Goal: Information Seeking & Learning: Learn about a topic

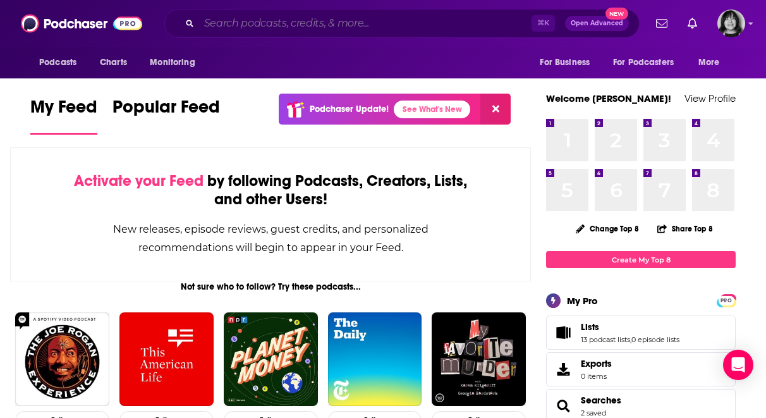
click at [337, 23] on input "Search podcasts, credits, & more..." at bounding box center [365, 23] width 332 height 20
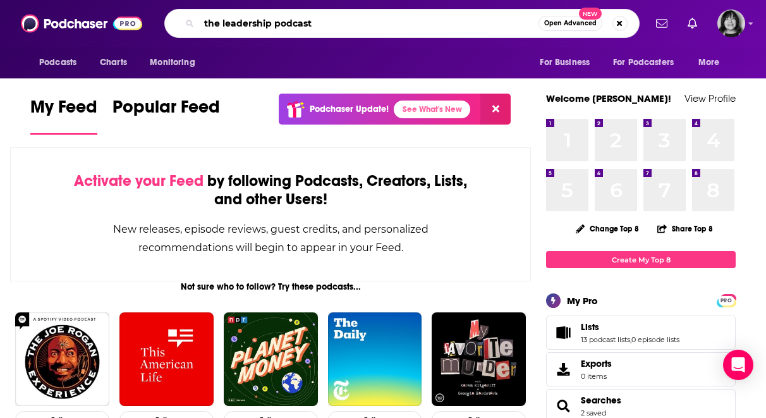
type input "the leadership podcast"
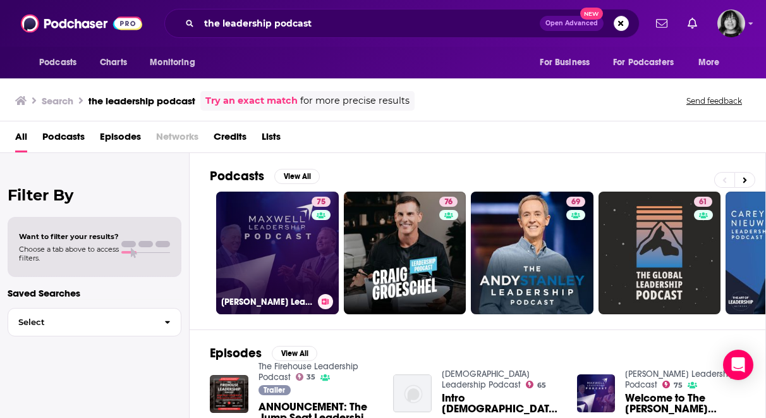
click at [313, 229] on div "75" at bounding box center [323, 245] width 22 height 97
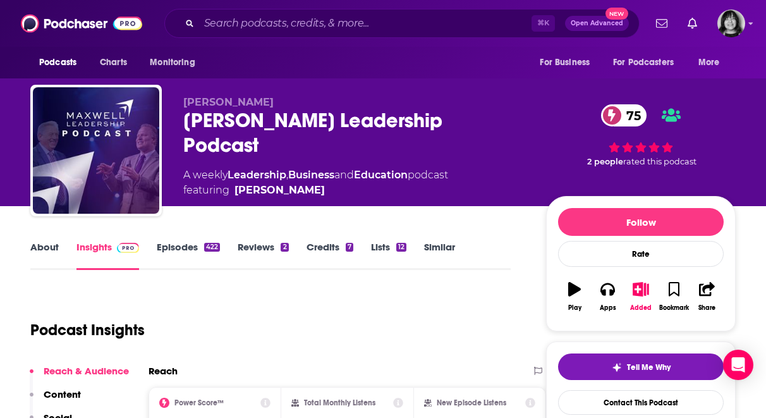
scroll to position [121, 0]
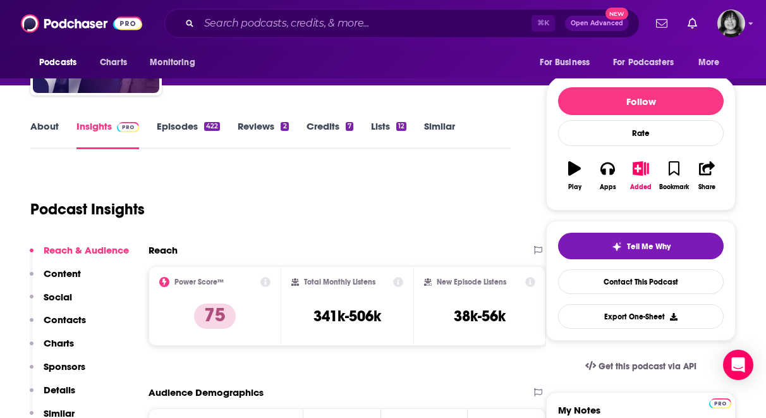
click at [43, 131] on link "About" at bounding box center [44, 134] width 28 height 29
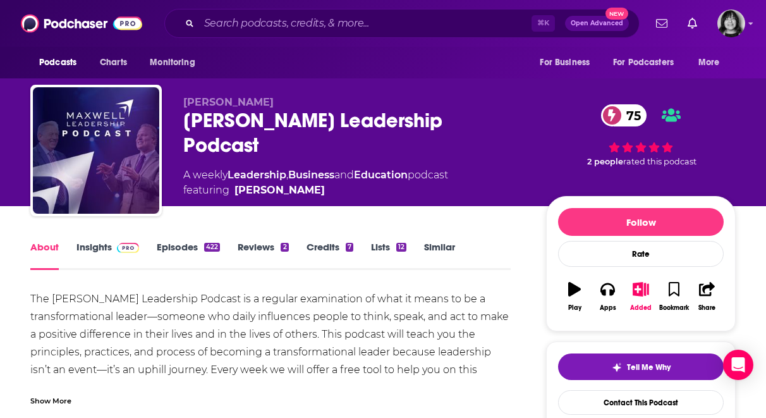
click at [279, 116] on div "Maxwell Leadership Podcast 75" at bounding box center [354, 132] width 342 height 49
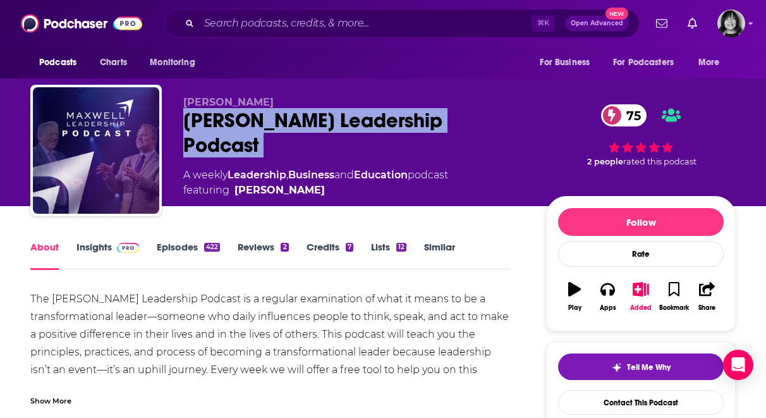
click at [279, 116] on div "Maxwell Leadership Podcast 75" at bounding box center [354, 132] width 342 height 49
copy div "Maxwell Leadership Podcast 75"
click at [92, 241] on link "Insights" at bounding box center [107, 255] width 63 height 29
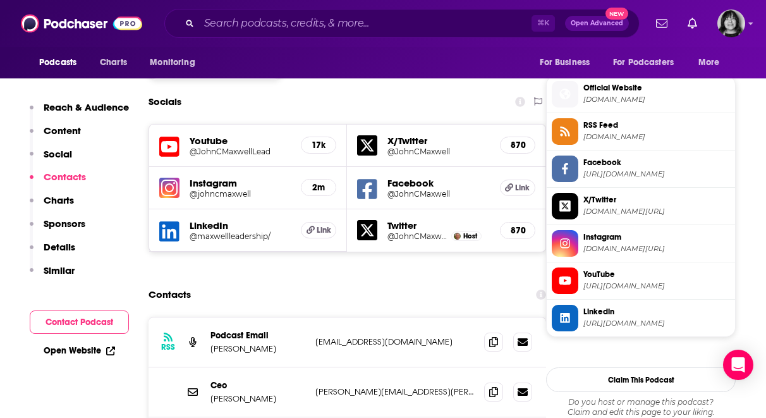
scroll to position [1154, 0]
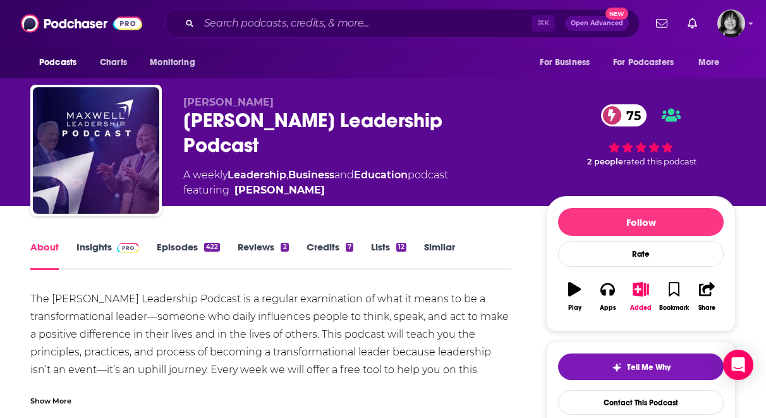
click at [268, 35] on div "⌘ K Open Advanced New" at bounding box center [401, 23] width 475 height 29
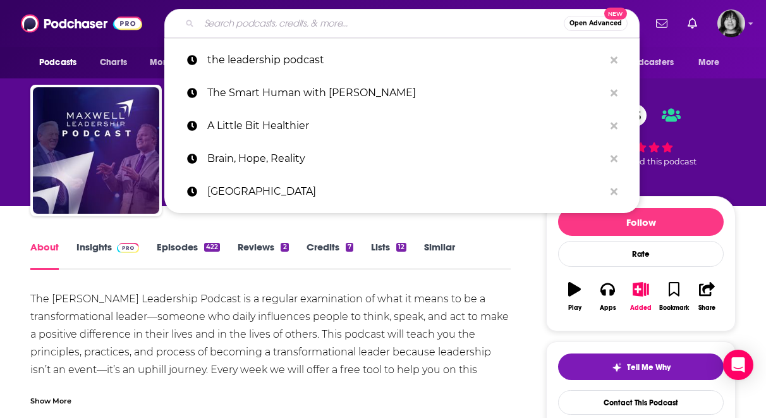
click at [268, 26] on input "Search podcasts, credits, & more..." at bounding box center [381, 23] width 365 height 20
paste input "info@theleadershippodcast.com"
type input "info@theleadershippodcast.com"
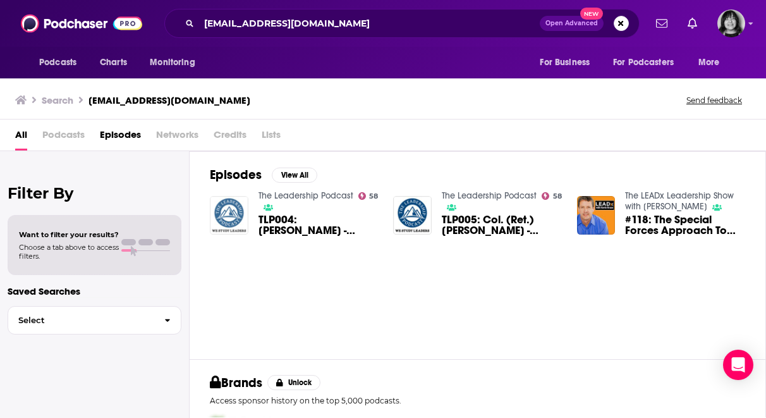
click at [226, 216] on img "TLP004: Joe Pine - Visionary Leadership & Instilling Purpose" at bounding box center [229, 215] width 39 height 39
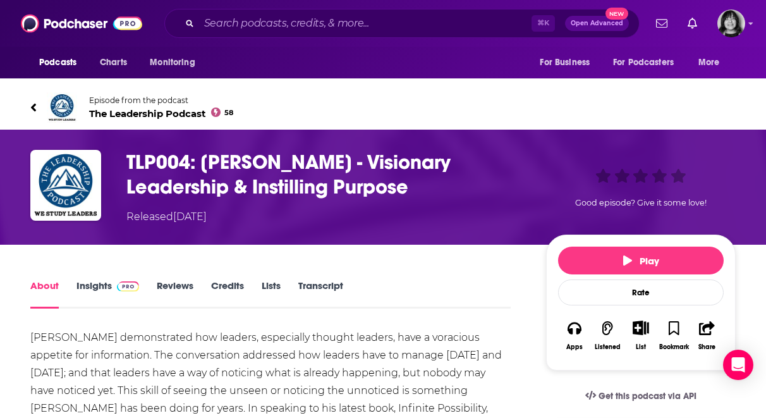
click at [164, 117] on span "The Leadership Podcast 58" at bounding box center [161, 113] width 144 height 12
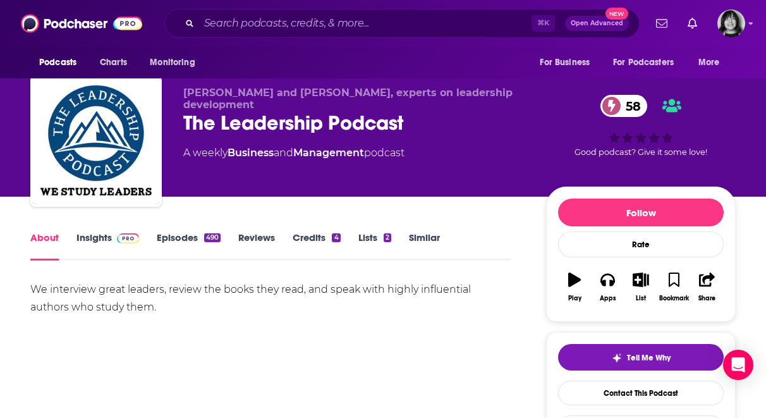
scroll to position [11, 0]
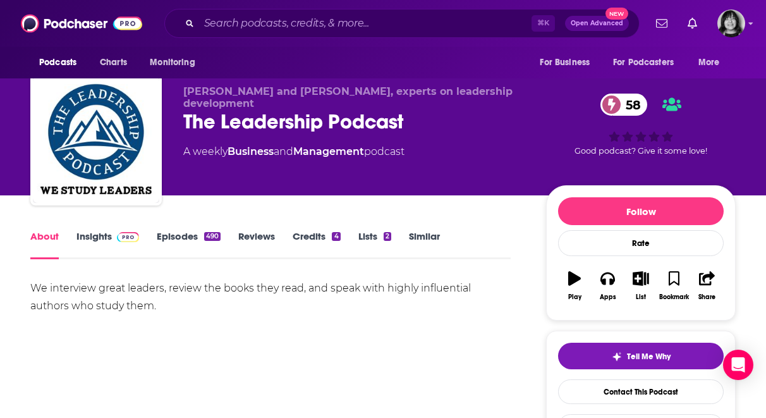
click at [88, 238] on link "Insights" at bounding box center [107, 244] width 63 height 29
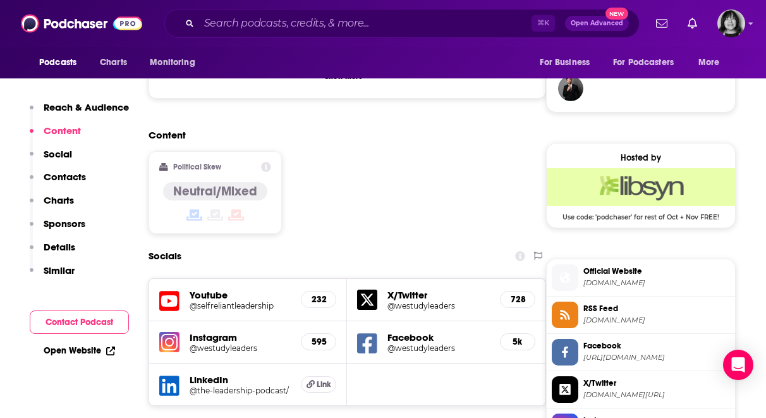
scroll to position [954, 0]
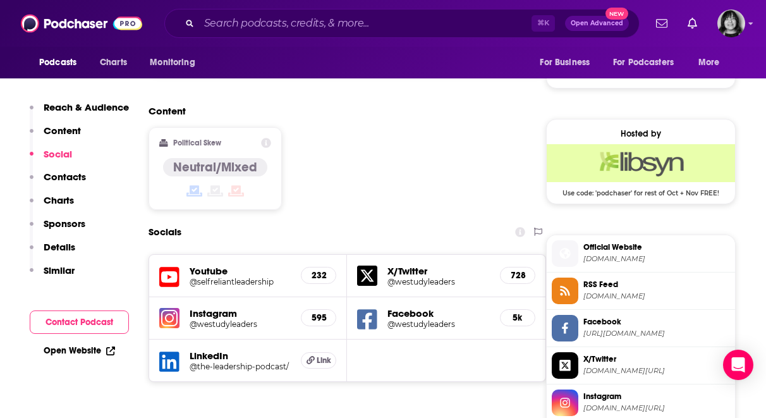
click at [166, 267] on icon at bounding box center [169, 277] width 20 height 20
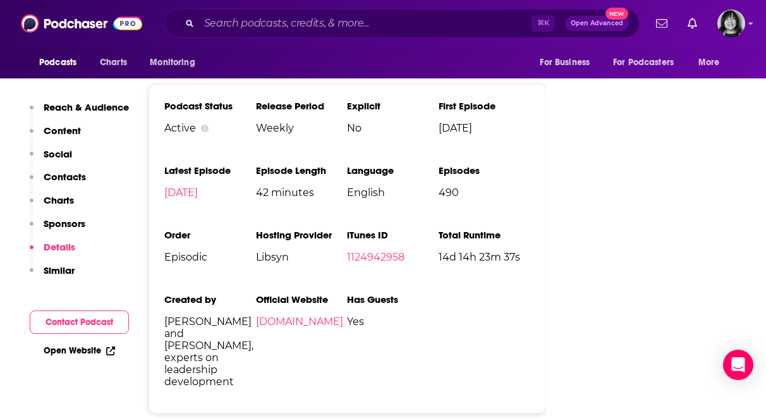
scroll to position [2045, 0]
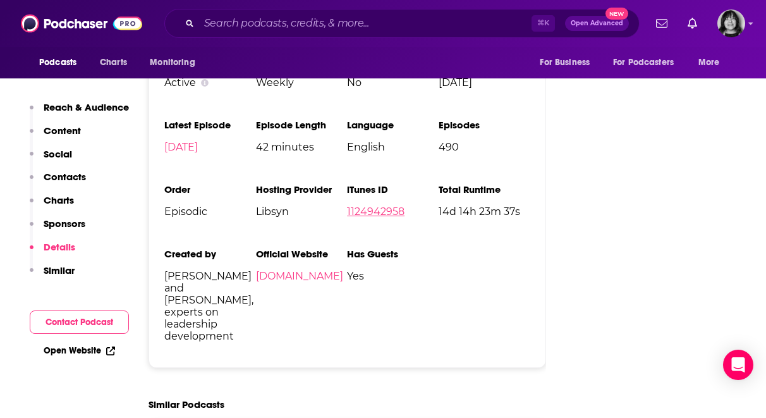
click at [374, 205] on link "1124942958" at bounding box center [376, 211] width 58 height 12
click at [323, 25] on input "Search podcasts, credits, & more..." at bounding box center [365, 23] width 332 height 20
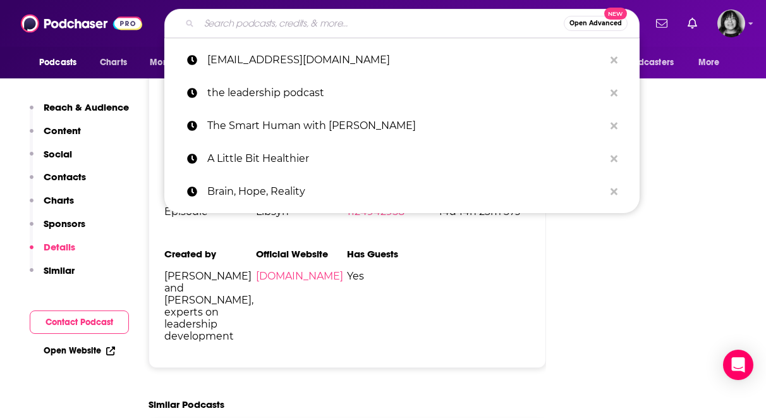
paste input "Lead to Win"
type input "Lead to Win"
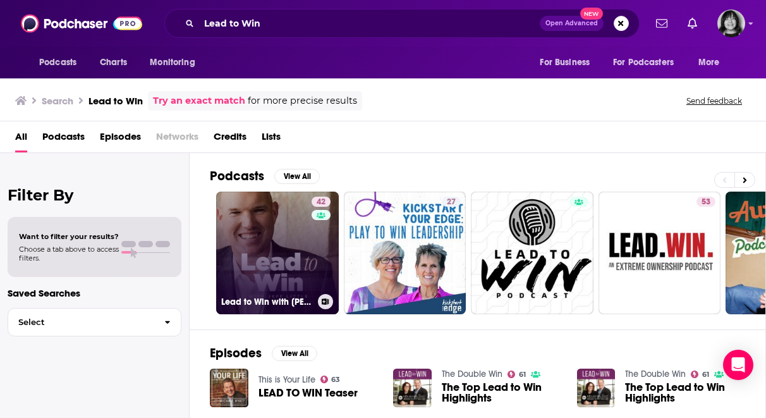
click at [293, 248] on link "42 Lead to Win with Jeff Little" at bounding box center [277, 252] width 123 height 123
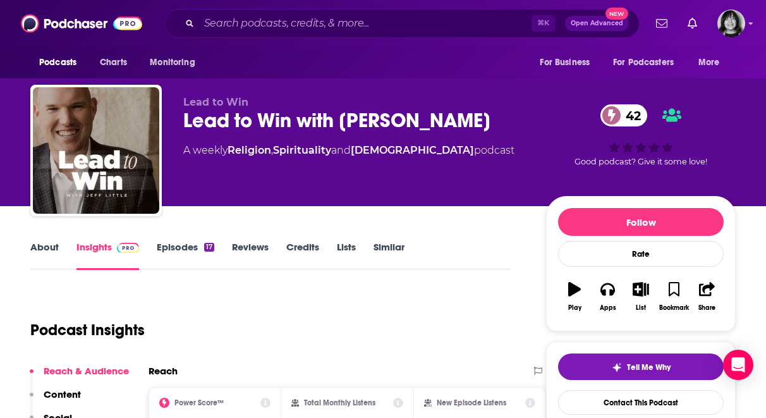
click at [48, 246] on link "About" at bounding box center [44, 255] width 28 height 29
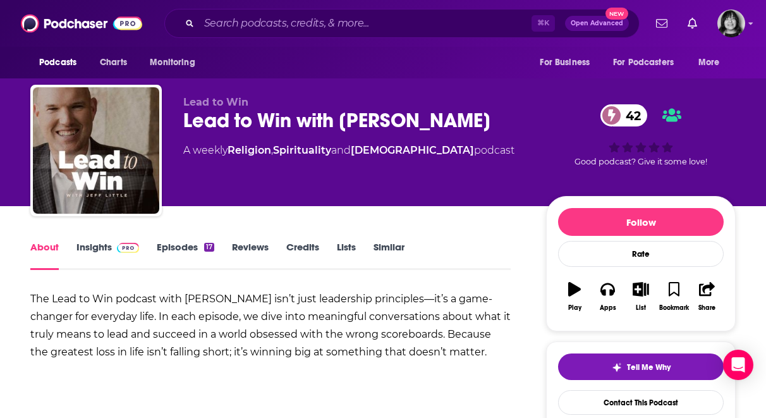
click at [82, 246] on link "Insights" at bounding box center [107, 255] width 63 height 29
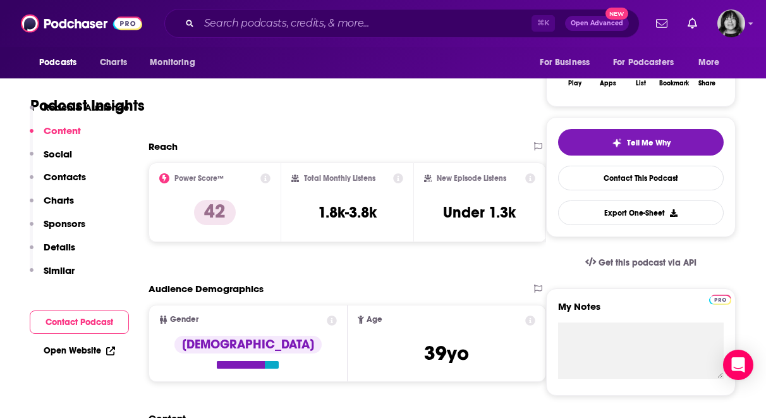
scroll to position [508, 0]
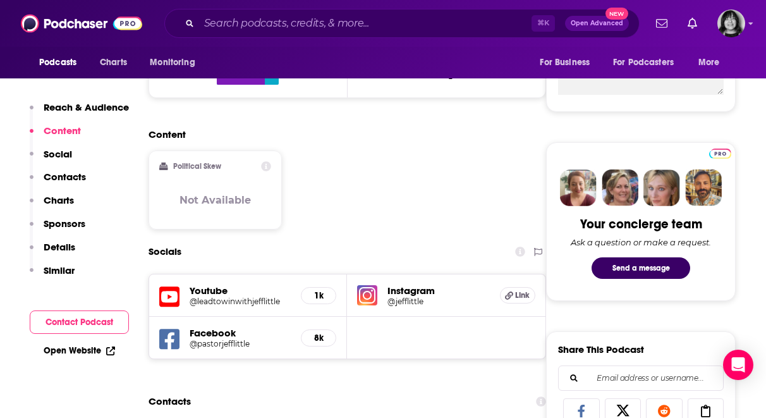
click at [171, 284] on div "Youtube @leadtowinwithjefflittle 1k" at bounding box center [248, 295] width 198 height 42
click at [171, 307] on icon at bounding box center [169, 296] width 20 height 23
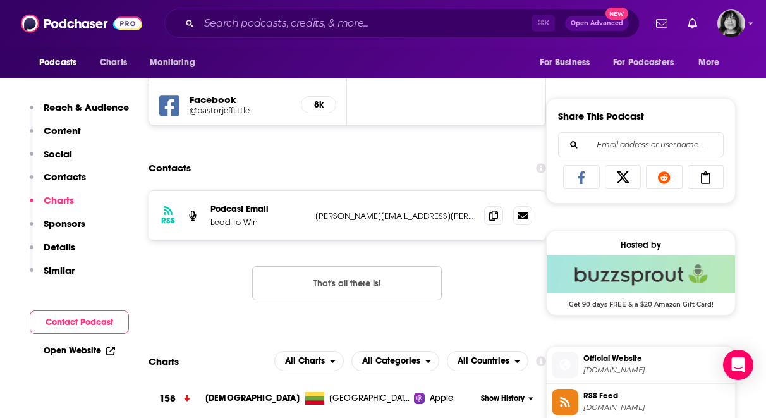
scroll to position [737, 0]
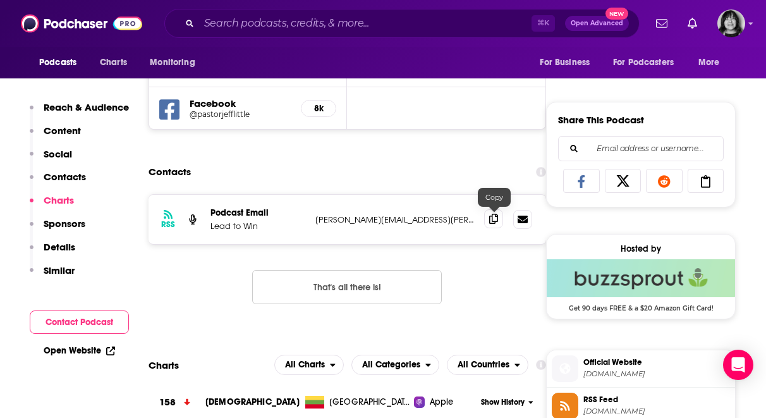
click at [495, 214] on icon at bounding box center [493, 219] width 9 height 10
click at [387, 24] on input "Search podcasts, credits, & more..." at bounding box center [365, 23] width 332 height 20
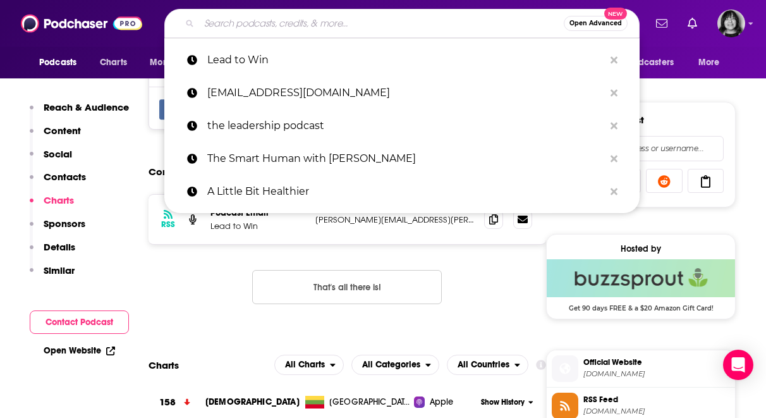
paste input "At the Table with Patrick Lencioni"
type input "At the Table with Patrick Lencioni"
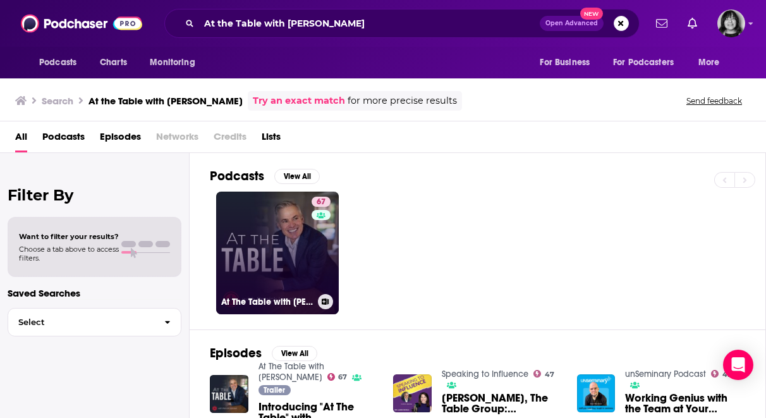
click at [276, 231] on link "67 At The Table with Patrick Lencioni" at bounding box center [277, 252] width 123 height 123
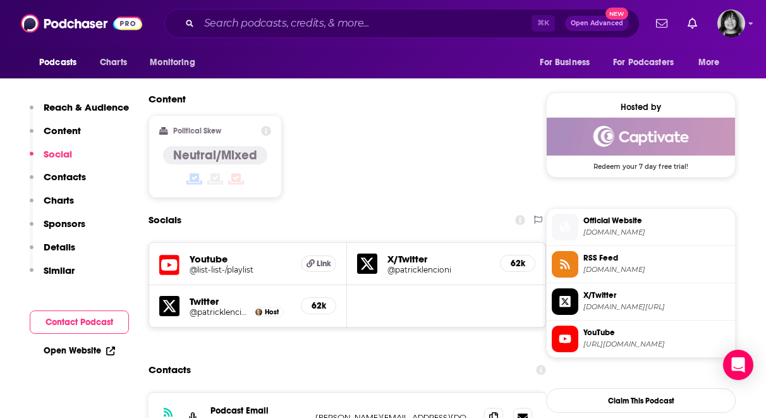
scroll to position [981, 0]
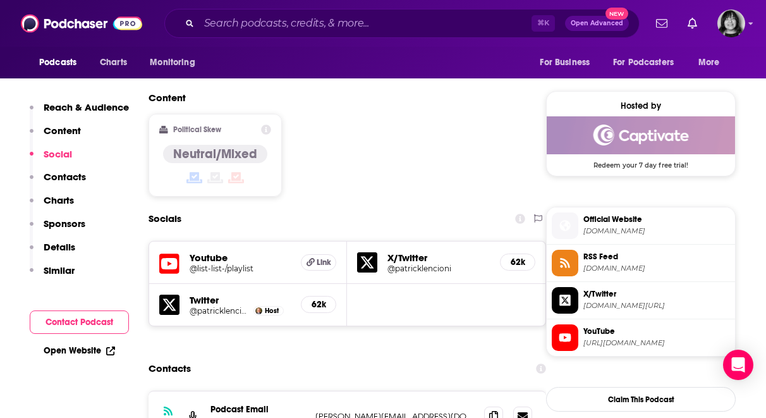
click at [325, 7] on div "Podcasts Charts Monitoring ⌘ K Open Advanced New For Business For Podcasters Mo…" at bounding box center [383, 23] width 766 height 47
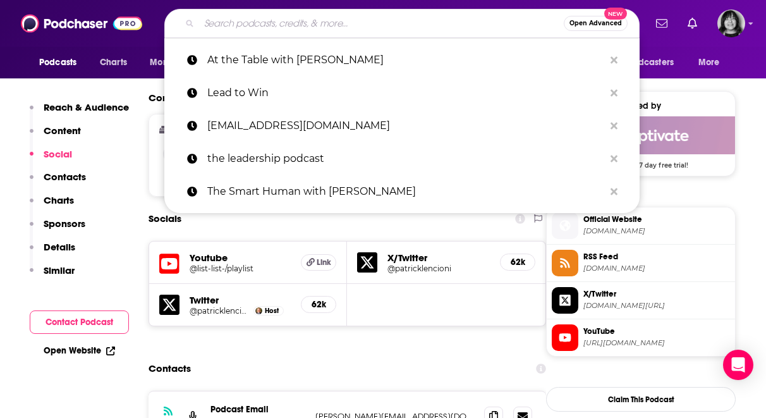
click at [320, 19] on input "Search podcasts, credits, & more..." at bounding box center [381, 23] width 365 height 20
paste input "CultureLab"
type input "CultureLab"
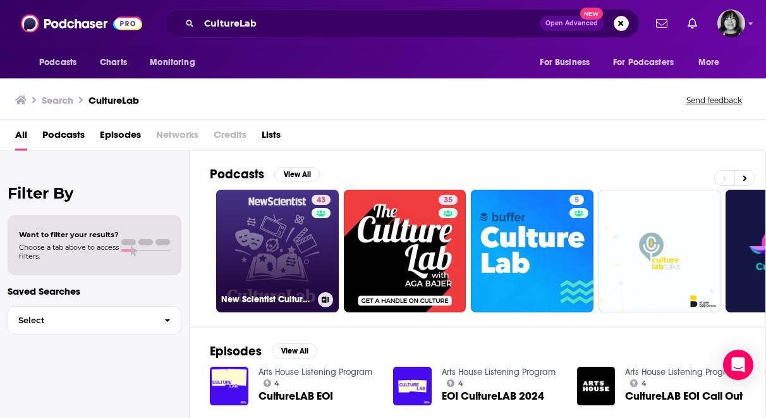
click at [279, 262] on link "43 New Scientist CultureLab" at bounding box center [277, 251] width 123 height 123
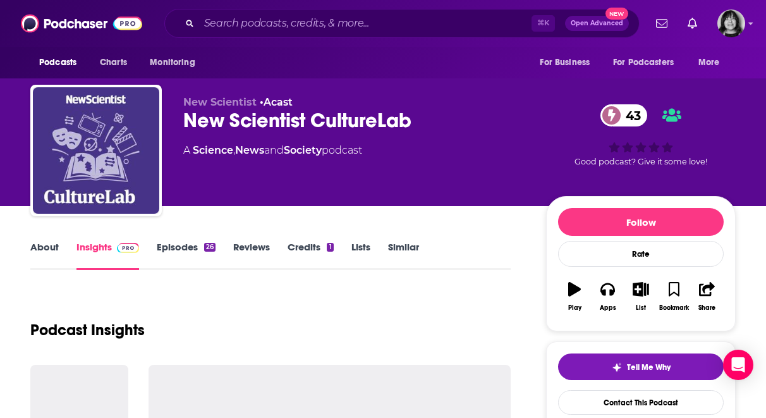
click at [38, 252] on link "About" at bounding box center [44, 255] width 28 height 29
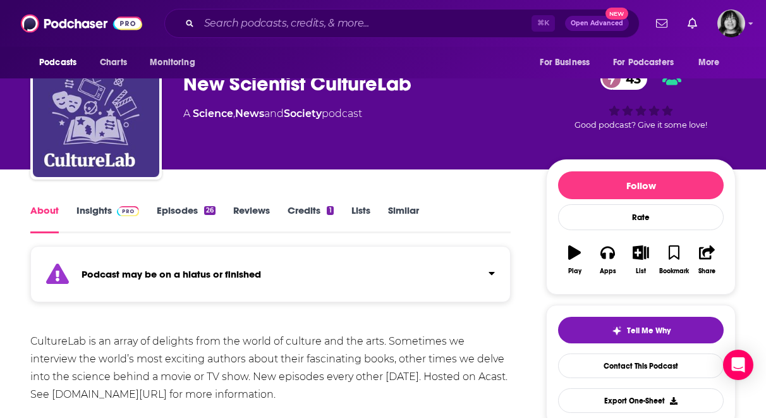
scroll to position [38, 0]
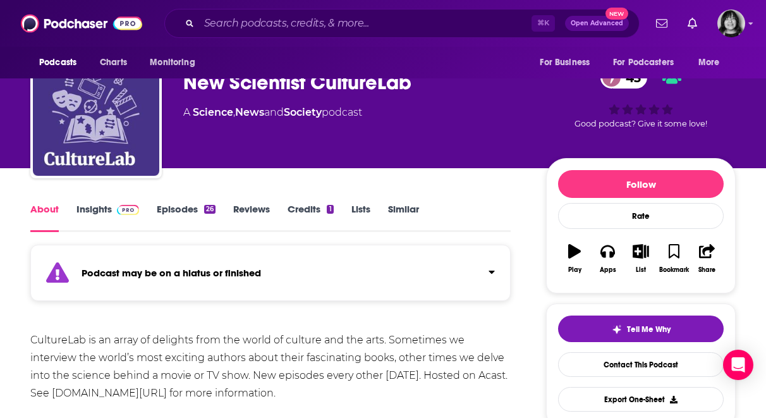
click at [203, 292] on div "Podcast may be on a hiatus or finished" at bounding box center [270, 273] width 480 height 56
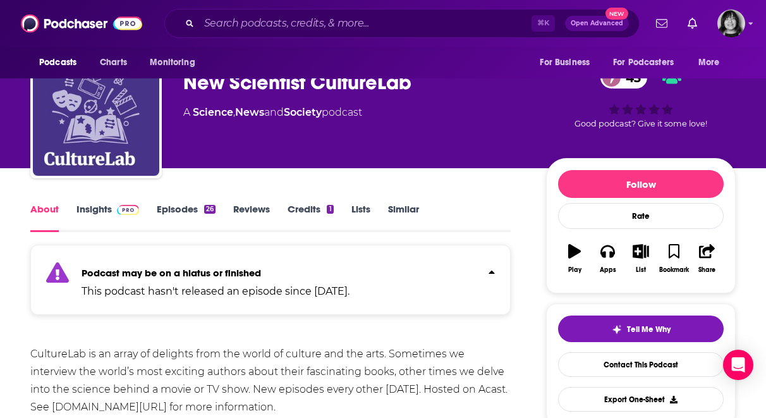
click at [97, 201] on div "About Insights Episodes 26 Reviews Credits 1 Lists Similar" at bounding box center [270, 216] width 480 height 31
click at [94, 205] on link "Insights" at bounding box center [107, 217] width 63 height 29
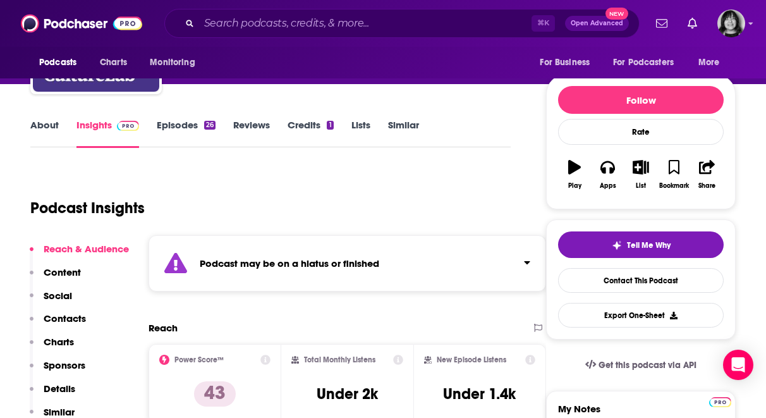
scroll to position [157, 0]
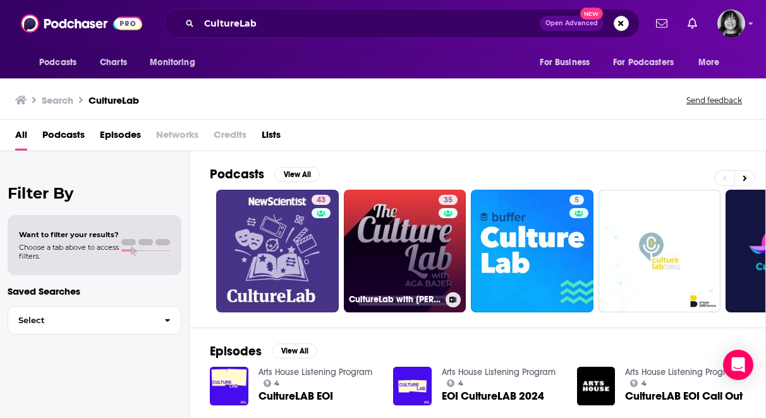
click at [423, 272] on link "35 CultureLab with Aga Bajer" at bounding box center [405, 251] width 123 height 123
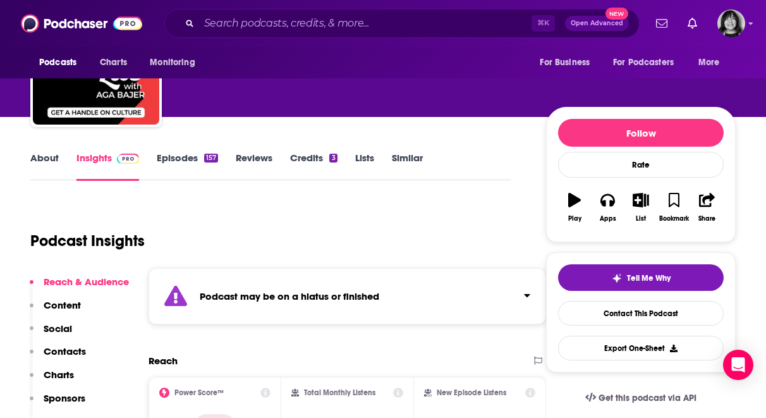
scroll to position [95, 0]
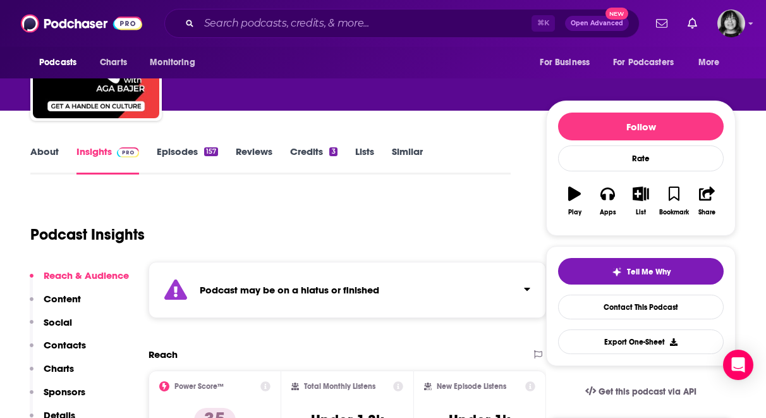
click at [391, 291] on div "Podcast may be on a hiatus or finished" at bounding box center [346, 290] width 397 height 56
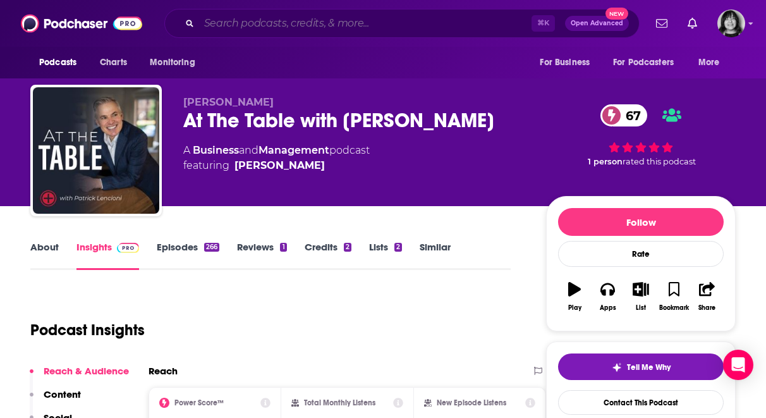
click at [306, 23] on input "Search podcasts, credits, & more..." at bounding box center [365, 23] width 332 height 20
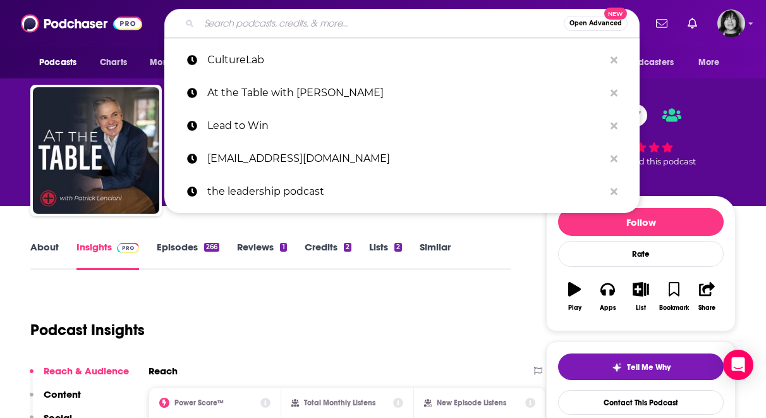
paste input "The Culture First Podcast"
type input "The Culture First Podcast"
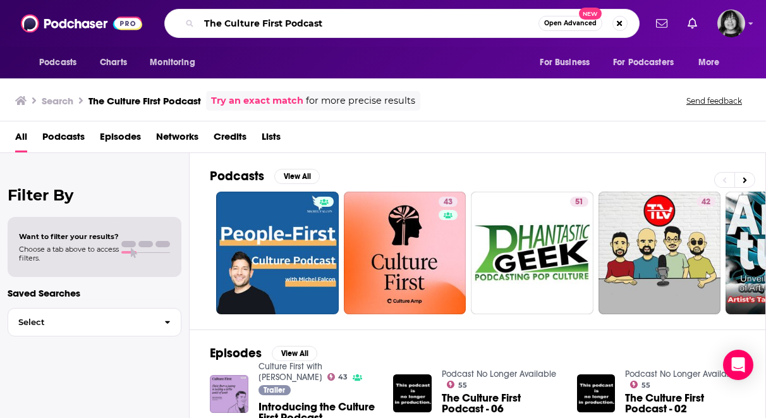
drag, startPoint x: 225, startPoint y: 23, endPoint x: 182, endPoint y: 20, distance: 43.1
click at [182, 20] on div "The Culture First Podcast Open Advanced New" at bounding box center [401, 23] width 475 height 29
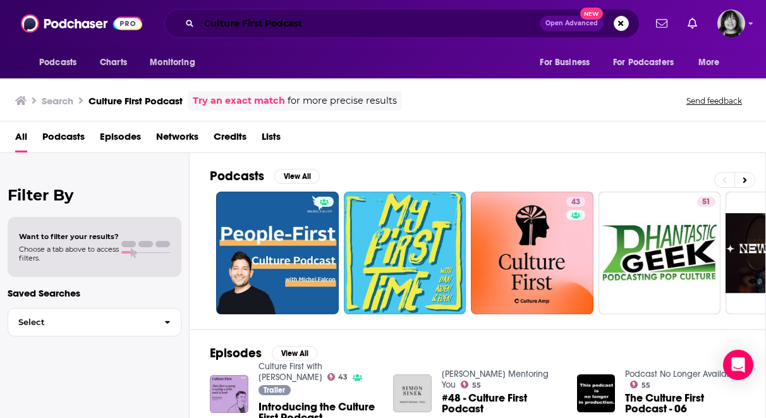
click at [324, 26] on input "Culture First Podcast" at bounding box center [369, 23] width 341 height 20
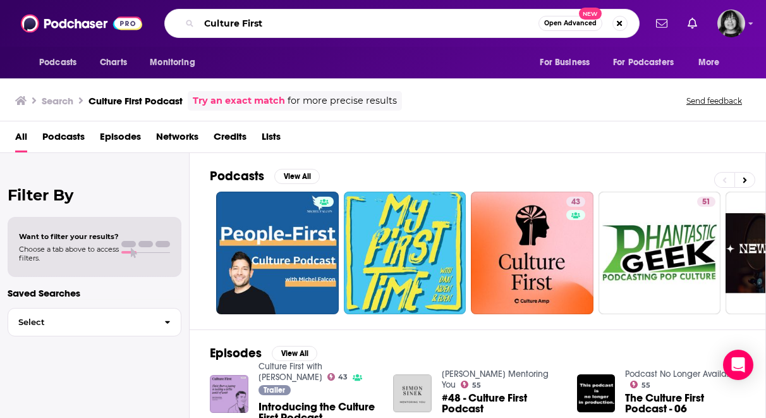
type input "Culture First"
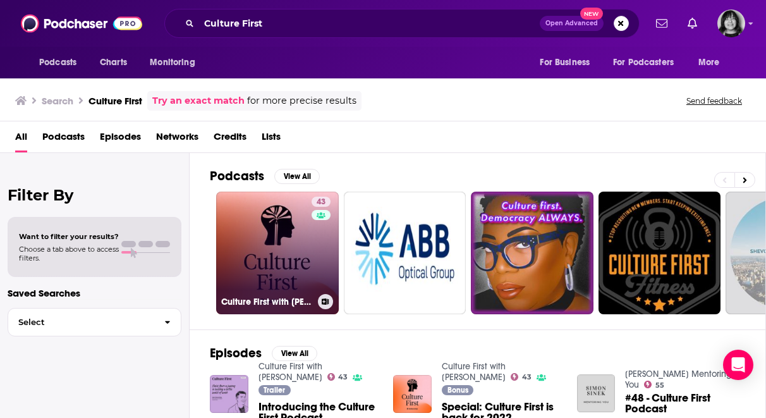
click at [257, 249] on link "43 Culture First with Damon Klotz" at bounding box center [277, 252] width 123 height 123
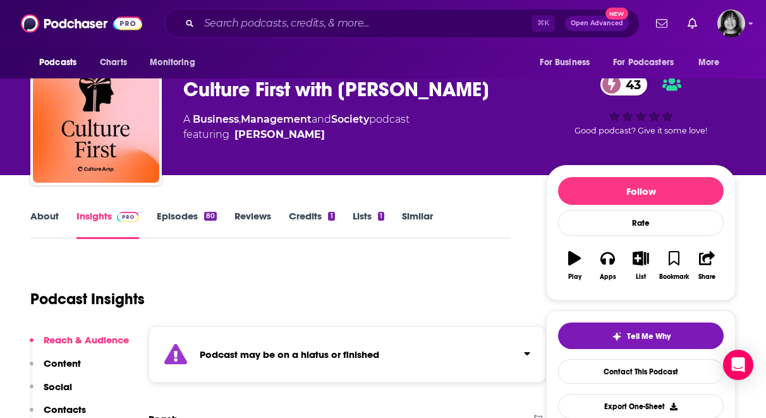
scroll to position [37, 0]
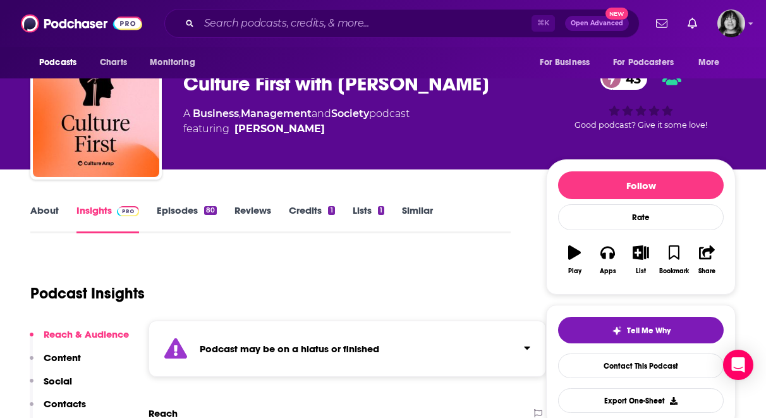
click at [251, 353] on strong "Podcast may be on a hiatus or finished" at bounding box center [289, 348] width 179 height 12
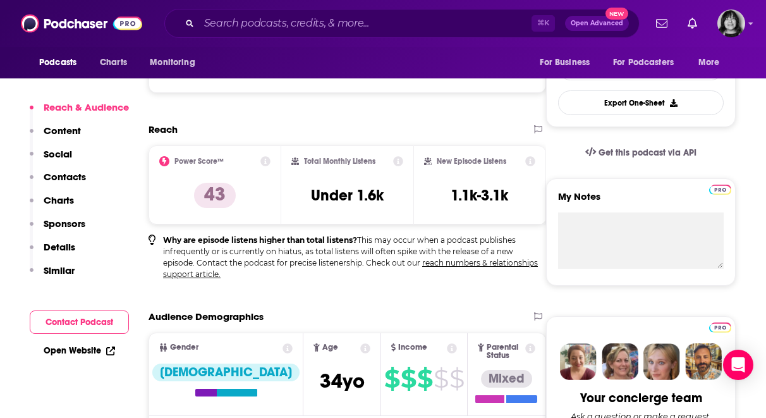
scroll to position [343, 0]
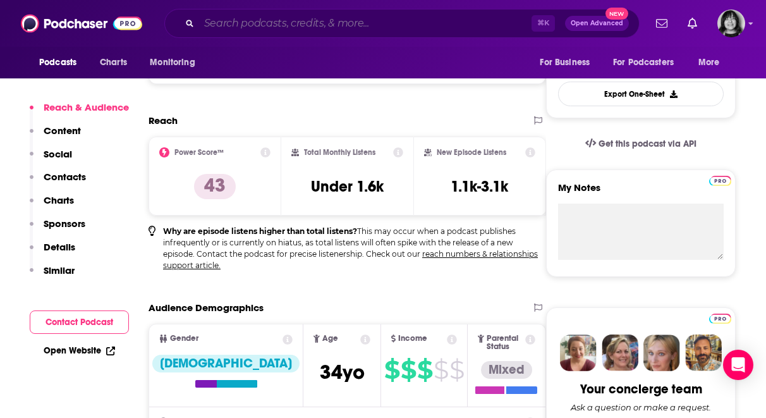
click at [361, 30] on input "Search podcasts, credits, & more..." at bounding box center [365, 23] width 332 height 20
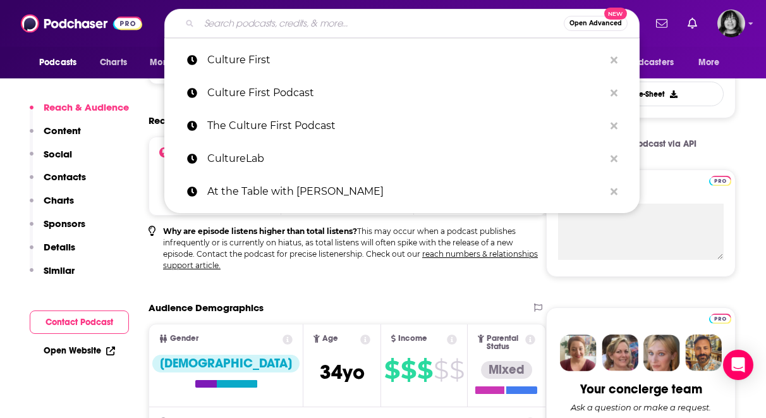
paste input "Lead From the Heart"
type input "Lead From the Heart"
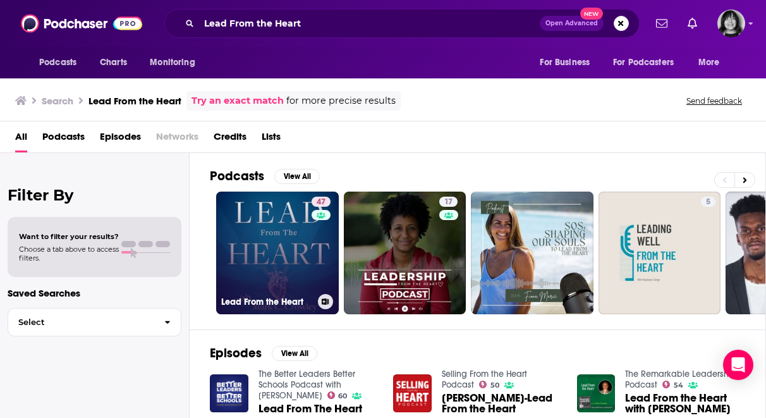
click at [265, 260] on link "47 Lead From the Heart" at bounding box center [277, 252] width 123 height 123
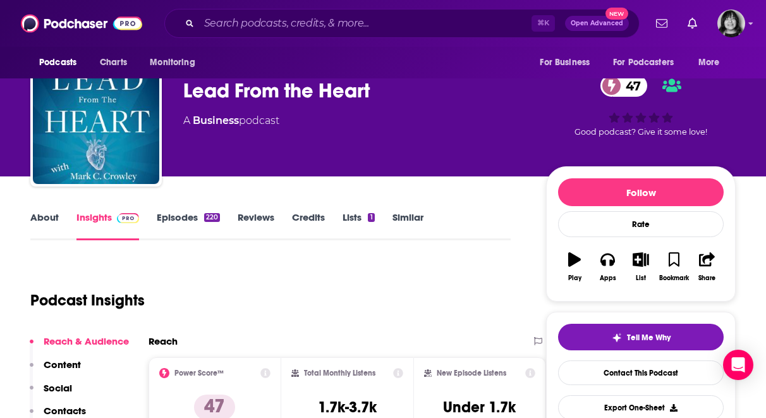
scroll to position [73, 0]
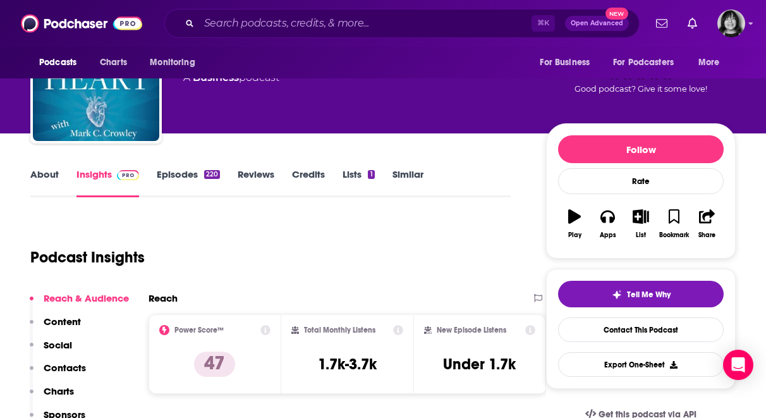
click at [39, 181] on link "About" at bounding box center [44, 182] width 28 height 29
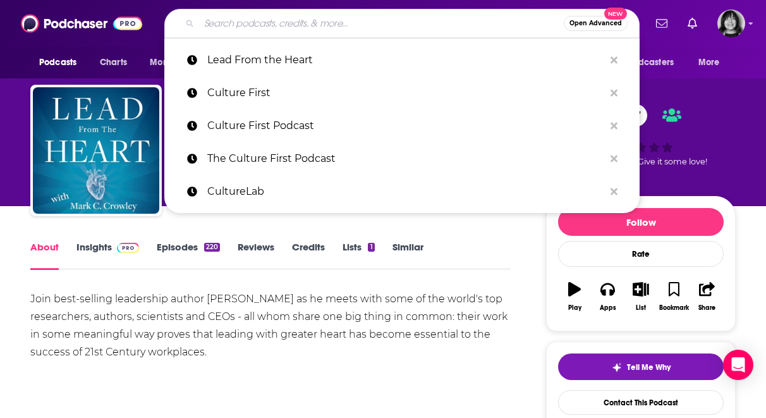
click at [298, 20] on input "Search podcasts, credits, & more..." at bounding box center [381, 23] width 365 height 20
paste input "The Mindful Leader Podcast"
type input "The Mindful Leader Podcast"
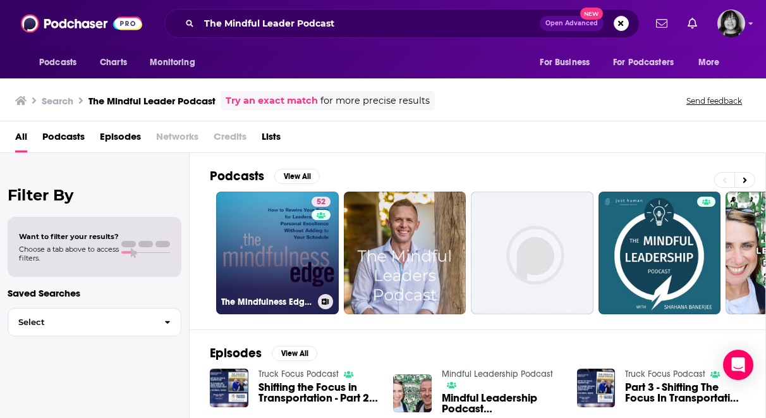
click at [276, 229] on link "52 The Mindfulness Edge Podcast : Mindfulness – Leadership – Success – Happiness" at bounding box center [277, 252] width 123 height 123
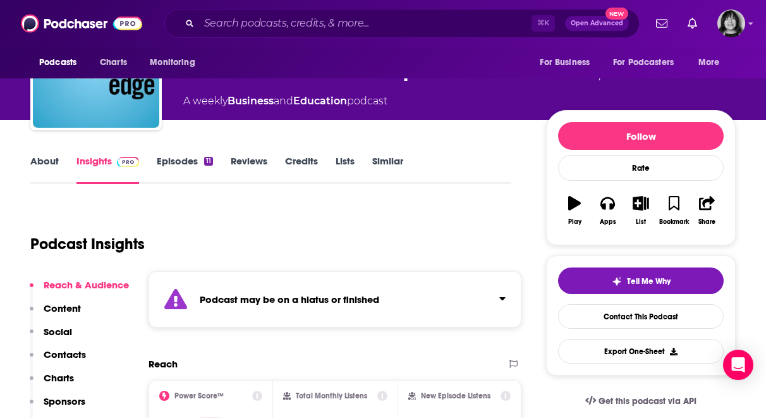
scroll to position [87, 0]
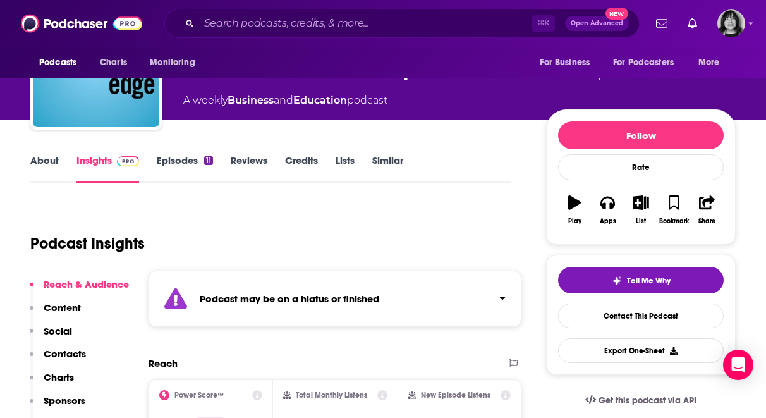
click at [294, 308] on div "Podcast may be on a hiatus or finished" at bounding box center [334, 298] width 373 height 56
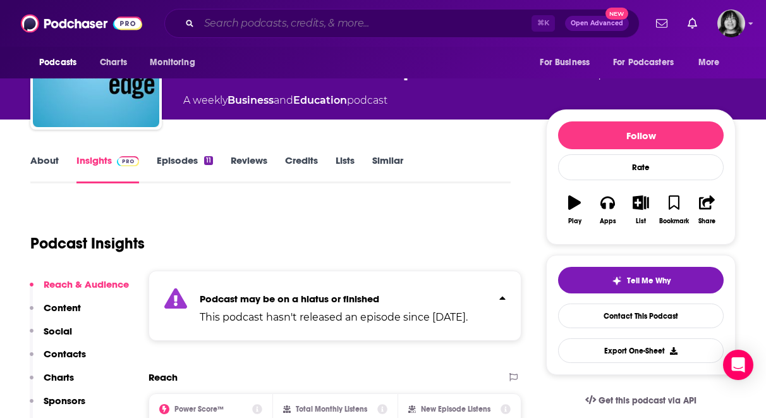
click at [241, 27] on input "Search podcasts, credits, & more..." at bounding box center [365, 23] width 332 height 20
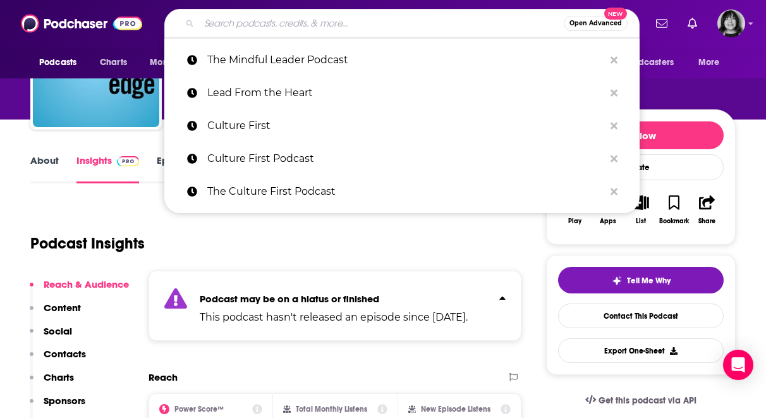
paste input "The Resilient Leader"
type input "The Resilient Leader"
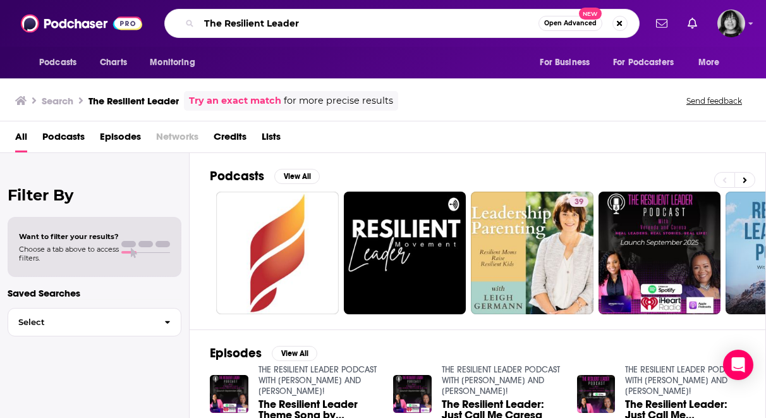
click at [274, 22] on input "The Resilient Leader" at bounding box center [368, 23] width 339 height 20
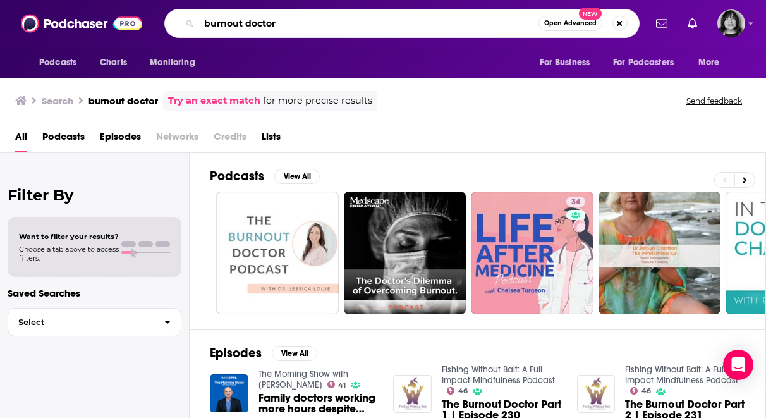
click at [301, 21] on input "burnout doctor" at bounding box center [368, 23] width 339 height 20
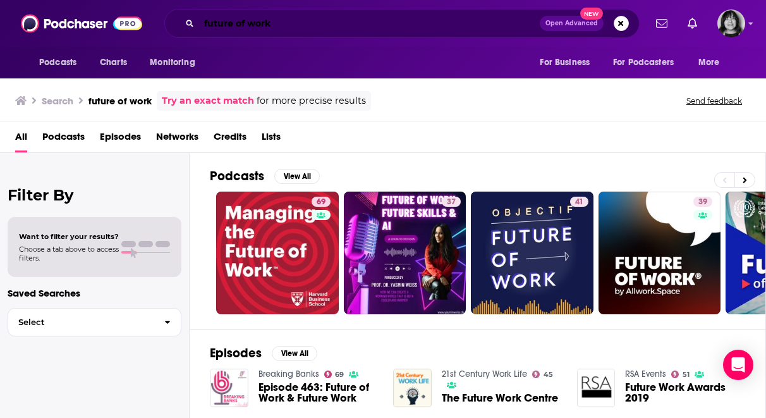
click at [262, 27] on input "future of work" at bounding box center [369, 23] width 341 height 20
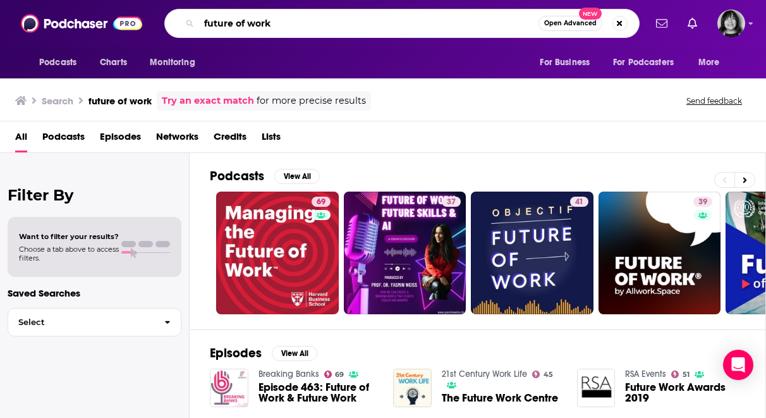
click at [262, 27] on input "future of work" at bounding box center [368, 23] width 339 height 20
type input "the leadership podcast"
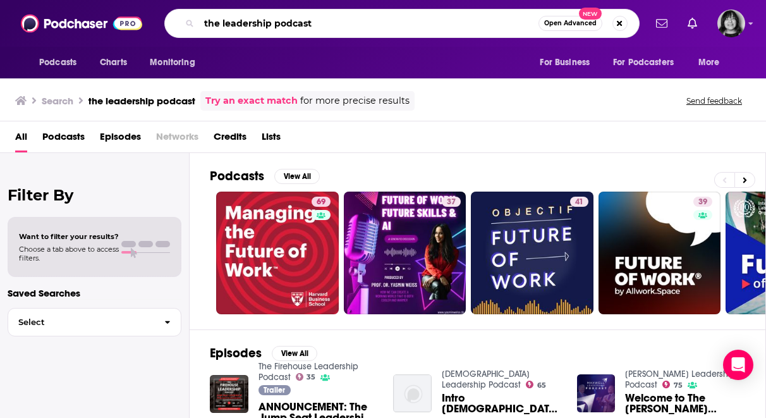
click at [359, 21] on input "the leadership podcast" at bounding box center [368, 23] width 339 height 20
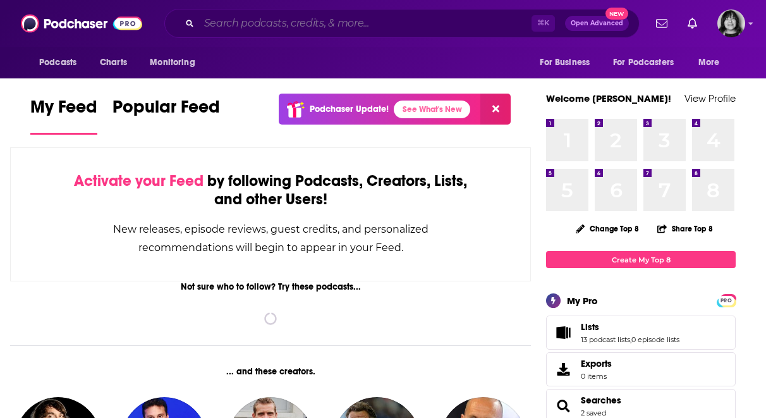
click at [249, 32] on input "Search podcasts, credits, & more..." at bounding box center [365, 23] width 332 height 20
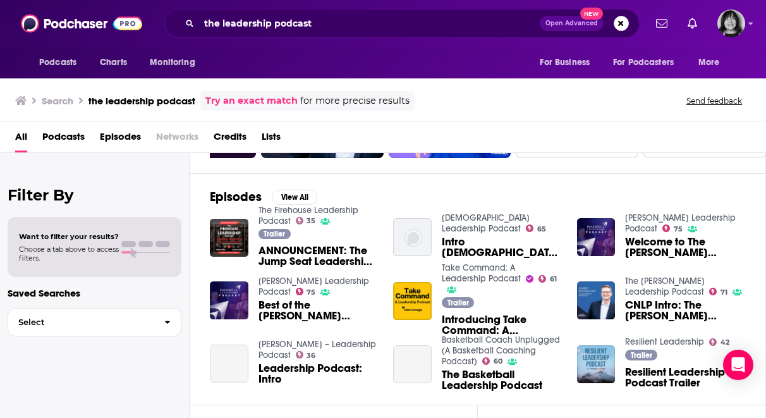
scroll to position [154, 0]
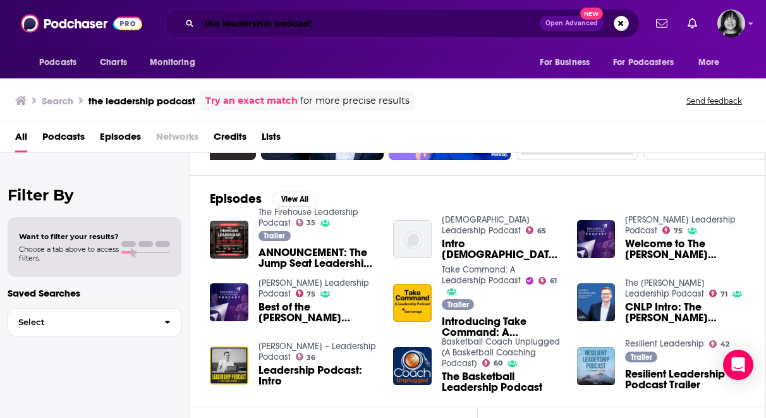
click at [361, 27] on input "the leadership podcast" at bounding box center [369, 23] width 341 height 20
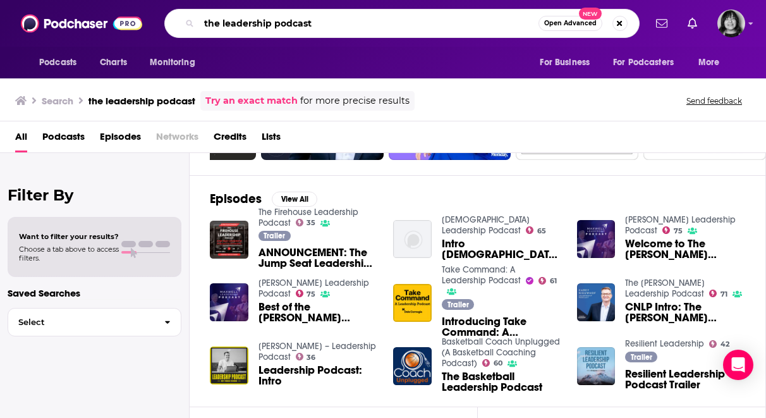
click at [361, 27] on input "the leadership podcast" at bounding box center [368, 23] width 339 height 20
paste input "info@theleadershippodcast.com"
type input "info@theleadershippodcast.com"
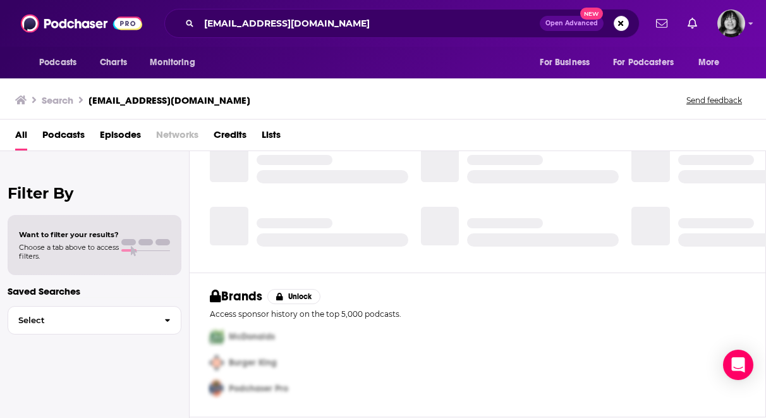
scroll to position [15, 0]
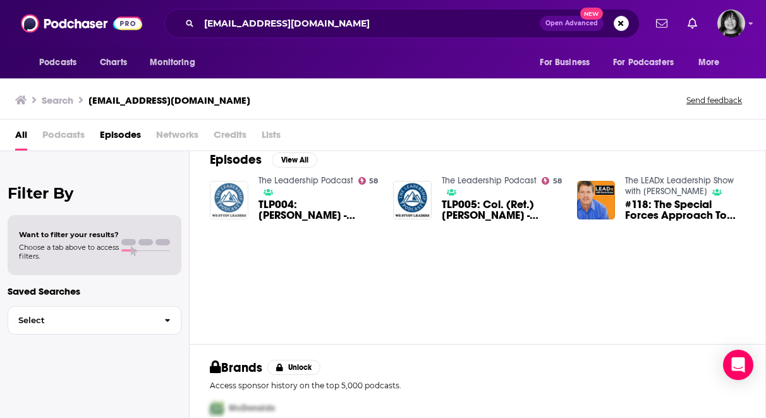
click at [229, 188] on img "TLP004: Joe Pine - Visionary Leadership & Instilling Purpose" at bounding box center [229, 200] width 39 height 39
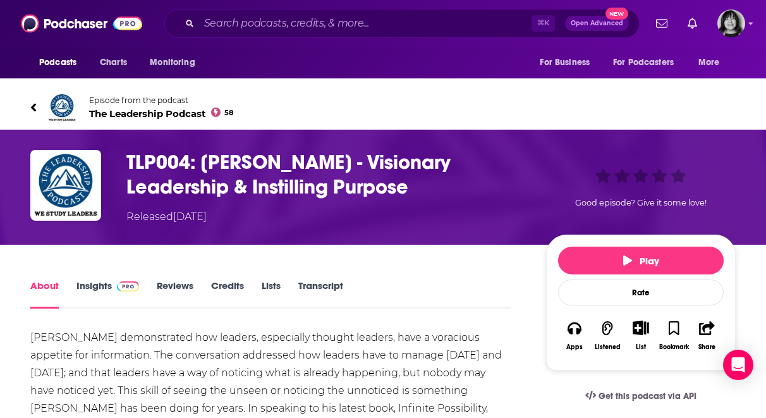
click at [63, 104] on img at bounding box center [62, 107] width 30 height 30
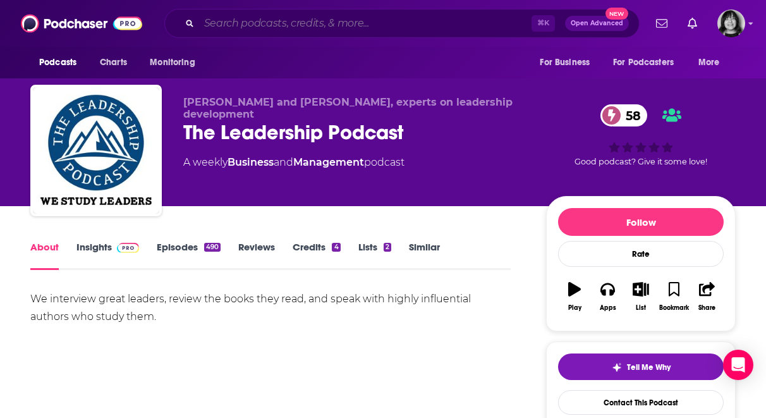
click at [296, 27] on input "Search podcasts, credits, & more..." at bounding box center [365, 23] width 332 height 20
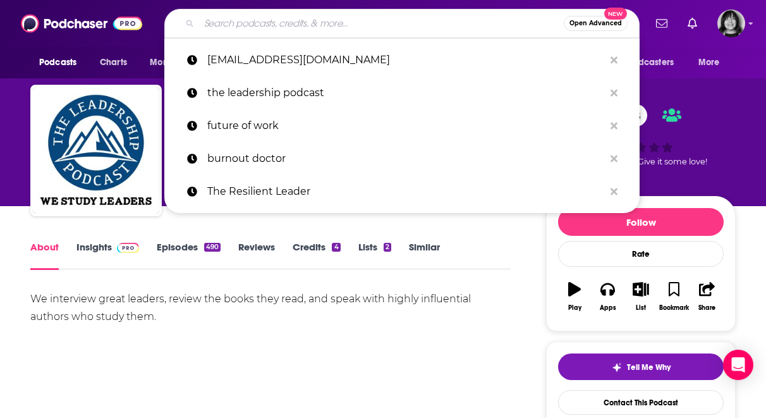
click at [296, 27] on input "Search podcasts, credits, & more..." at bounding box center [381, 23] width 365 height 20
paste input "The Future of Work with Jacob Morgan"
type input "The Future of Work with Jacob Morgan"
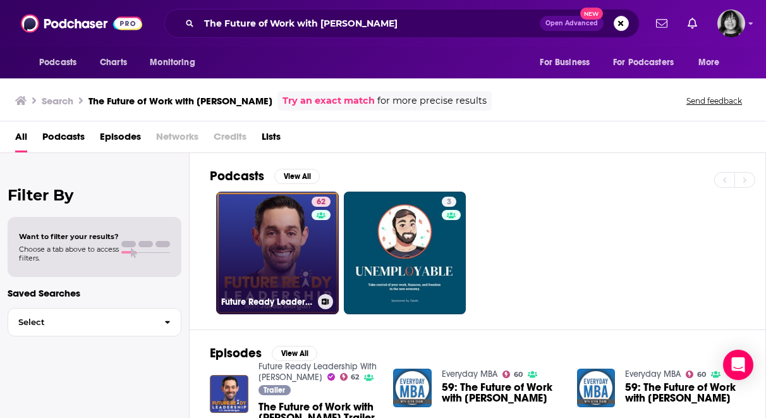
click at [300, 262] on link "62 Future Ready Leadership With Jacob Morgan" at bounding box center [277, 252] width 123 height 123
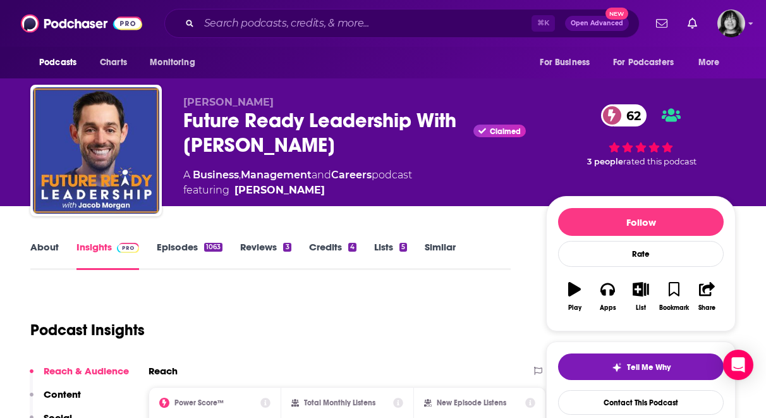
click at [294, 126] on div "Future Ready Leadership With Jacob Morgan Claimed 62" at bounding box center [354, 132] width 342 height 49
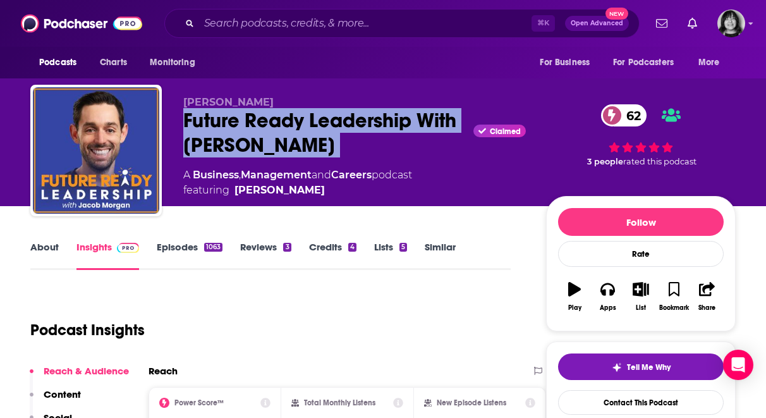
click at [294, 126] on div "Future Ready Leadership With Jacob Morgan Claimed 62" at bounding box center [354, 132] width 342 height 49
copy div "Future Ready Leadership With Jacob Morgan"
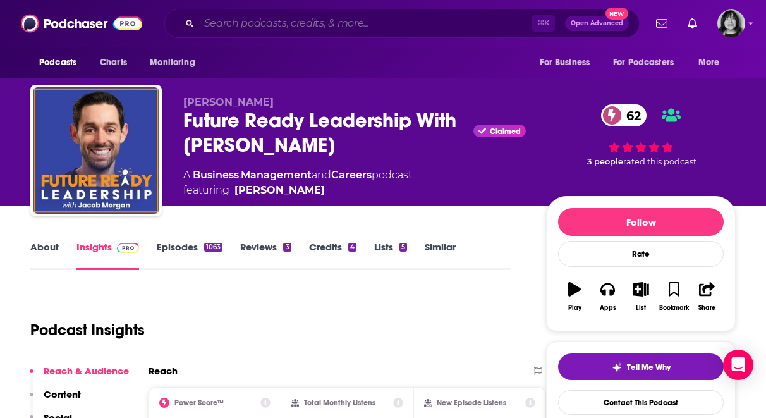
click at [227, 18] on input "Search podcasts, credits, & more..." at bounding box center [365, 23] width 332 height 20
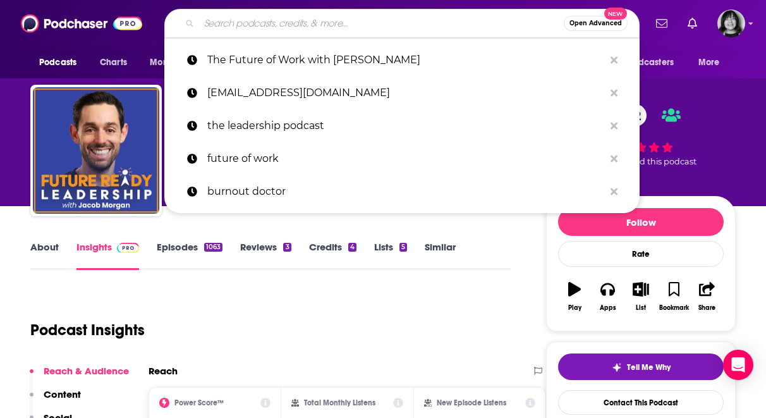
click at [227, 18] on input "Search podcasts, credits, & more..." at bounding box center [381, 23] width 365 height 20
paste input "Redefining Work"
type input "Redefining Work"
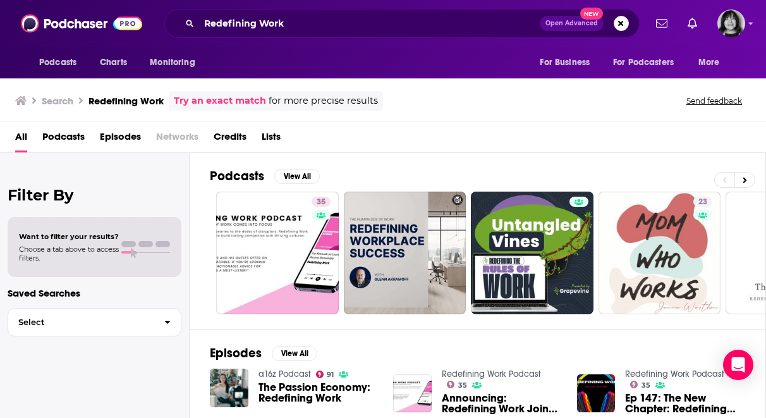
click at [369, 36] on div "Redefining Work Open Advanced New" at bounding box center [401, 23] width 475 height 29
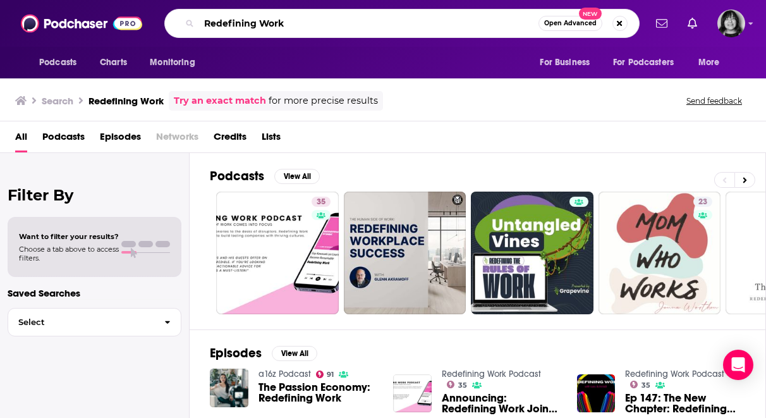
click at [367, 28] on input "Redefining Work" at bounding box center [368, 23] width 339 height 20
paste input "The Long Game by PwC"
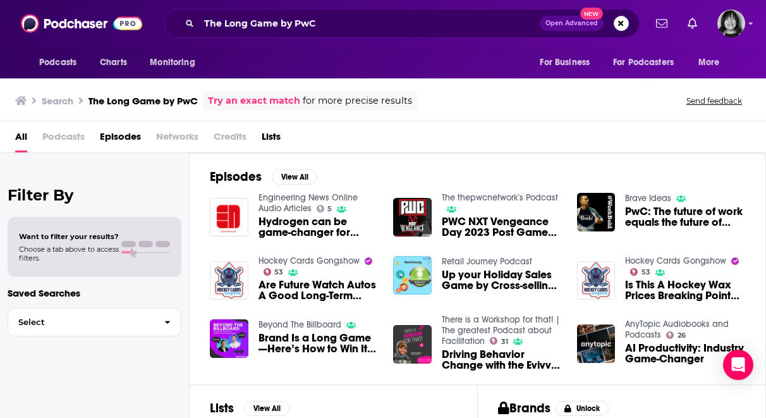
scroll to position [7, 0]
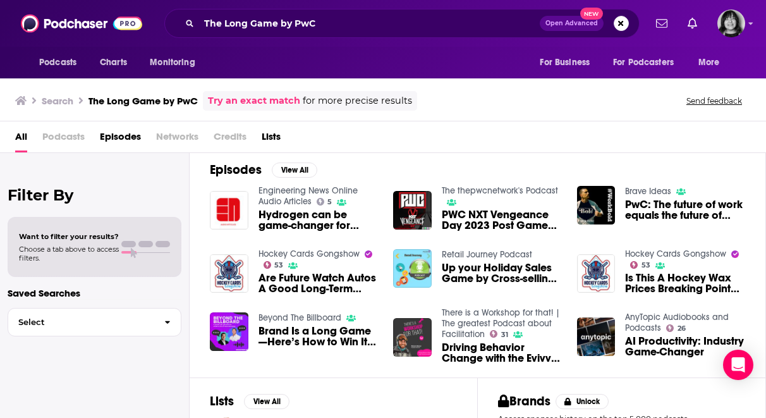
click at [375, 13] on div "The Long Game by PwC Open Advanced New" at bounding box center [401, 23] width 475 height 29
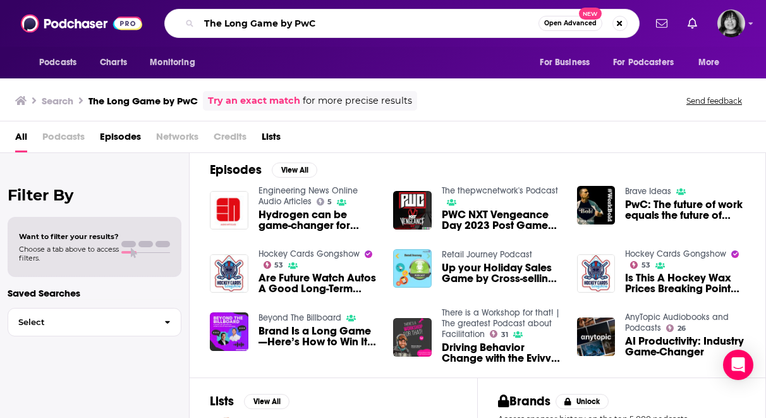
click at [367, 21] on input "The Long Game by PwC" at bounding box center [368, 23] width 339 height 20
paste input "Ellevate Podcast: Conversations with Women Changing the Face of Business"
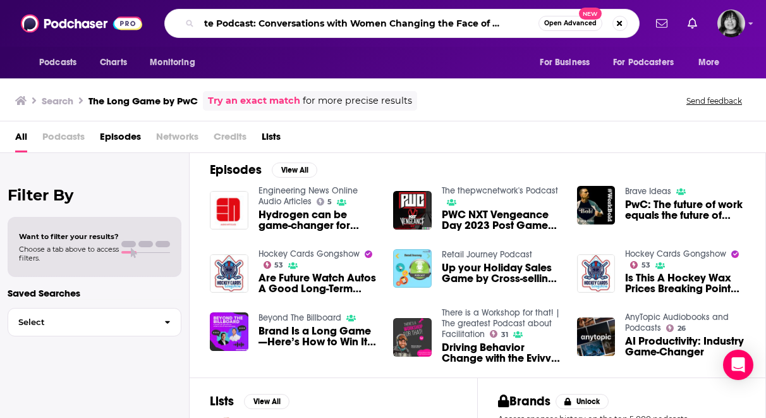
type input "Ellevate Podcast: Conversations with Women Changing the Face of Business"
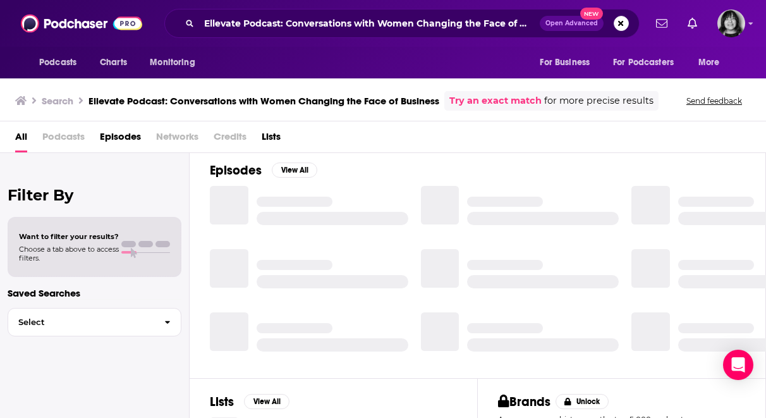
scroll to position [183, 0]
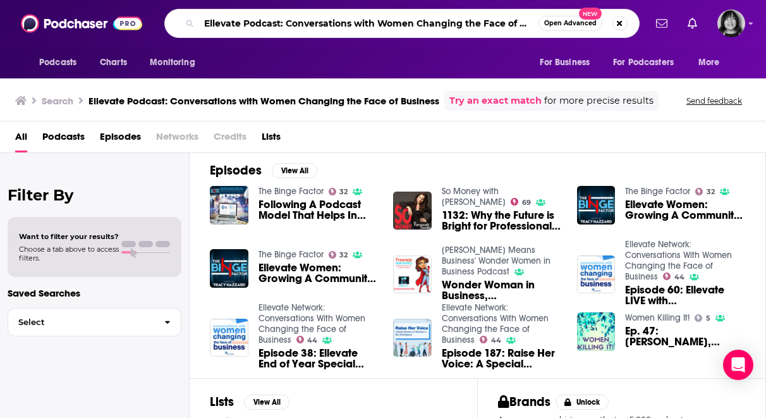
click at [315, 27] on input "Ellevate Podcast: Conversations with Women Changing the Face of Business" at bounding box center [368, 23] width 339 height 20
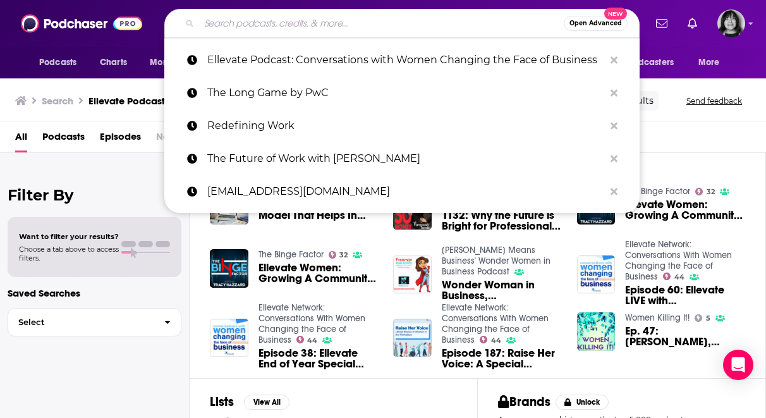
paste input "Ellevate Podcast: Conversations with Women Changing the Face of Business"
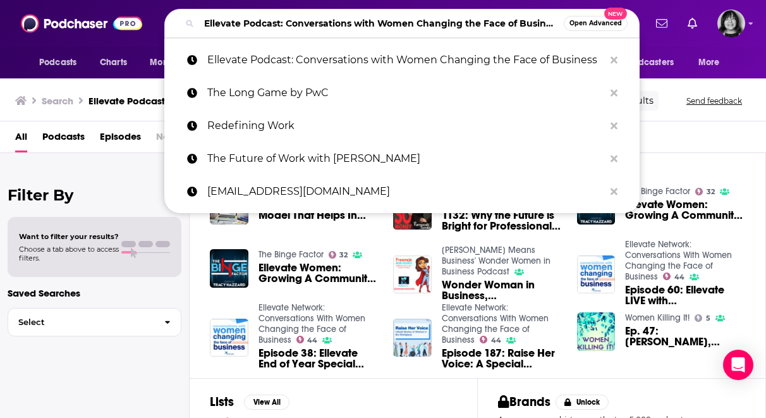
scroll to position [0, 27]
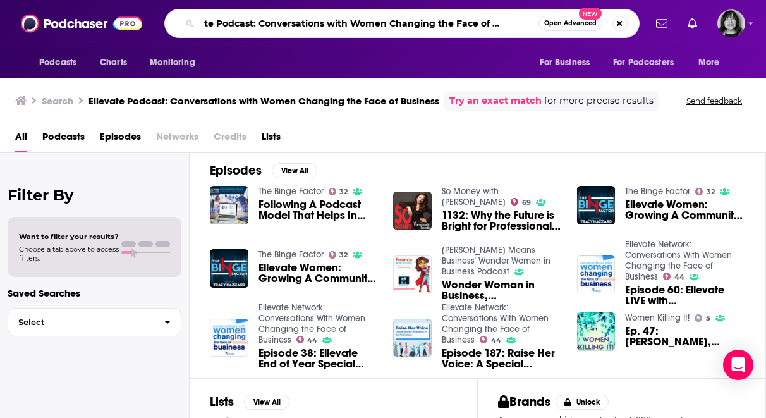
drag, startPoint x: 253, startPoint y: 22, endPoint x: 523, endPoint y: 30, distance: 269.9
click at [523, 30] on input "Ellevate Podcast: Conversations with Women Changing the Face of Business" at bounding box center [368, 23] width 339 height 20
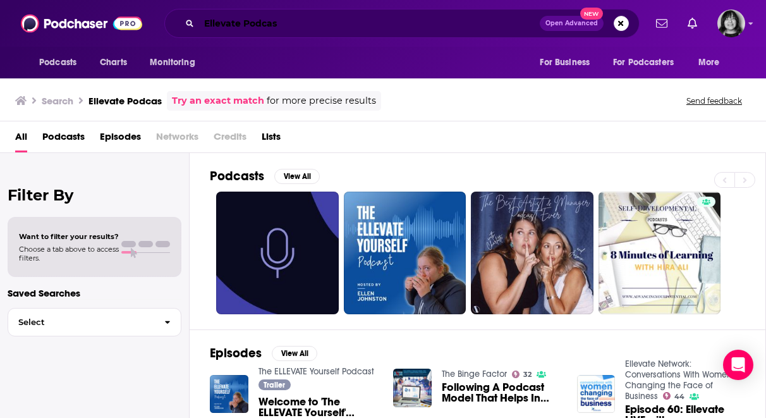
click at [280, 25] on input "Ellevate Podcas" at bounding box center [369, 23] width 341 height 20
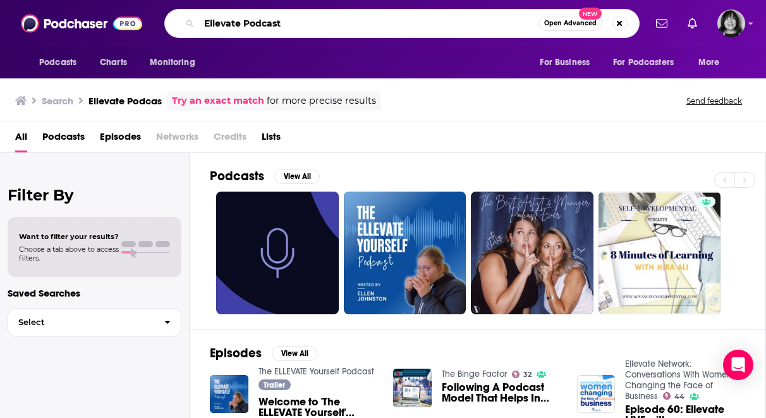
type input "Ellevate Podcast"
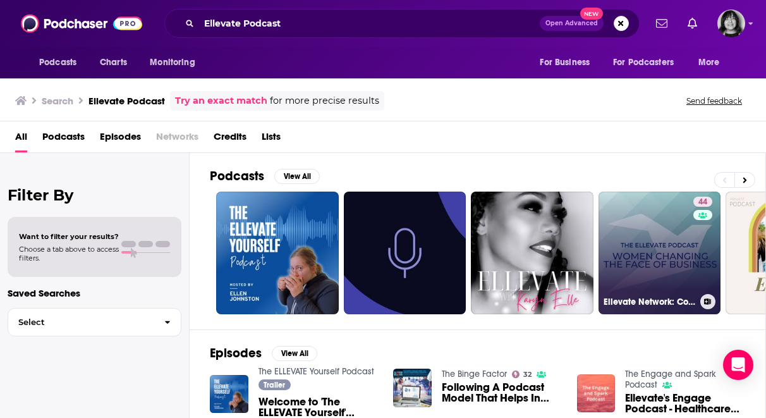
click at [667, 219] on link "44 Ellevate Network: Conversations With Women Changing the Face of Business" at bounding box center [659, 252] width 123 height 123
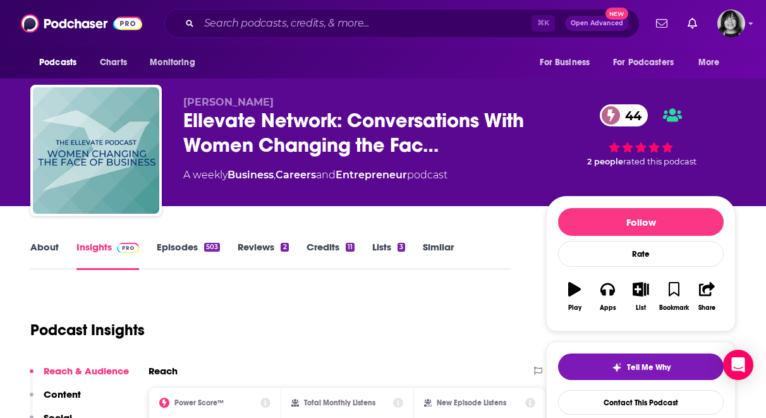
click at [34, 249] on link "About" at bounding box center [44, 255] width 28 height 29
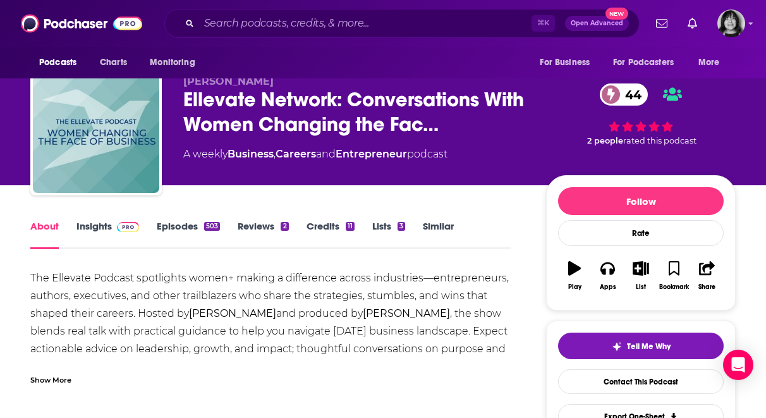
scroll to position [21, 0]
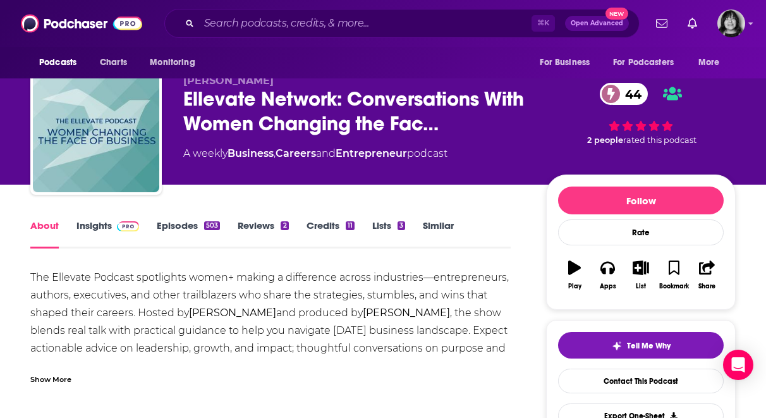
click at [85, 226] on link "Insights" at bounding box center [107, 233] width 63 height 29
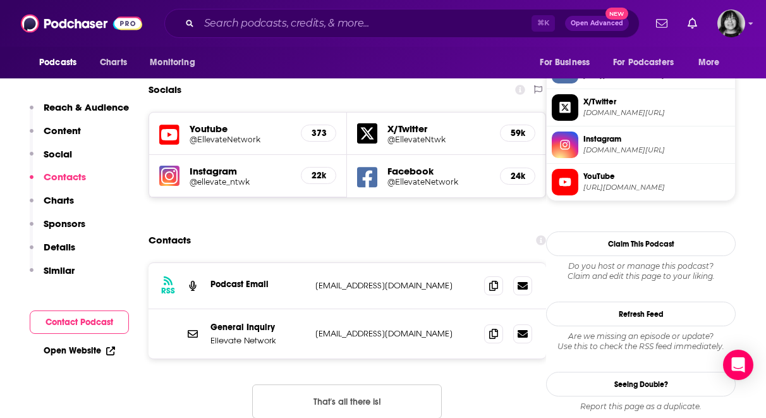
scroll to position [1098, 0]
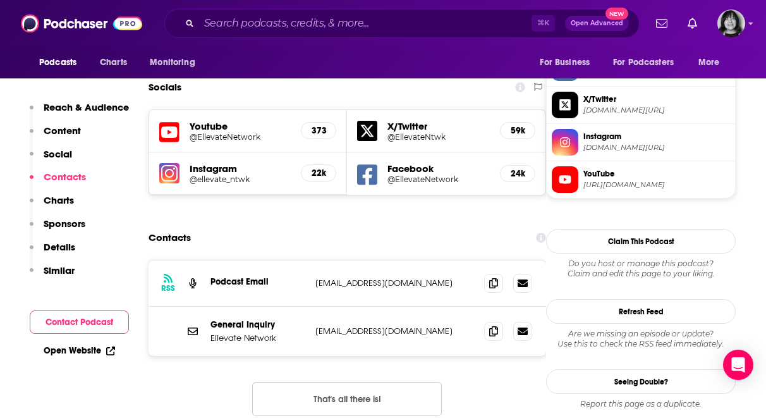
click at [176, 121] on icon at bounding box center [169, 132] width 20 height 23
click at [498, 325] on icon at bounding box center [493, 330] width 9 height 10
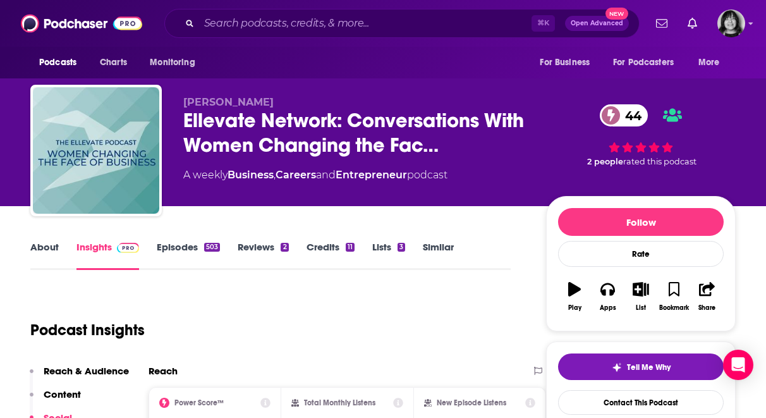
click at [32, 255] on link "About" at bounding box center [44, 255] width 28 height 29
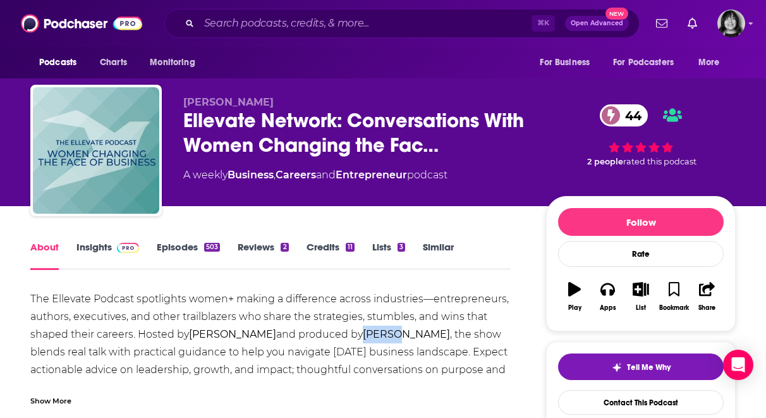
drag, startPoint x: 421, startPoint y: 333, endPoint x: 395, endPoint y: 334, distance: 26.5
click at [395, 334] on strong "Ashton Porzio" at bounding box center [406, 334] width 87 height 12
copy strong "Ashton"
drag, startPoint x: 228, startPoint y: 334, endPoint x: 193, endPoint y: 334, distance: 35.4
click at [193, 334] on strong "Anusha Harid-Paoletti" at bounding box center [232, 334] width 87 height 12
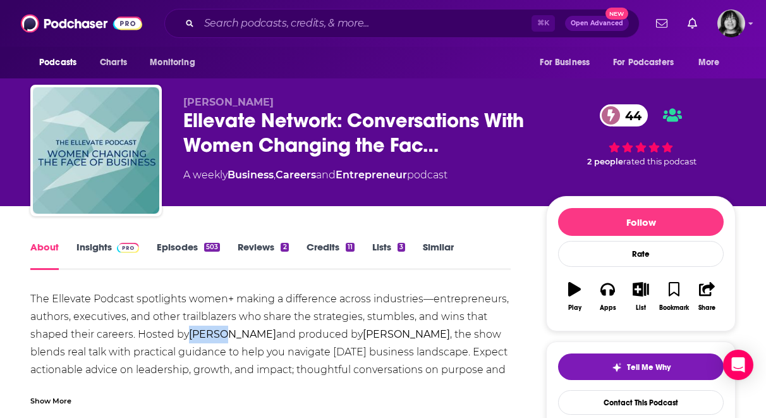
copy strong "Anusha"
click at [291, 21] on input "Search podcasts, credits, & more..." at bounding box center [365, 23] width 332 height 20
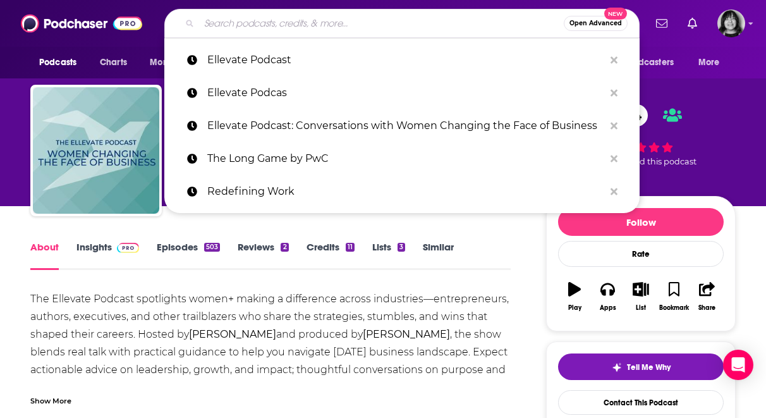
paste input "She Leads Podcast"
type input "She Leads Podcast"
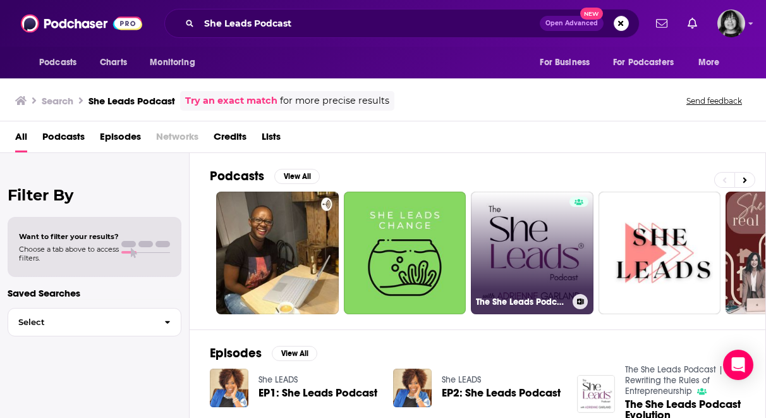
click at [560, 236] on link "The She Leads Podcast | Rewriting the Rules of Entrepreneurship" at bounding box center [532, 252] width 123 height 123
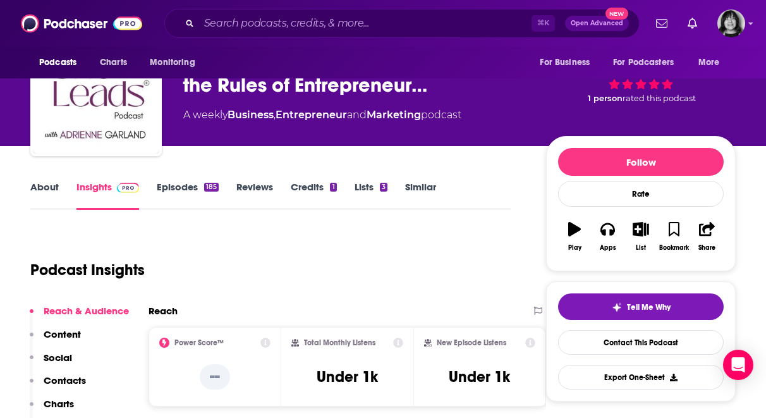
scroll to position [67, 0]
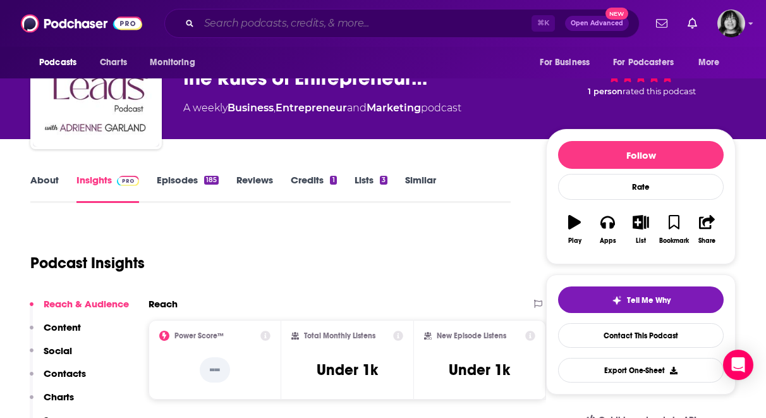
click at [327, 15] on input "Search podcasts, credits, & more..." at bounding box center [365, 23] width 332 height 20
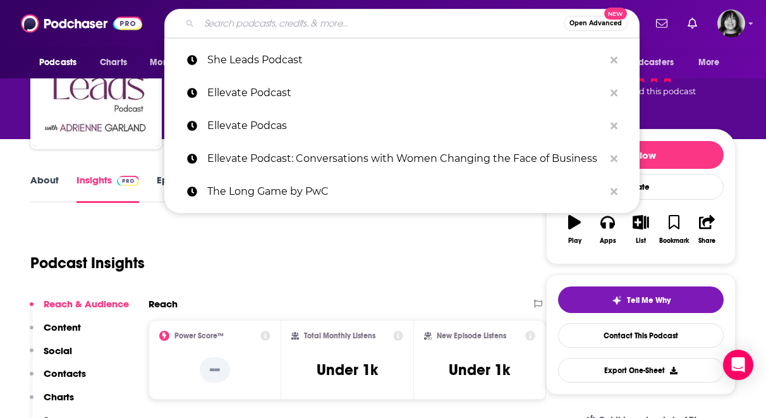
paste input "The Modern Woman’s Leadership Show"
type input "The Modern Woman’s Leadership Show"
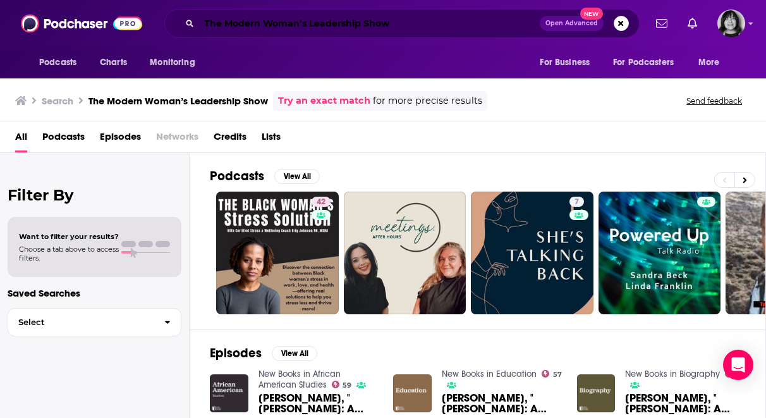
click at [361, 21] on input "The Modern Woman’s Leadership Show" at bounding box center [369, 23] width 341 height 20
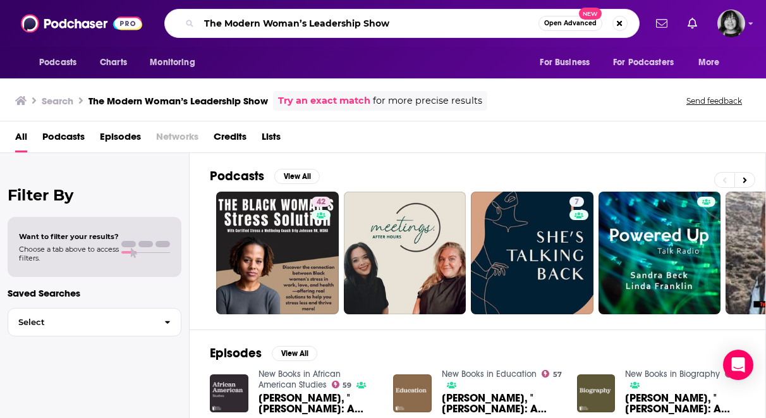
click at [361, 21] on input "The Modern Woman’s Leadership Show" at bounding box center [368, 23] width 339 height 20
paste input "e"
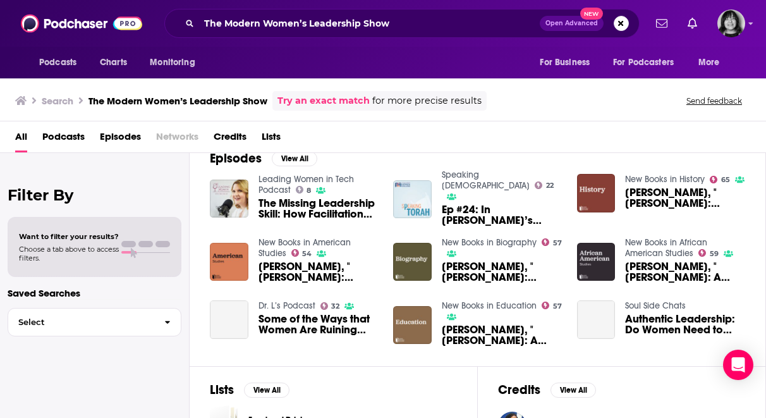
scroll to position [284, 0]
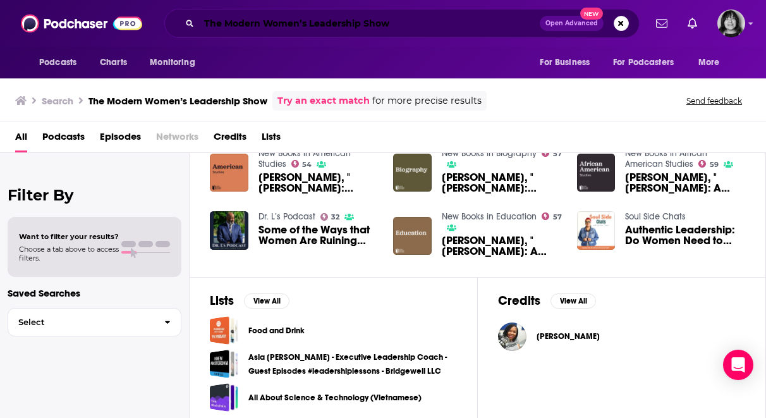
click at [246, 17] on input "The Modern Women’s Leadership Show" at bounding box center [369, 23] width 341 height 20
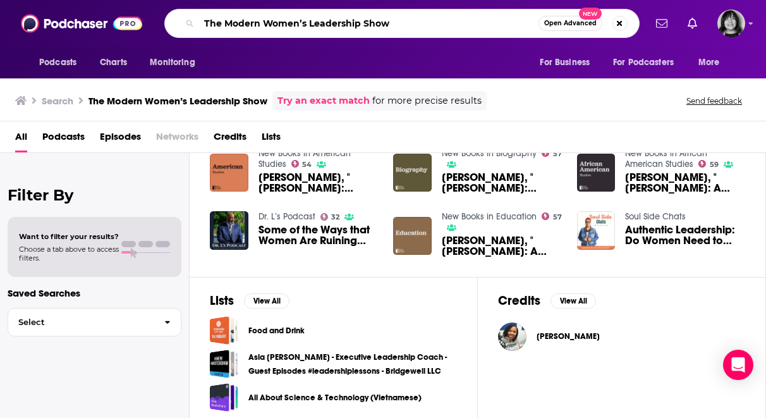
click at [246, 17] on input "The Modern Women’s Leadership Show" at bounding box center [368, 23] width 339 height 20
paste input "SHRM’s All Things Work"
drag, startPoint x: 242, startPoint y: 24, endPoint x: 128, endPoint y: 24, distance: 113.7
click at [128, 24] on div "Podcasts Charts Monitoring SHRM’s All Things Work Open Advanced New For Busines…" at bounding box center [383, 23] width 766 height 47
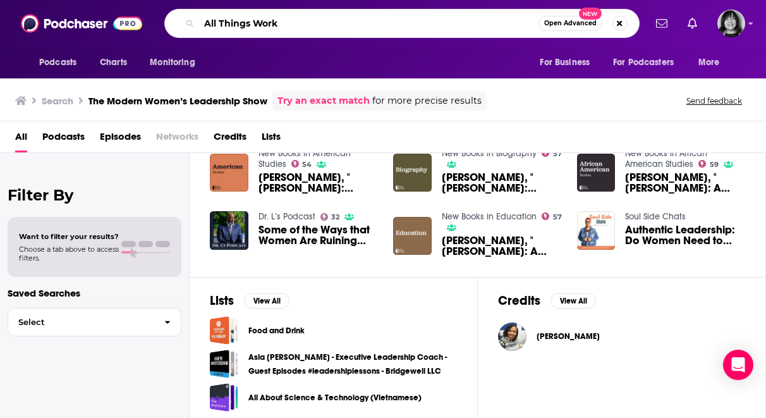
type input "All Things Work"
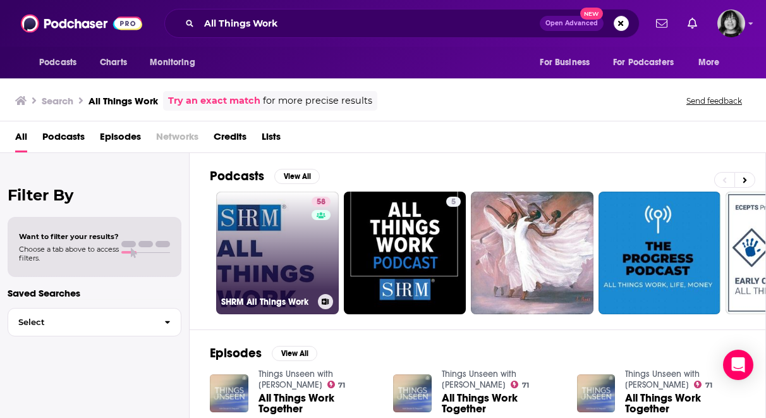
click at [257, 257] on link "58 SHRM All Things Work" at bounding box center [277, 252] width 123 height 123
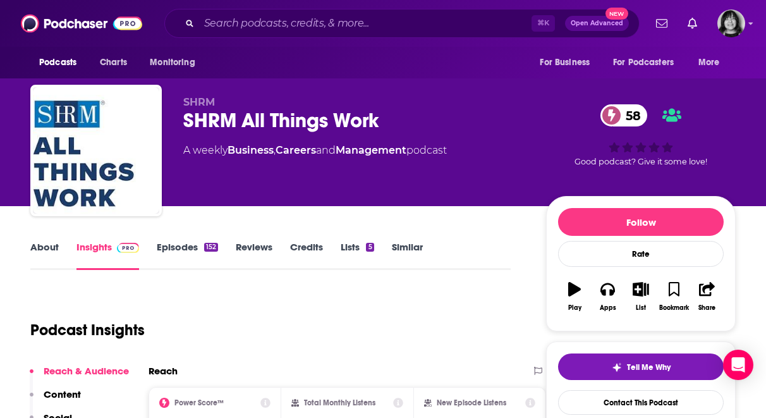
click at [39, 247] on link "About" at bounding box center [44, 255] width 28 height 29
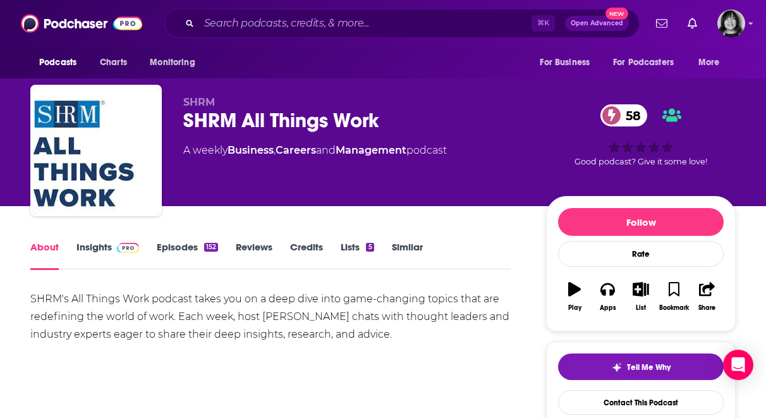
click at [95, 250] on link "Insights" at bounding box center [107, 255] width 63 height 29
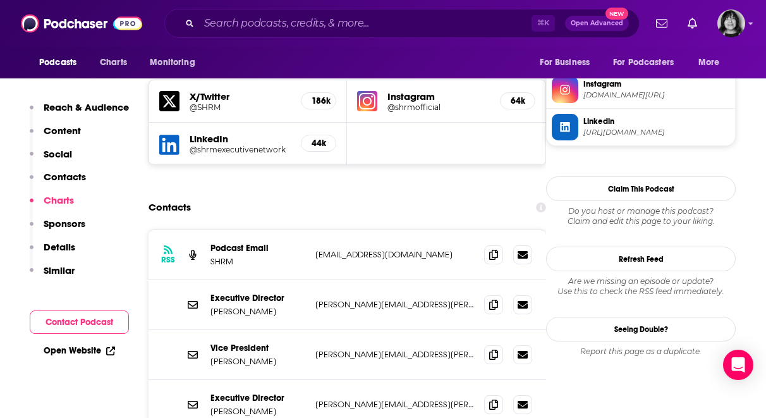
scroll to position [1117, 0]
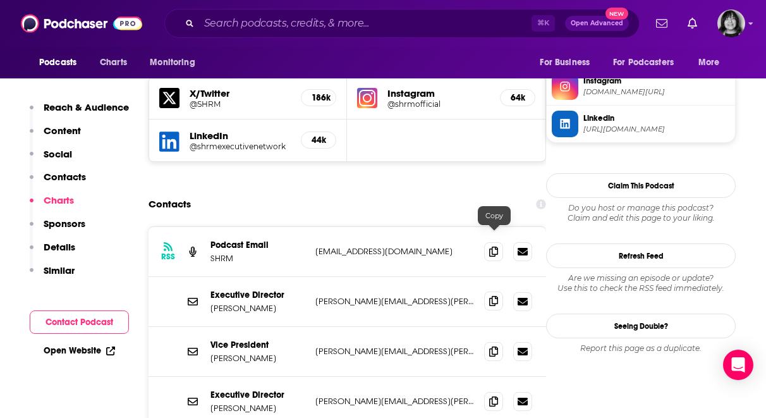
click at [494, 296] on icon at bounding box center [493, 301] width 9 height 10
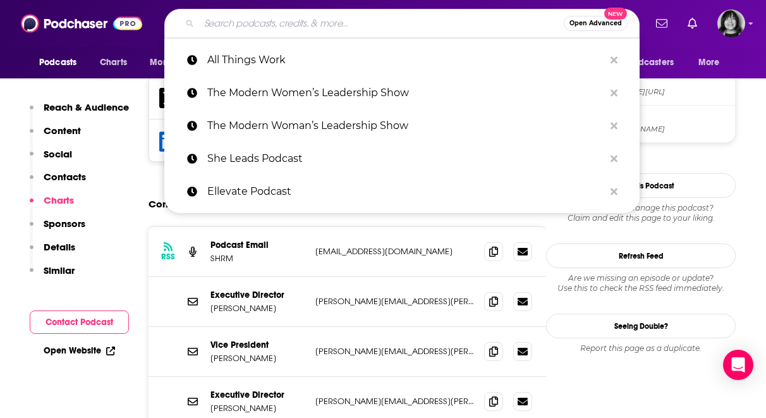
click at [263, 25] on input "Search podcasts, credits, & more..." at bounding box center [381, 23] width 365 height 20
paste input "HR Leaders Podcast"
type input "HR Leaders Podcast"
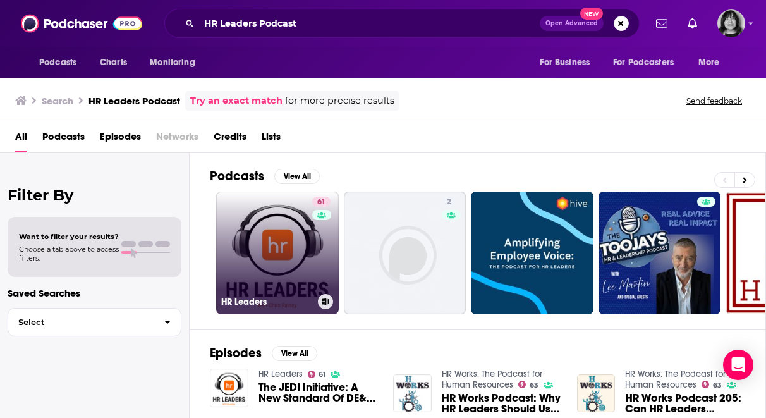
click at [278, 255] on link "61 HR Leaders" at bounding box center [277, 252] width 123 height 123
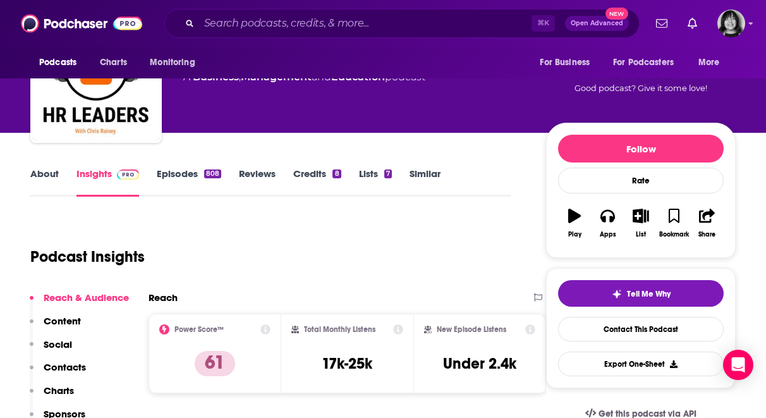
scroll to position [74, 0]
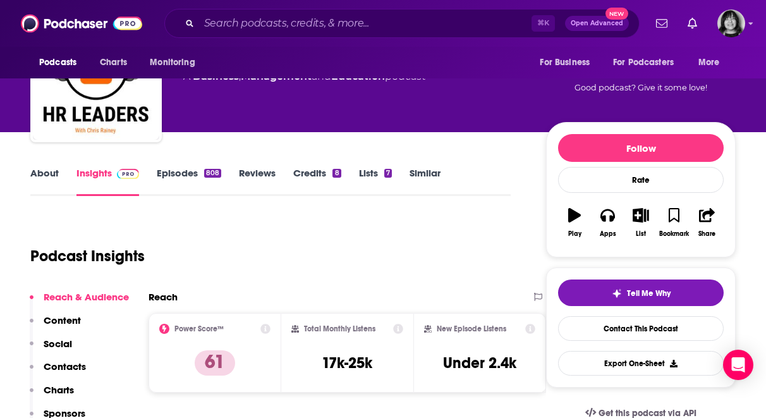
click at [43, 169] on link "About" at bounding box center [44, 181] width 28 height 29
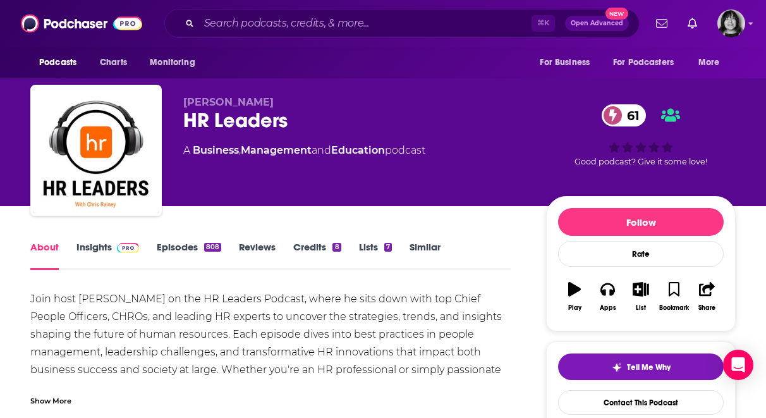
click at [89, 250] on link "Insights" at bounding box center [107, 255] width 63 height 29
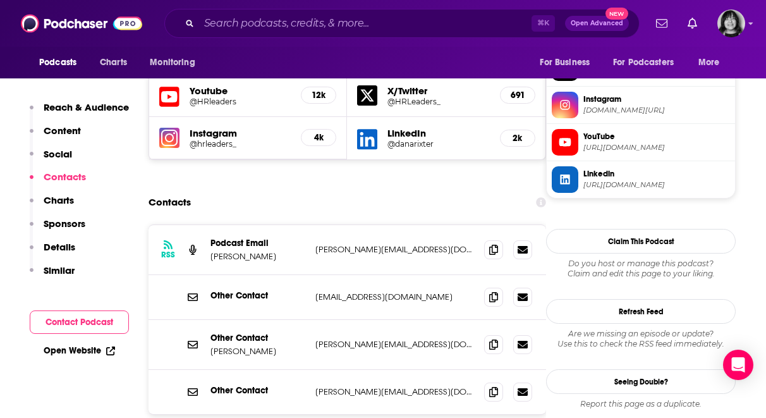
scroll to position [1115, 0]
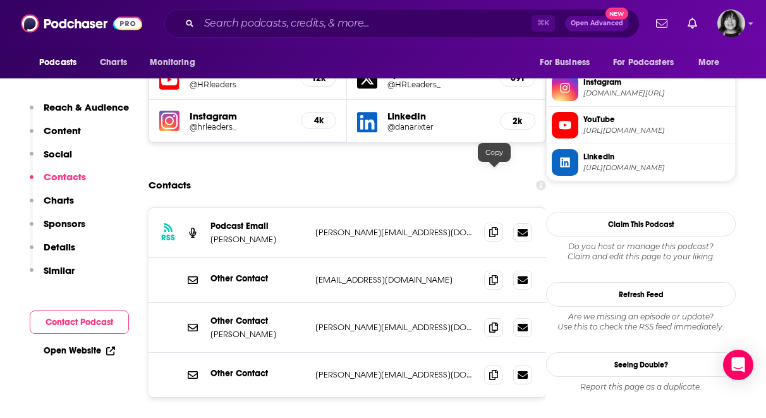
click at [490, 222] on span at bounding box center [493, 231] width 19 height 19
click at [491, 369] on icon at bounding box center [493, 374] width 9 height 10
click at [373, 25] on input "Search podcasts, credits, & more..." at bounding box center [365, 23] width 332 height 20
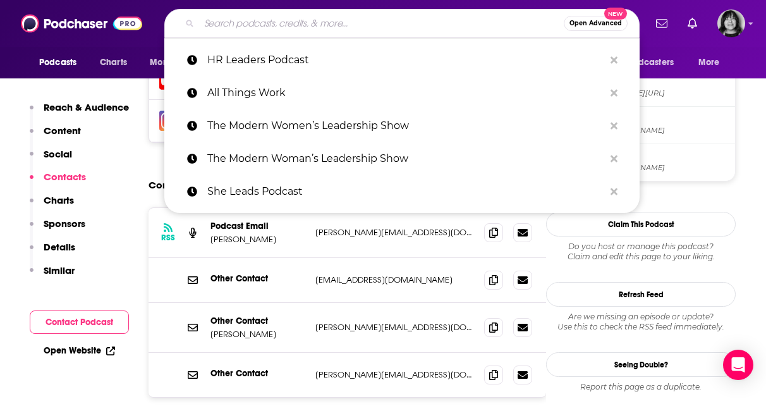
paste input "Nine to Thrive HR"
type input "Nine to Thrive HR"
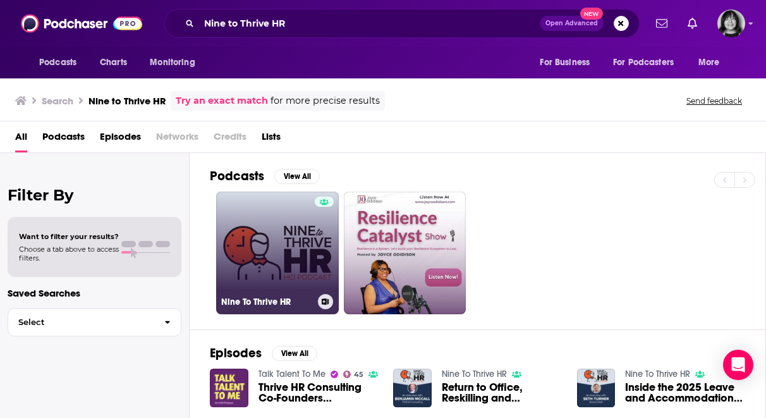
click at [278, 255] on link "Nine To Thrive HR" at bounding box center [277, 252] width 123 height 123
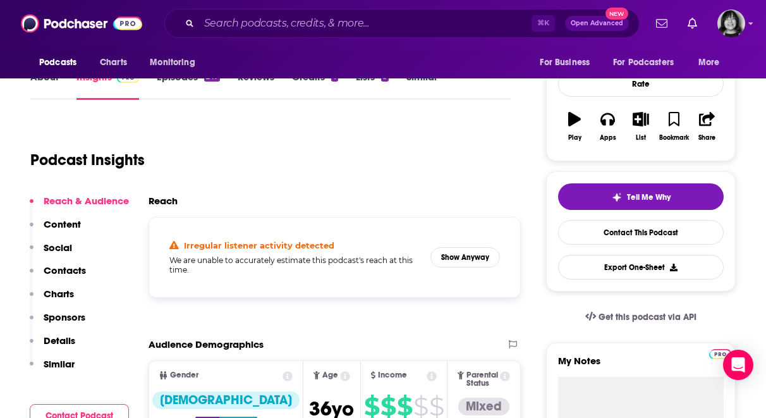
scroll to position [173, 0]
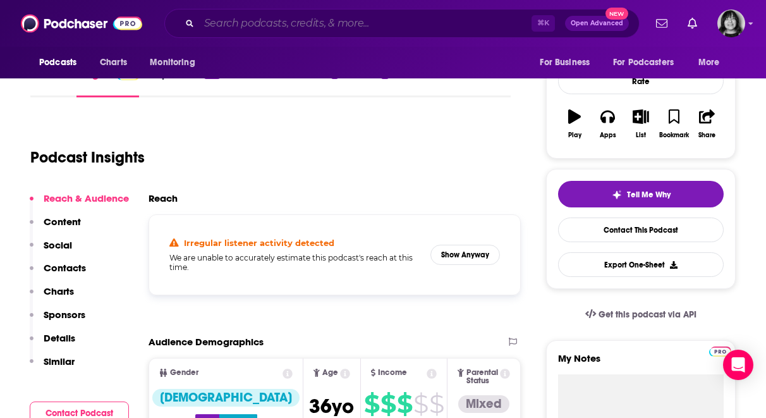
click at [274, 26] on input "Search podcasts, credits, & more..." at bounding box center [365, 23] width 332 height 20
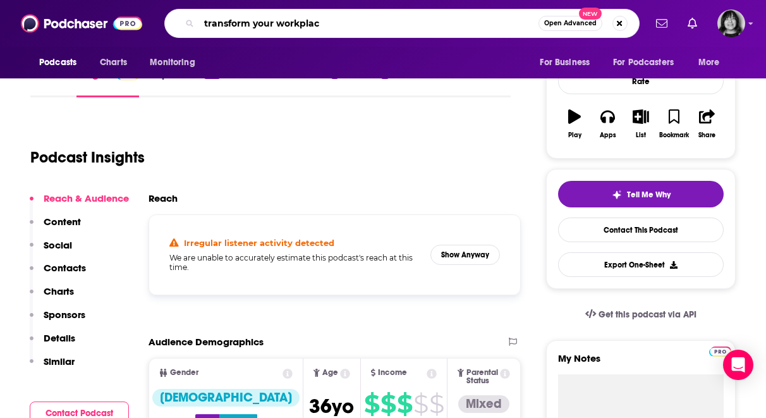
type input "transform your workplace"
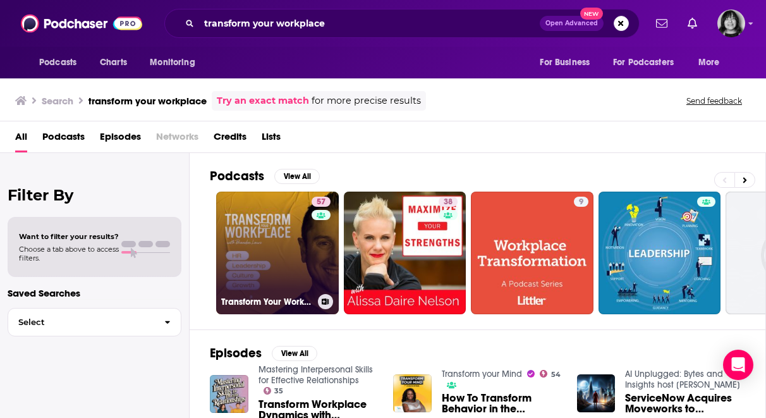
click at [267, 245] on link "57 Transform Your Workplace" at bounding box center [277, 252] width 123 height 123
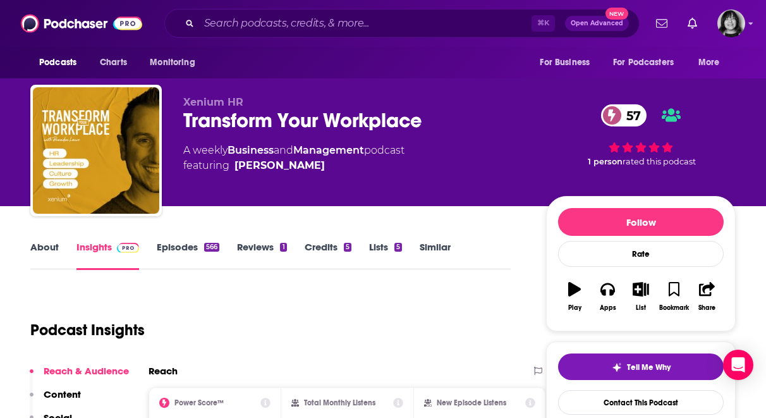
click at [54, 244] on link "About" at bounding box center [44, 255] width 28 height 29
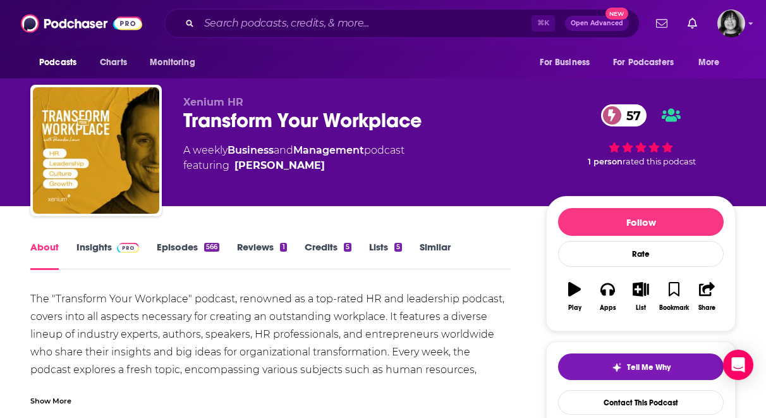
click at [89, 251] on link "Insights" at bounding box center [107, 255] width 63 height 29
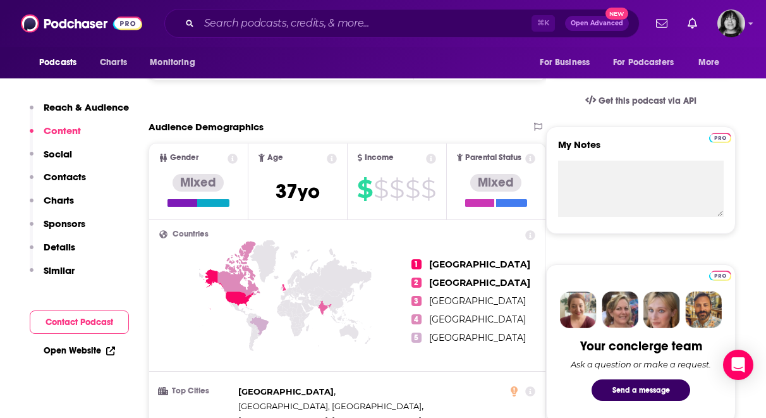
scroll to position [1084, 0]
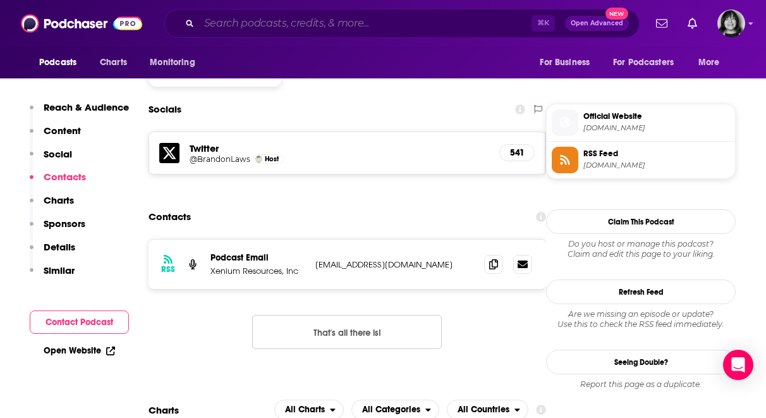
click at [318, 21] on input "Search podcasts, credits, & more..." at bounding box center [365, 23] width 332 height 20
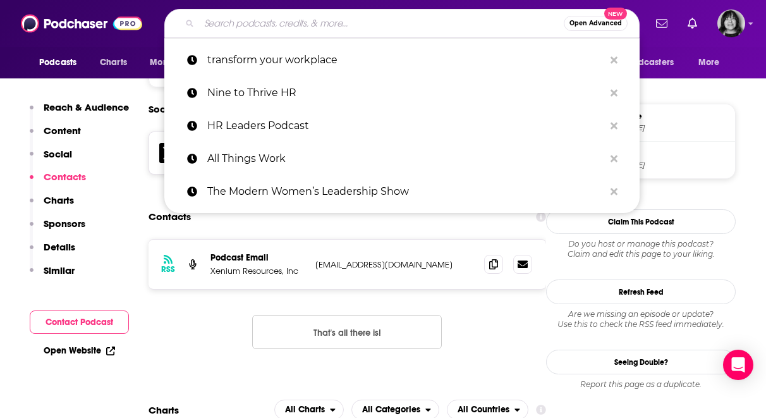
paste input "The Recruiting Future Podcast"
type input "The Recruiting Future Podcast"
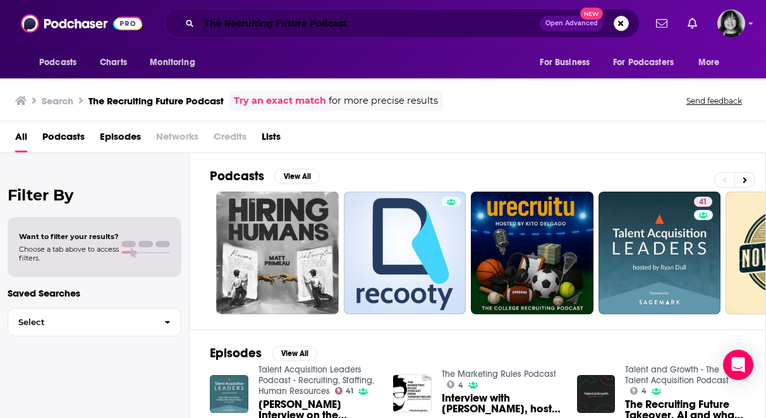
click at [405, 19] on input "The Recruiting Future Podcast" at bounding box center [369, 23] width 341 height 20
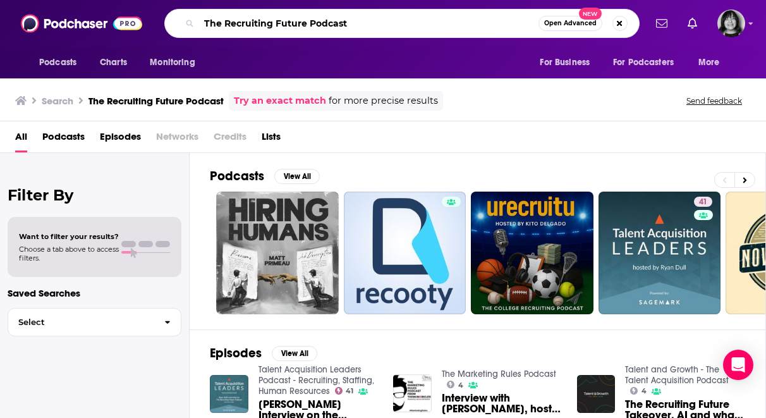
click at [405, 19] on input "The Recruiting Future Podcast" at bounding box center [368, 23] width 339 height 20
paste input "Recruiting Future with Matt Alder"
type input "Recruiting Future with Matt Alder"
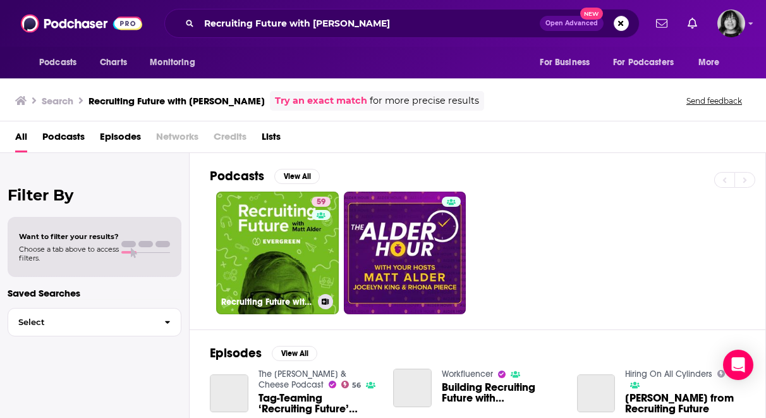
click at [279, 255] on link "59 Recruiting Future with Matt Alder - What's Next For Talent Acquisition, HR &…" at bounding box center [277, 252] width 123 height 123
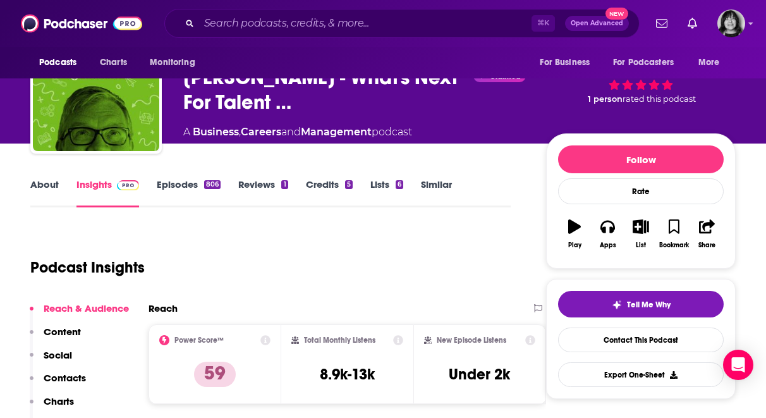
scroll to position [58, 0]
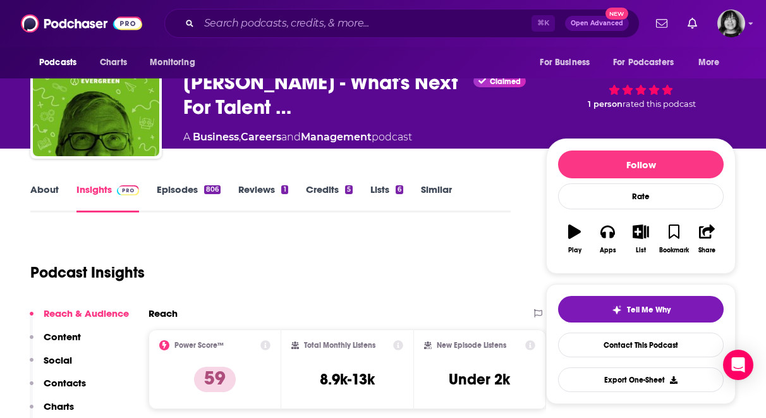
click at [41, 181] on div "About Insights Episodes 806 Reviews 1 Credits 5 Lists 6 Similar" at bounding box center [270, 196] width 480 height 31
click at [38, 191] on link "About" at bounding box center [44, 197] width 28 height 29
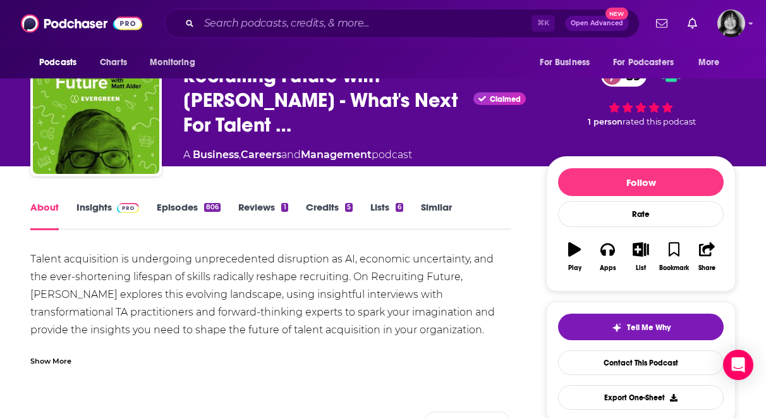
scroll to position [42, 0]
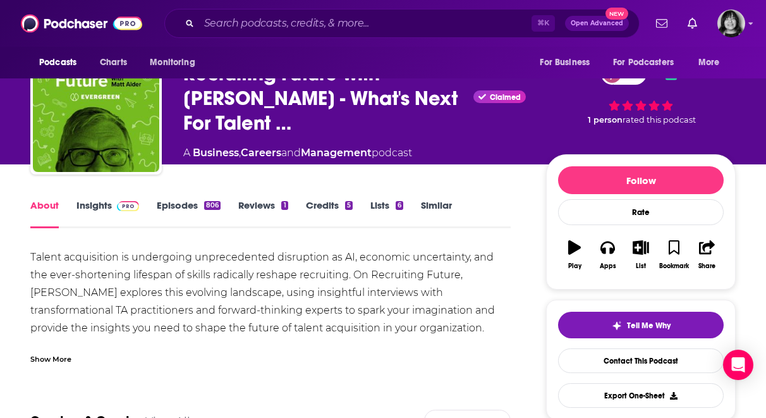
click at [60, 354] on div "Show More" at bounding box center [50, 358] width 41 height 12
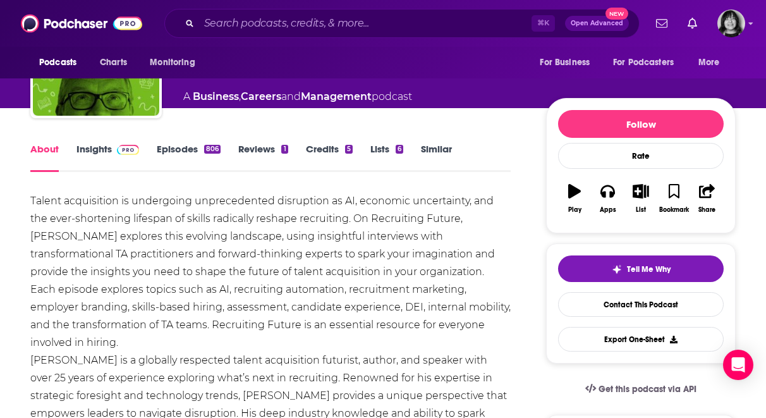
scroll to position [102, 0]
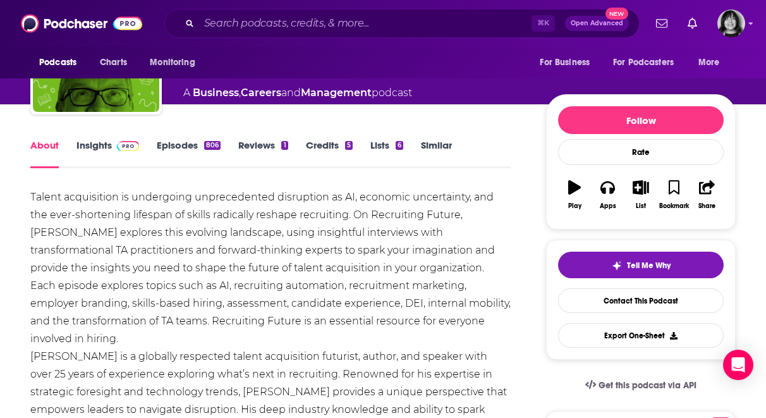
click at [101, 147] on link "Insights" at bounding box center [107, 153] width 63 height 29
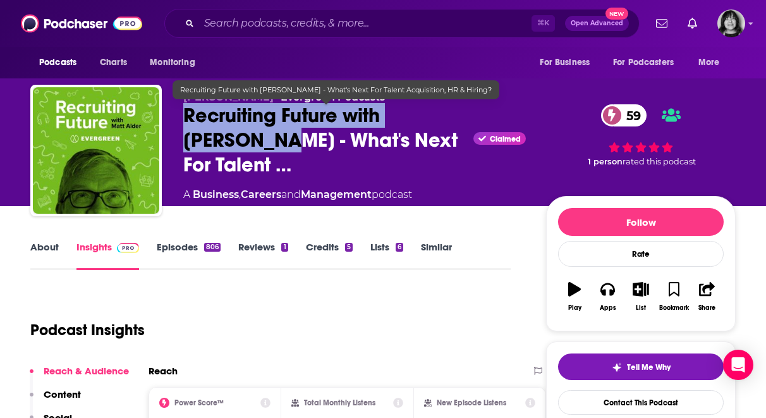
drag, startPoint x: 235, startPoint y: 139, endPoint x: 176, endPoint y: 119, distance: 62.7
click at [176, 119] on div "Matt Alder • Evergreen Podcasts Recruiting Future with Matt Alder - What's Next…" at bounding box center [382, 153] width 705 height 136
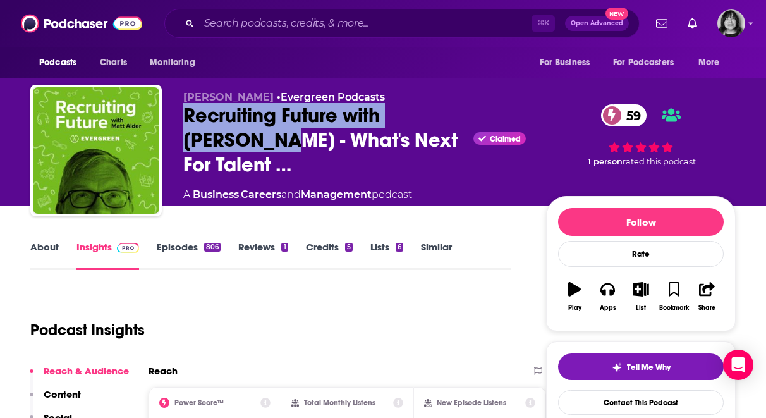
copy h2 "Recruiting Future with Matt Alder"
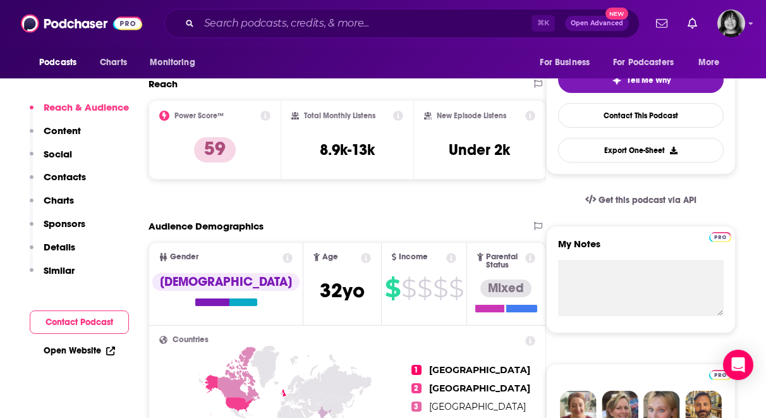
scroll to position [376, 0]
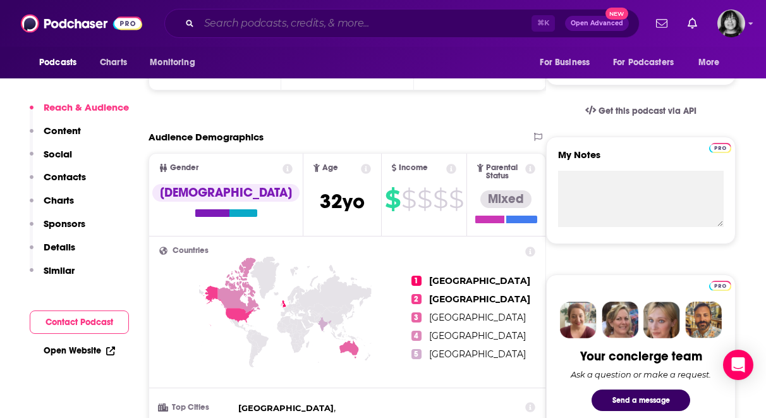
click at [292, 21] on input "Search podcasts, credits, & more..." at bounding box center [365, 23] width 332 height 20
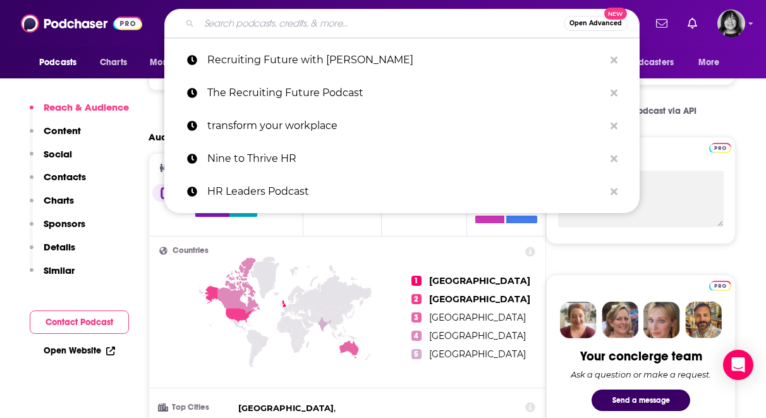
paste input "The Ed Mylett Show"
type input "The Ed Mylett Show"
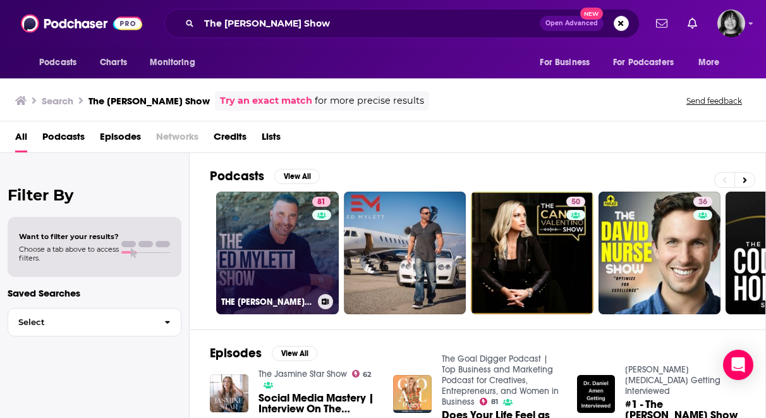
click at [296, 264] on link "81 THE ED MYLETT SHOW" at bounding box center [277, 252] width 123 height 123
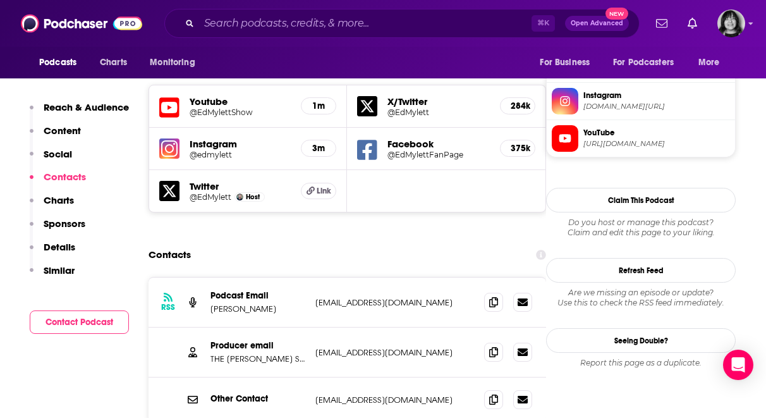
scroll to position [1175, 0]
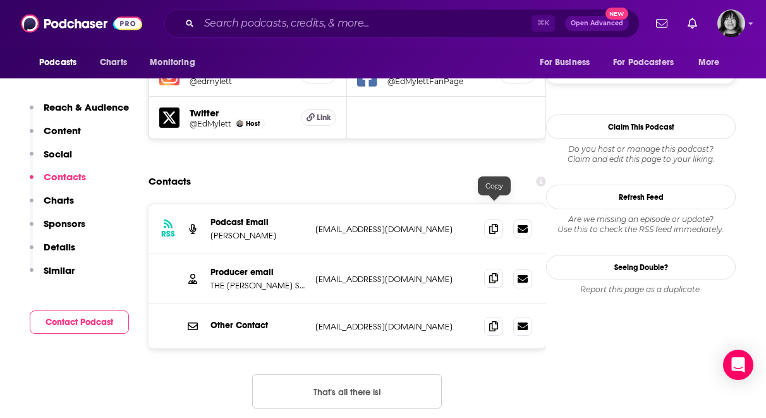
click at [491, 273] on icon at bounding box center [493, 278] width 9 height 10
click at [281, 25] on input "Search podcasts, credits, & more..." at bounding box center [365, 23] width 332 height 20
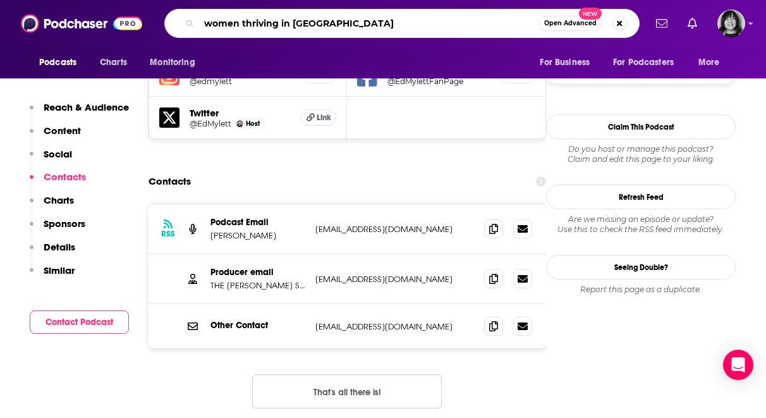
type input "women thriving in business"
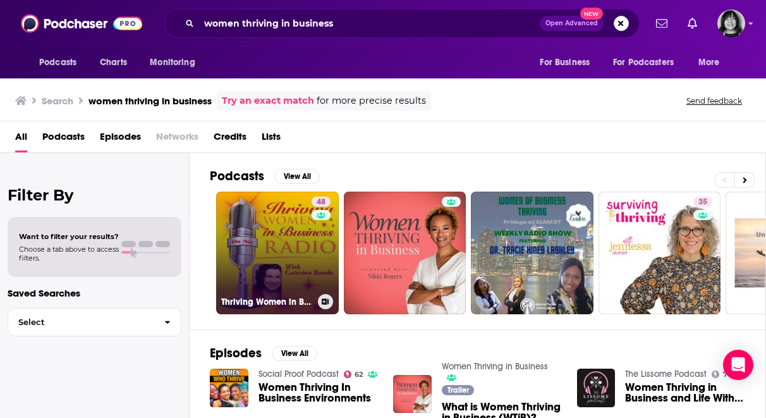
click at [232, 231] on link "48 Thriving Women in Business - For Women Entrepreneurs: Business, Marketing, S…" at bounding box center [277, 252] width 123 height 123
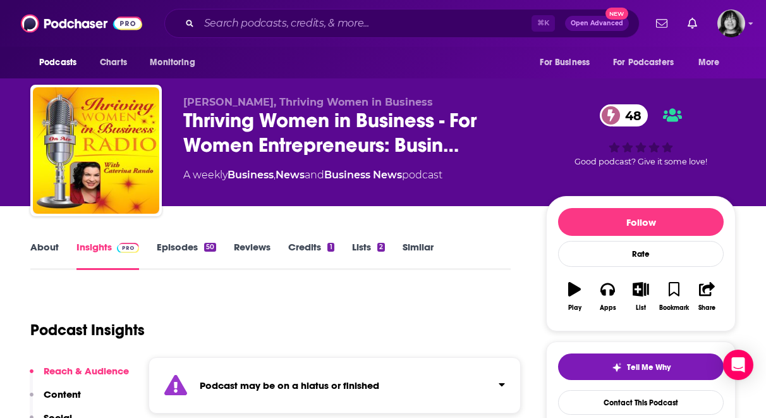
scroll to position [22, 0]
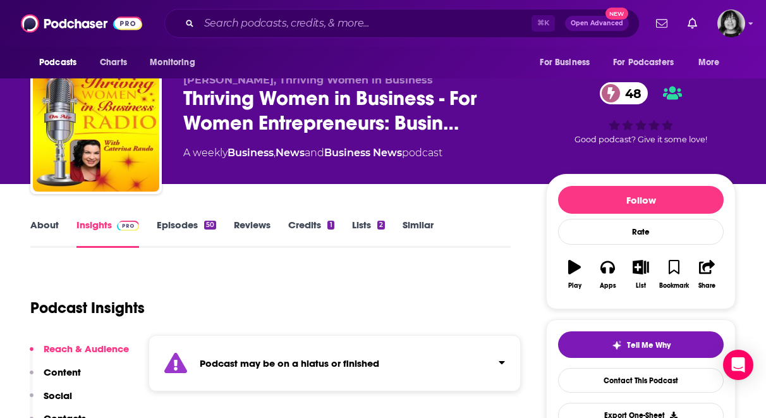
click at [281, 349] on div "Podcast may be on a hiatus or finished" at bounding box center [334, 363] width 372 height 56
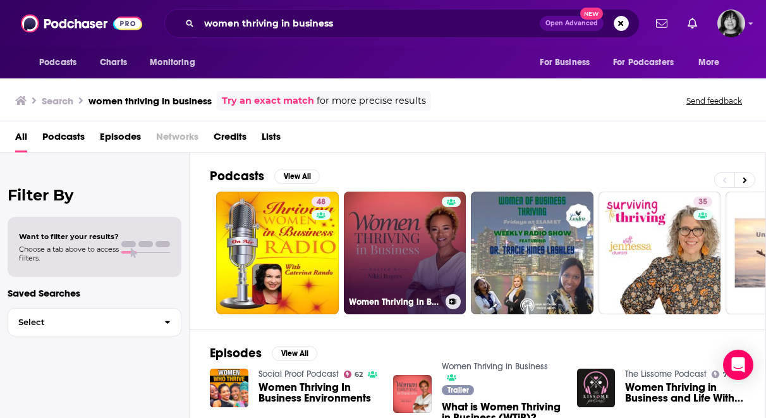
click at [398, 231] on link "Women Thriving in Business" at bounding box center [405, 252] width 123 height 123
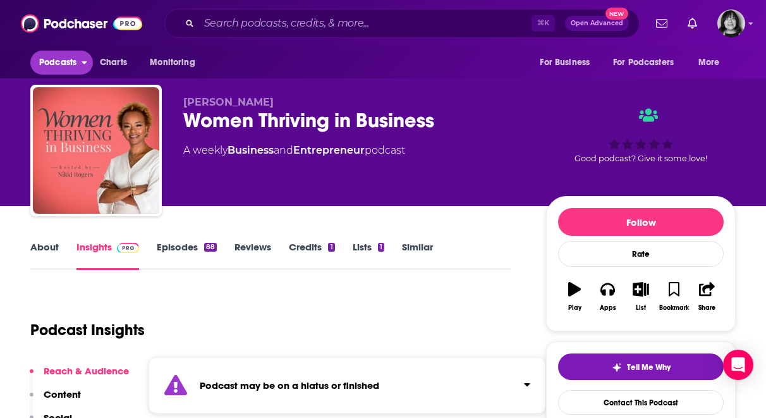
click at [78, 59] on button "Podcasts" at bounding box center [61, 63] width 63 height 24
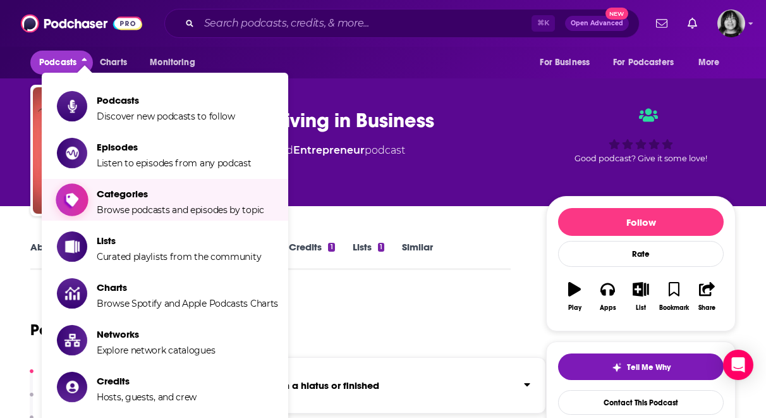
click at [127, 191] on span "Categories" at bounding box center [180, 194] width 167 height 12
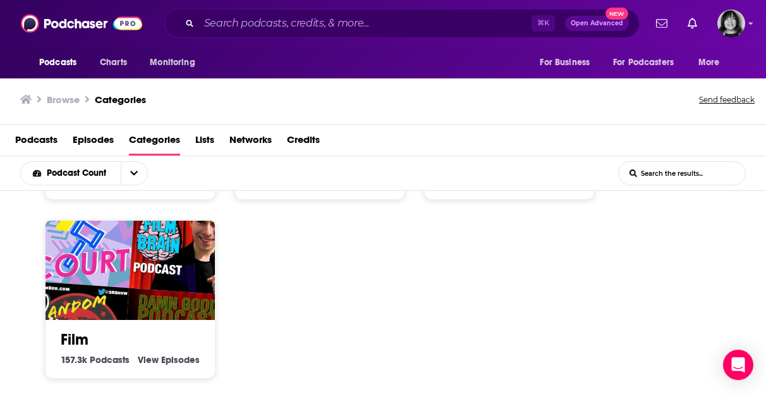
scroll to position [884, 0]
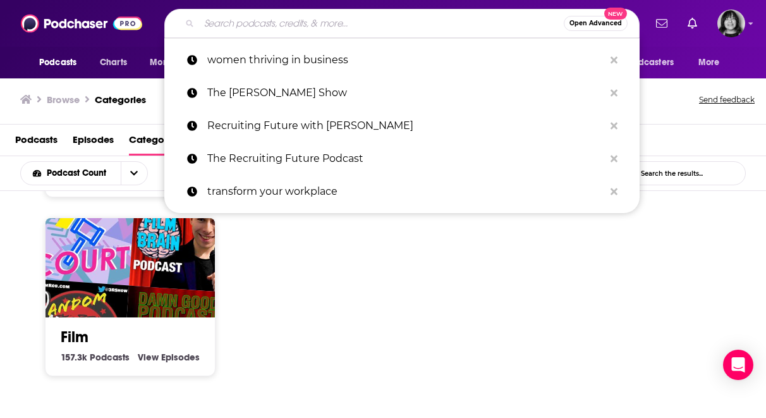
click at [277, 26] on input "Search podcasts, credits, & more..." at bounding box center [381, 23] width 365 height 20
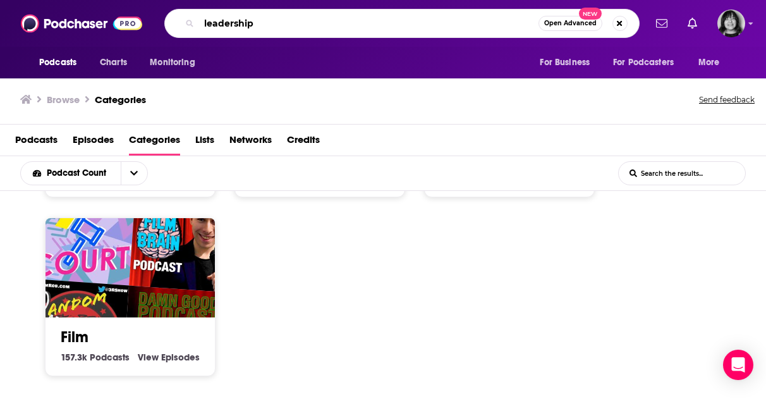
type input "leadership"
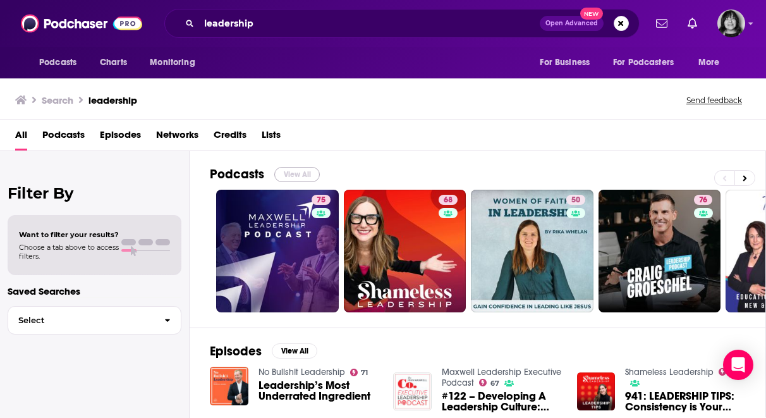
click at [306, 174] on button "View All" at bounding box center [296, 174] width 45 height 15
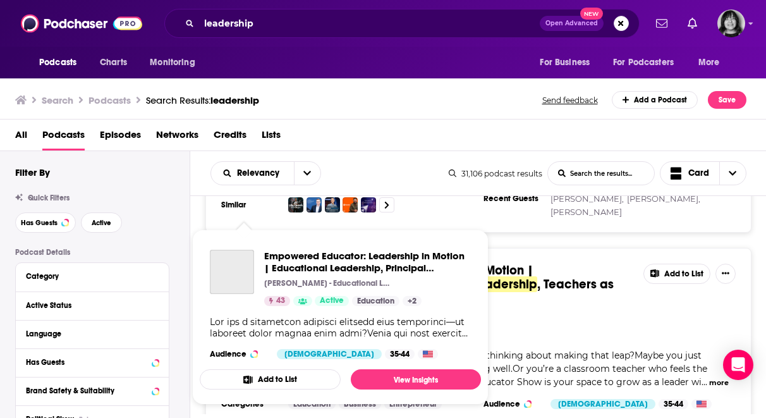
scroll to position [921, 0]
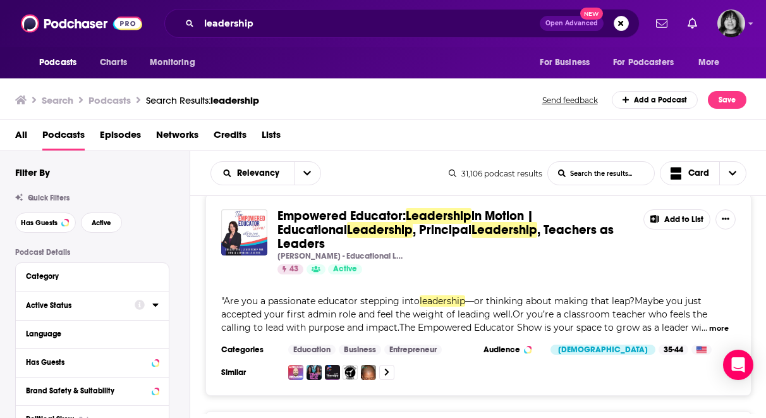
click at [61, 303] on div "Active Status" at bounding box center [76, 305] width 100 height 9
click at [52, 333] on span "All" at bounding box center [86, 328] width 118 height 16
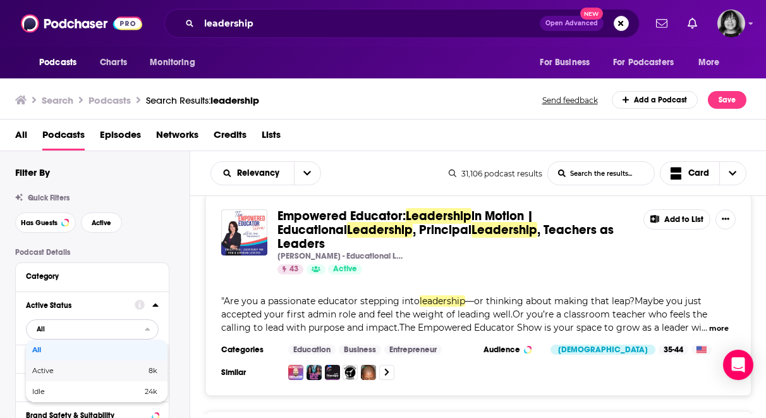
click at [45, 372] on span "Active" at bounding box center [66, 370] width 68 height 7
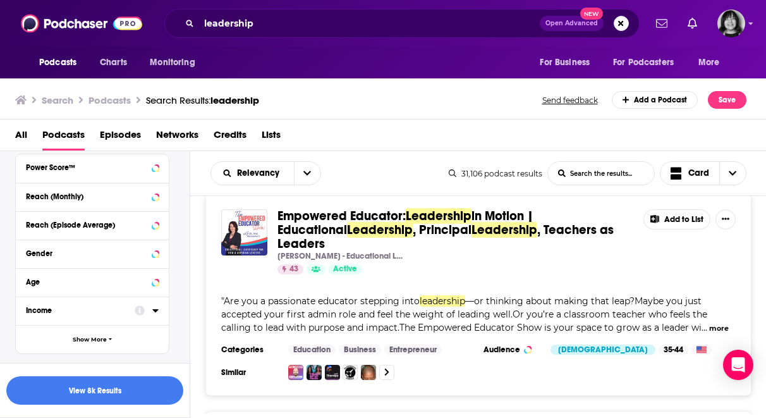
scroll to position [395, 0]
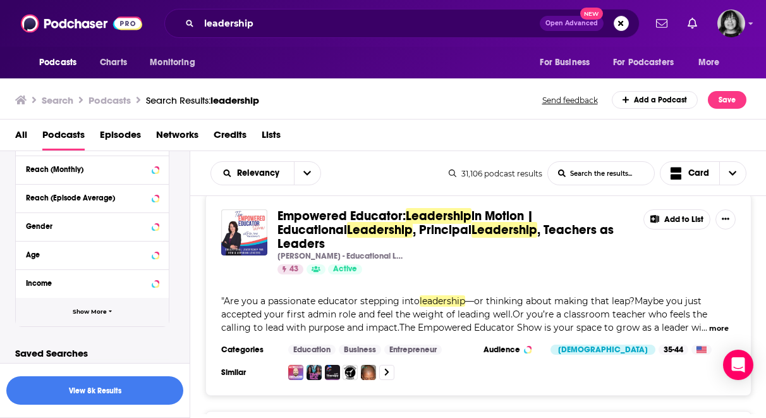
click at [64, 313] on button "Show More" at bounding box center [92, 312] width 153 height 28
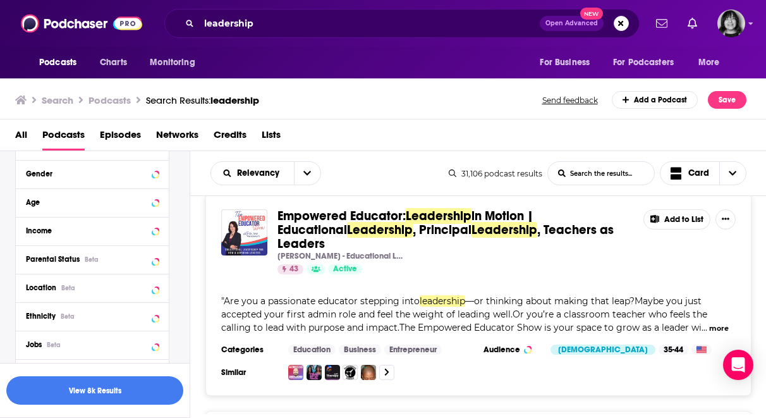
scroll to position [448, 0]
click at [65, 298] on div "Location Beta" at bounding box center [92, 287] width 153 height 28
click at [64, 291] on div "Beta" at bounding box center [68, 287] width 14 height 8
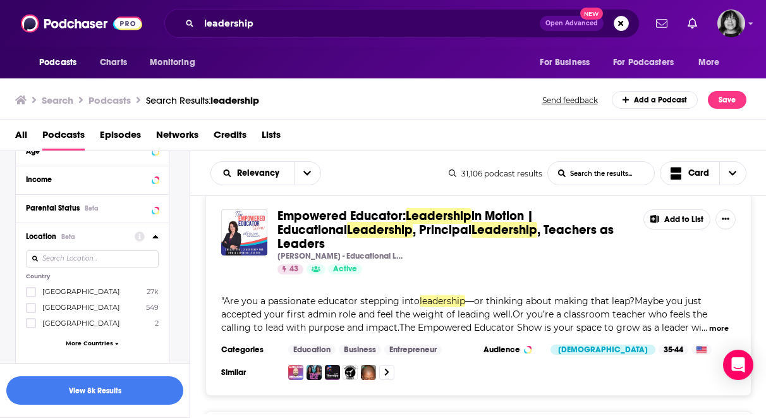
scroll to position [500, 0]
click at [31, 294] on icon at bounding box center [31, 290] width 8 height 8
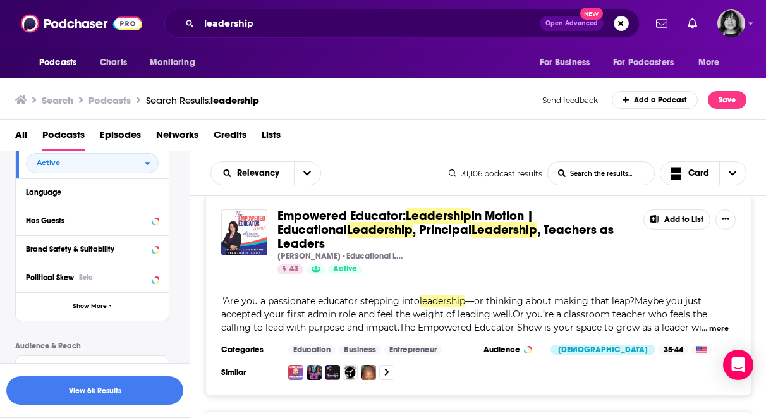
scroll to position [166, 0]
click at [75, 221] on div "Has Guests" at bounding box center [76, 221] width 100 height 9
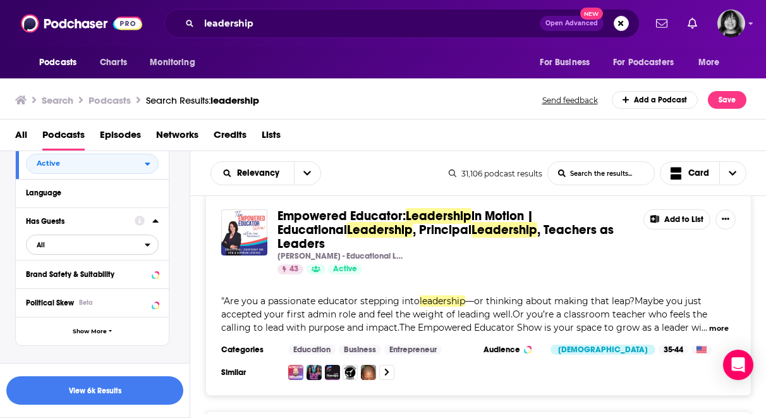
click at [59, 251] on span "All" at bounding box center [86, 244] width 118 height 16
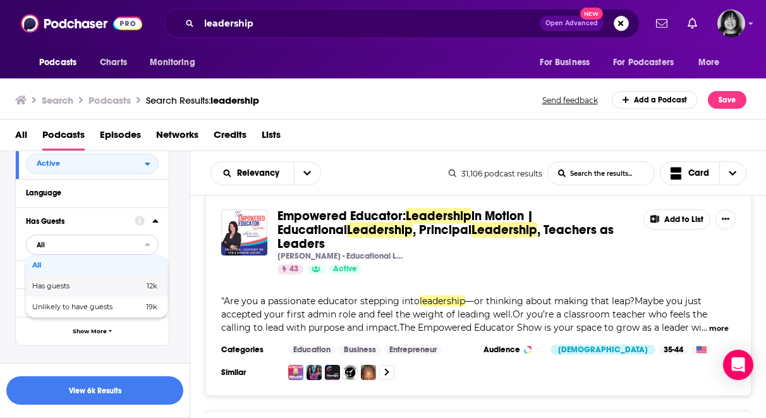
click at [55, 285] on span "Has guests" at bounding box center [69, 285] width 75 height 7
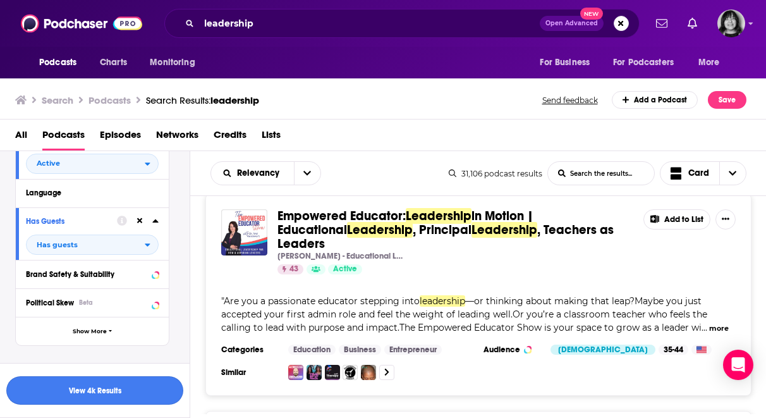
click at [70, 387] on button "View 4k Results" at bounding box center [94, 390] width 177 height 28
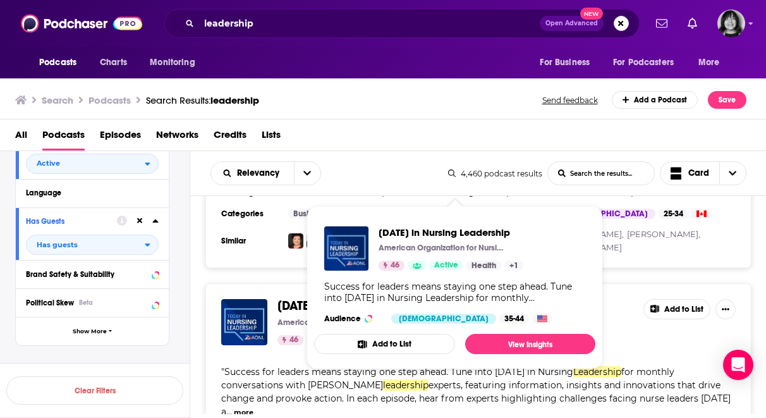
scroll to position [5057, 0]
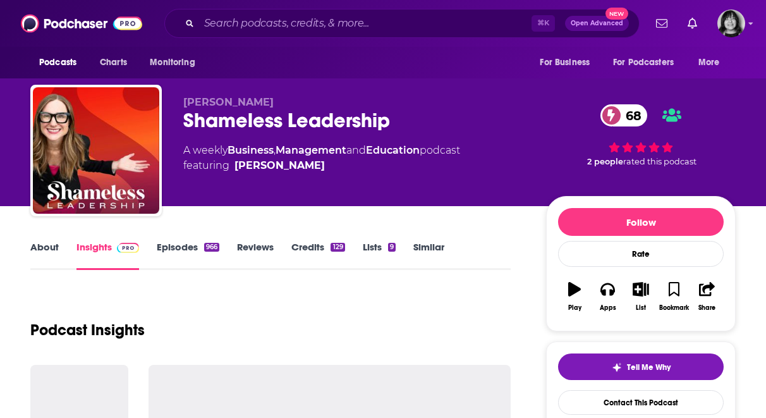
scroll to position [52, 0]
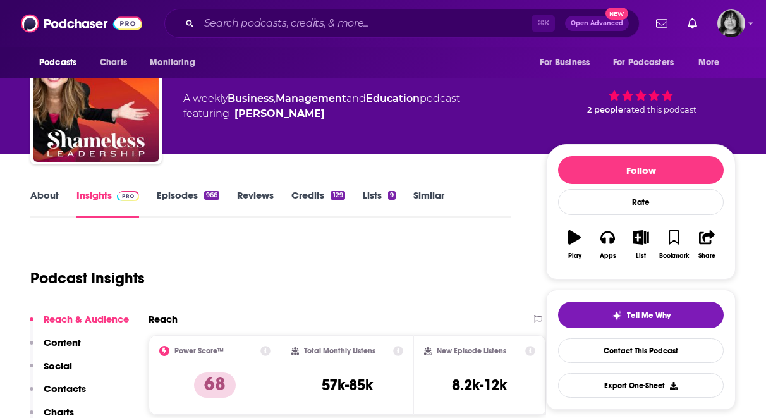
click at [43, 194] on link "About" at bounding box center [44, 203] width 28 height 29
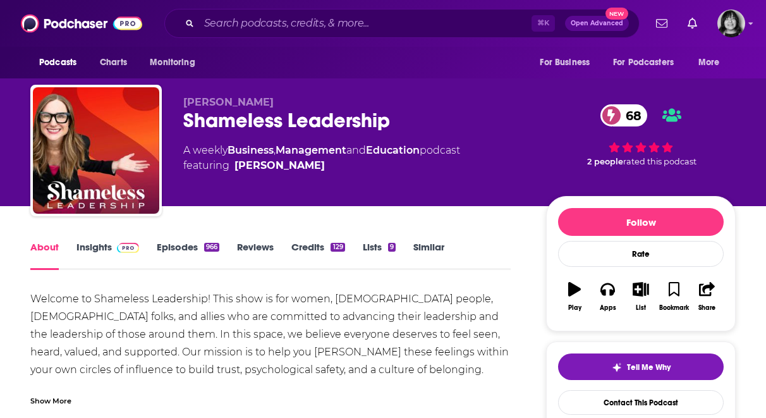
click at [251, 125] on div "Shameless Leadership 68" at bounding box center [354, 120] width 342 height 25
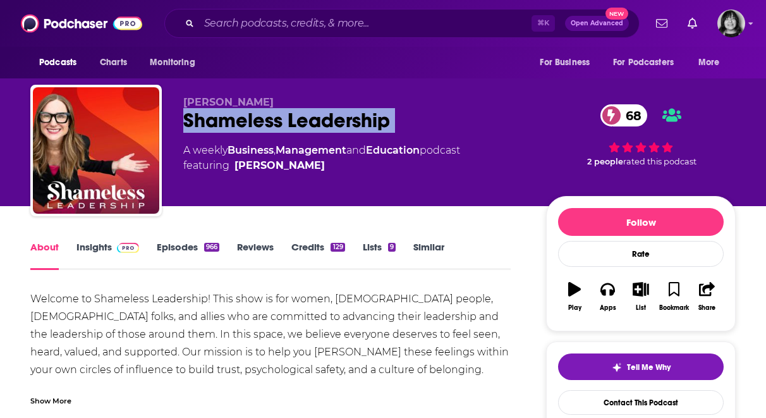
click at [251, 125] on div "Shameless Leadership 68" at bounding box center [354, 120] width 342 height 25
copy div "Shameless Leadership 68"
click at [90, 245] on link "Insights" at bounding box center [107, 255] width 63 height 29
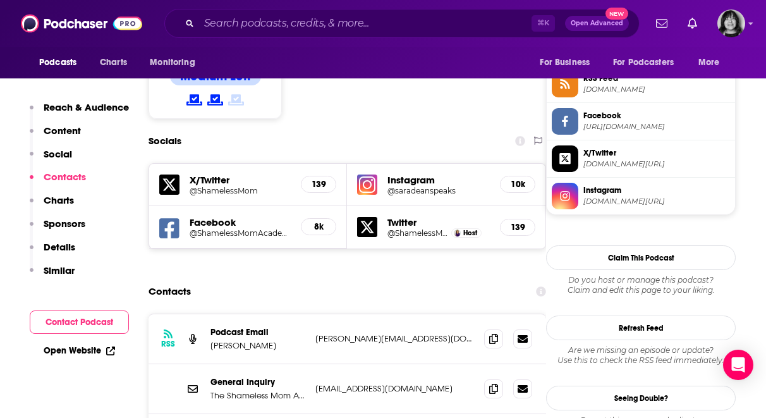
scroll to position [1041, 0]
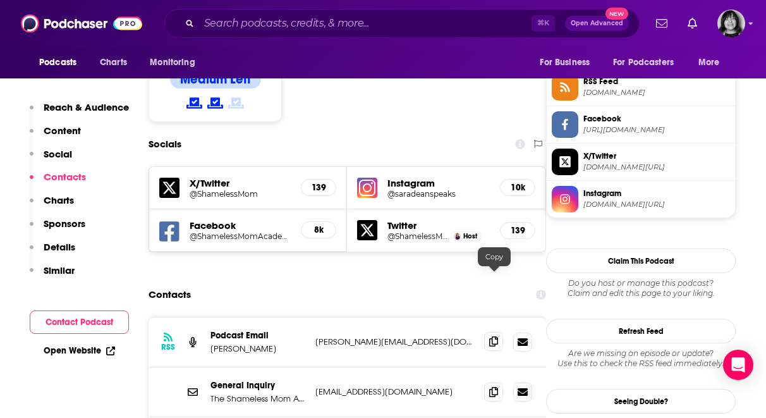
click at [495, 336] on icon at bounding box center [493, 341] width 9 height 10
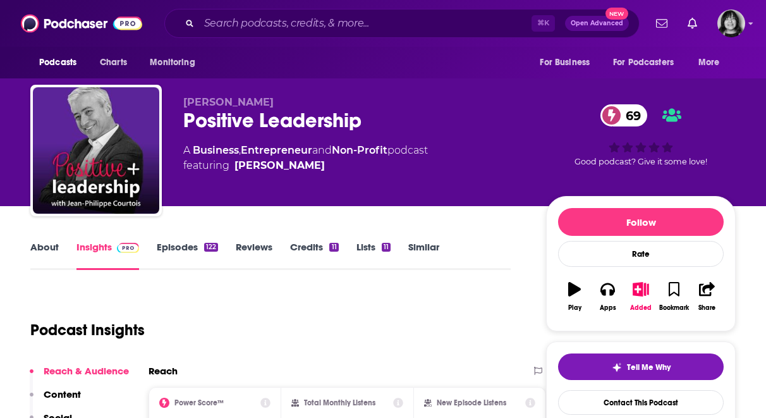
click at [245, 113] on div "Positive Leadership 69" at bounding box center [354, 120] width 342 height 25
click at [245, 118] on div "Positive Leadership 69" at bounding box center [354, 120] width 342 height 25
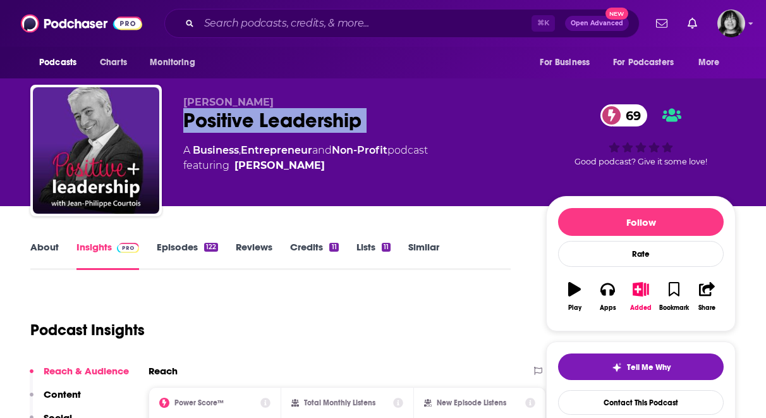
click at [245, 118] on div "Positive Leadership 69" at bounding box center [354, 120] width 342 height 25
copy div "Positive Leadership 69"
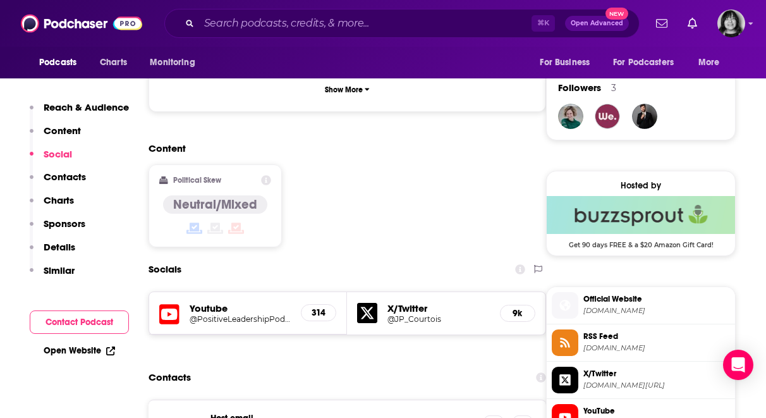
scroll to position [1034, 0]
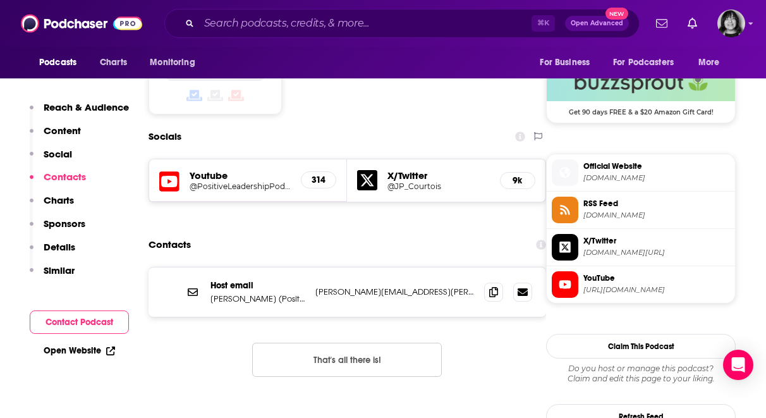
click at [167, 170] on icon at bounding box center [169, 181] width 20 height 23
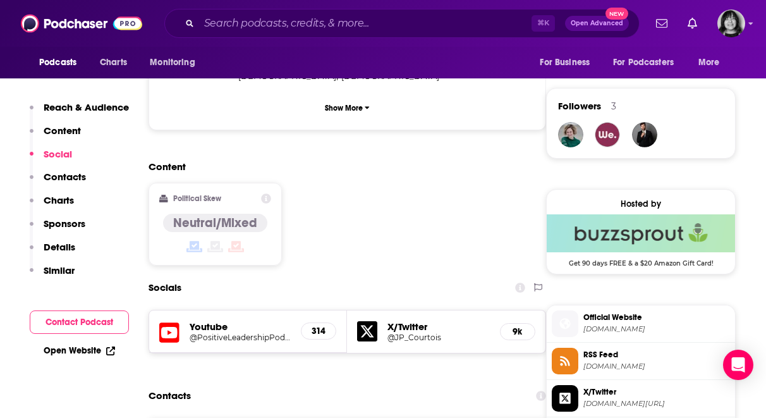
scroll to position [926, 0]
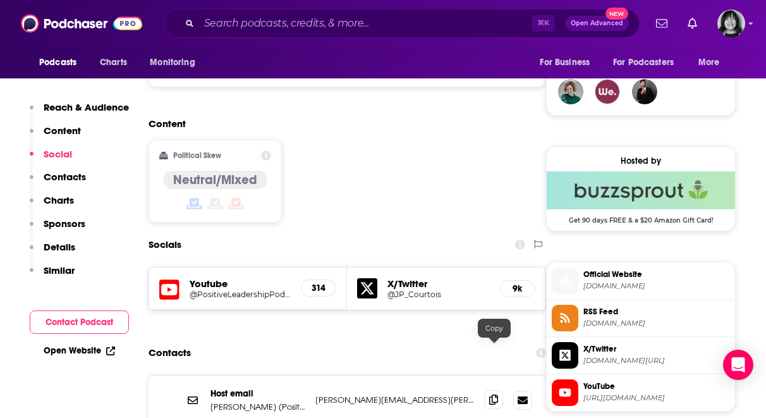
click at [495, 394] on icon at bounding box center [493, 399] width 9 height 10
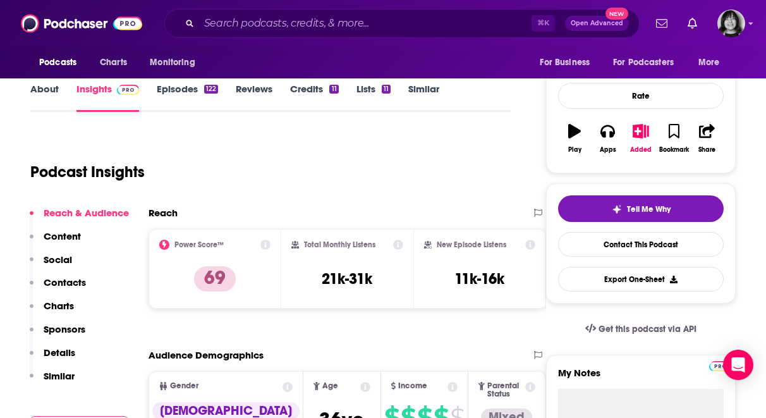
scroll to position [174, 0]
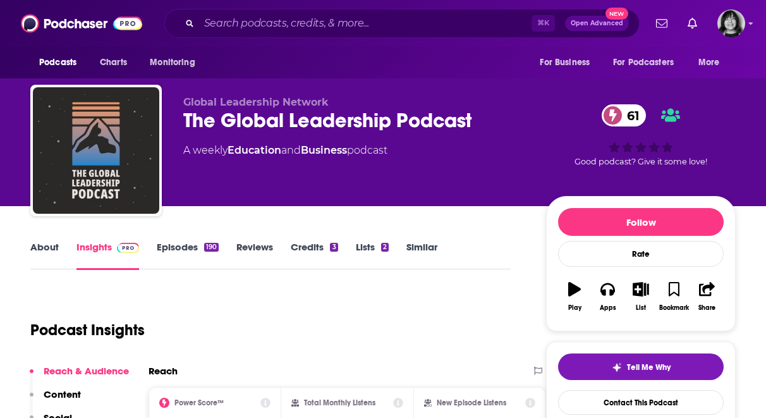
click at [39, 246] on link "About" at bounding box center [44, 255] width 28 height 29
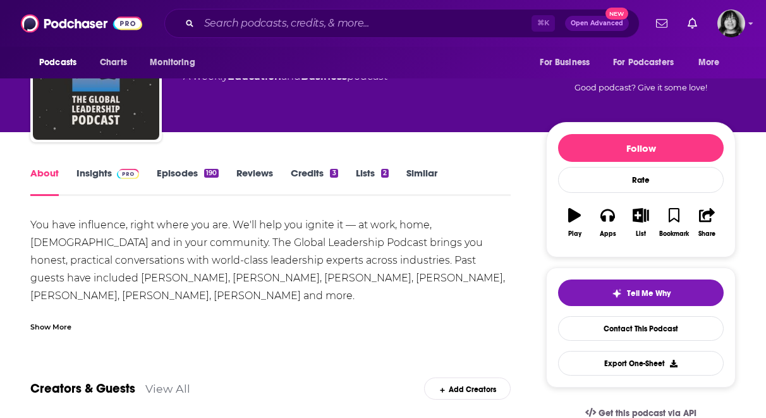
scroll to position [75, 0]
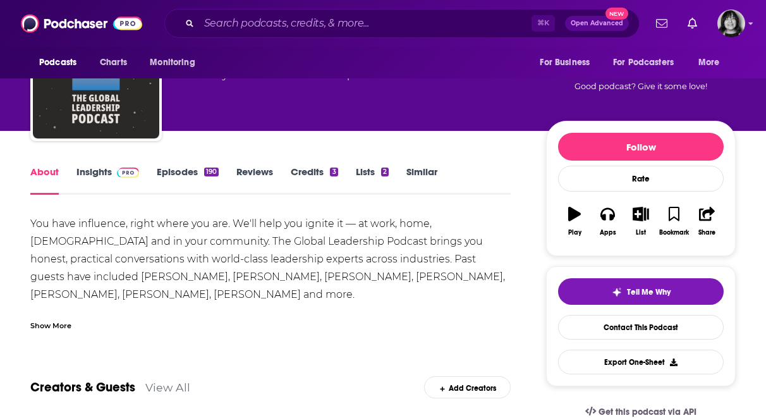
click at [37, 315] on div "Show More" at bounding box center [270, 320] width 480 height 21
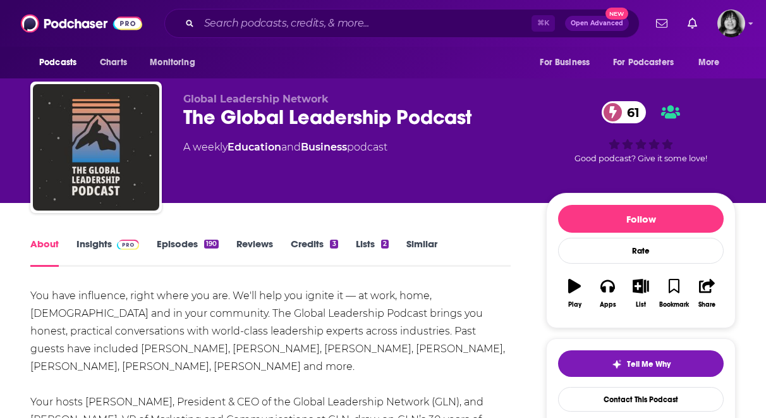
scroll to position [0, 0]
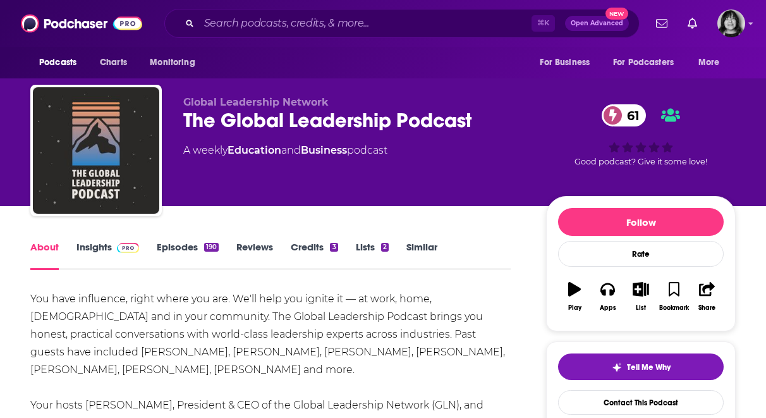
click at [97, 245] on link "Insights" at bounding box center [107, 255] width 63 height 29
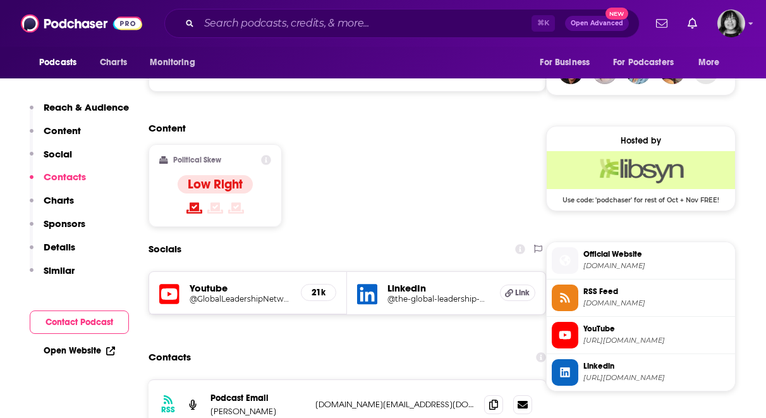
scroll to position [971, 0]
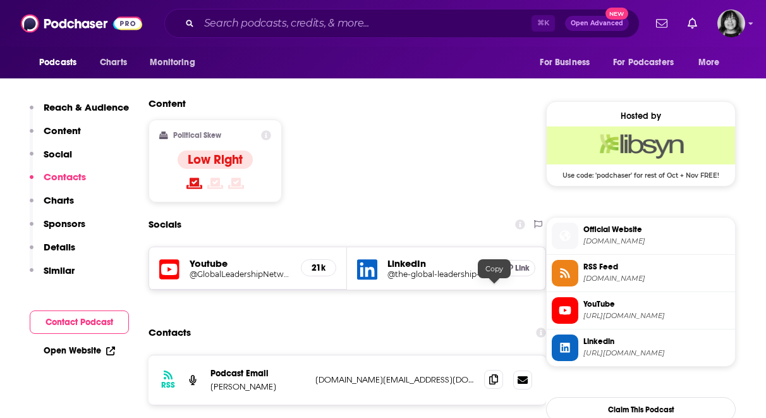
click at [491, 374] on icon at bounding box center [493, 379] width 9 height 10
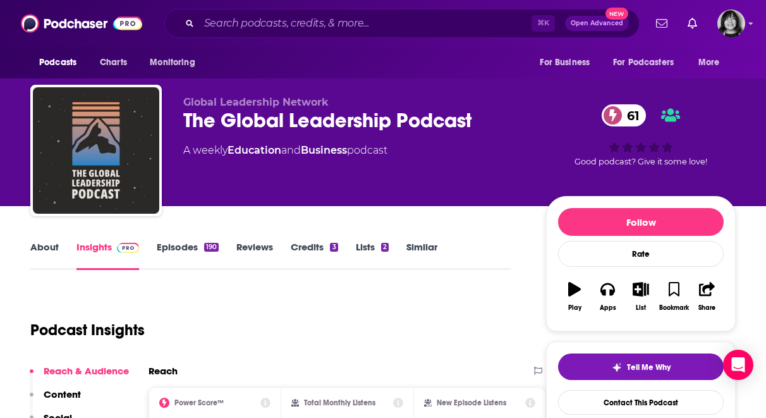
click at [399, 119] on div "The Global Leadership Podcast 61" at bounding box center [354, 120] width 342 height 25
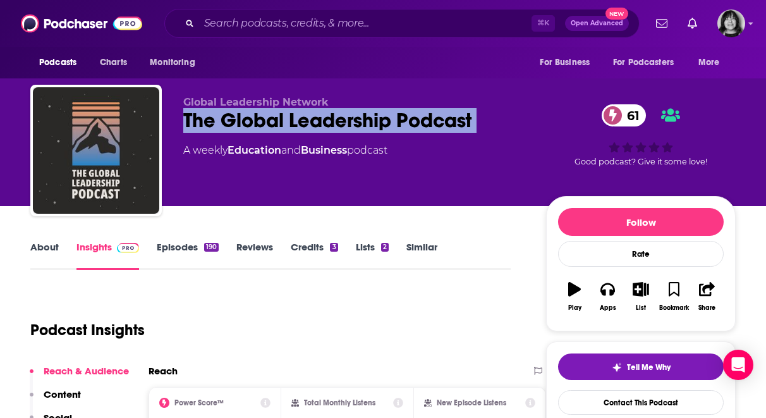
click at [399, 119] on div "The Global Leadership Podcast 61" at bounding box center [354, 120] width 342 height 25
copy div "The Global Leadership Podcast 61"
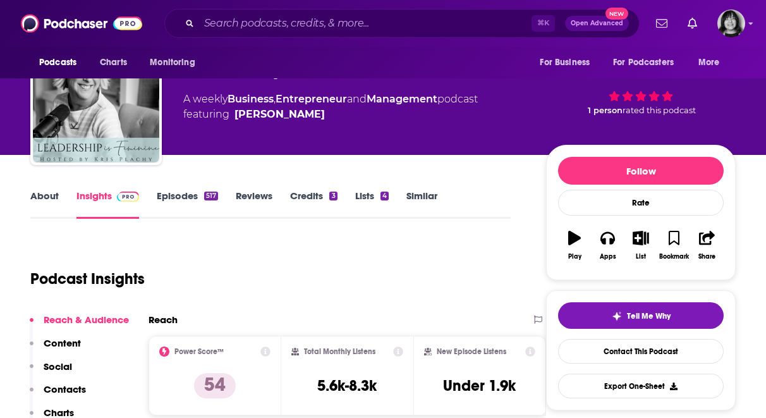
scroll to position [52, 0]
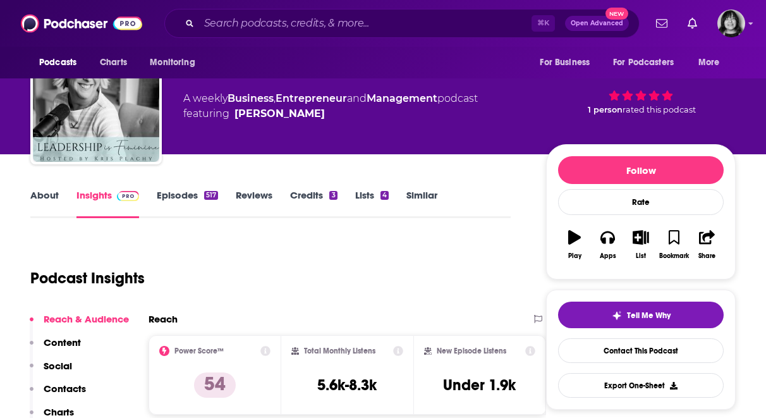
click at [35, 194] on link "About" at bounding box center [44, 203] width 28 height 29
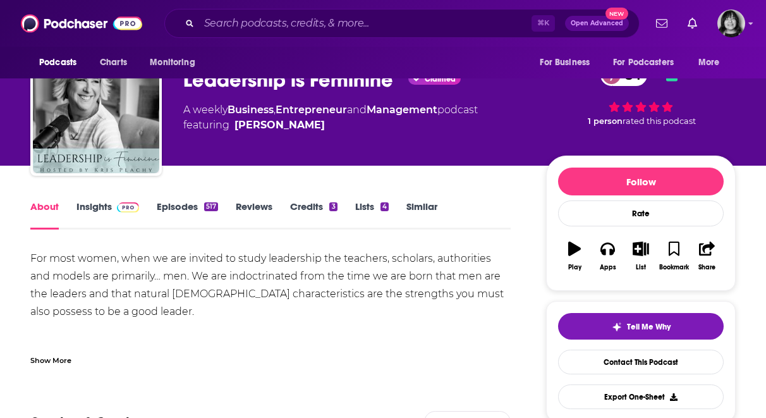
scroll to position [54, 0]
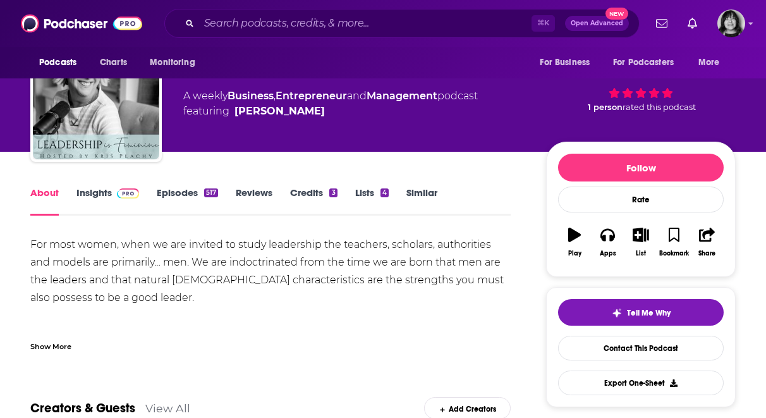
click at [30, 345] on div "Show More" at bounding box center [50, 345] width 41 height 12
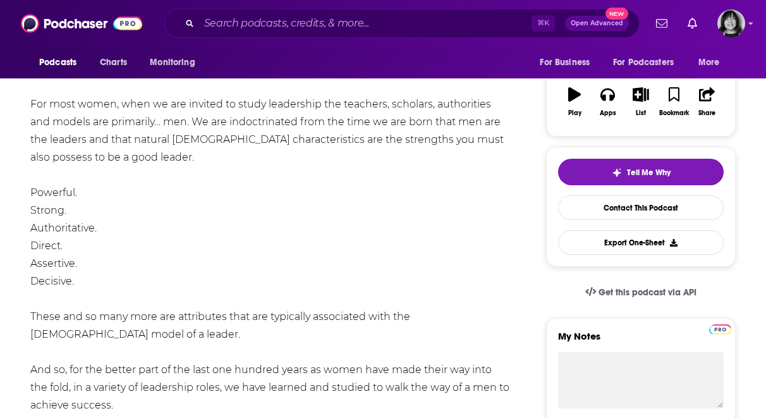
scroll to position [0, 0]
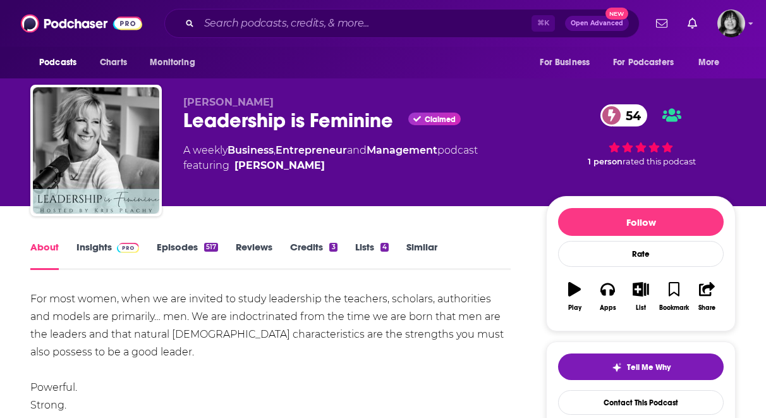
click at [260, 128] on div "Leadership is Feminine Claimed 54" at bounding box center [354, 120] width 342 height 25
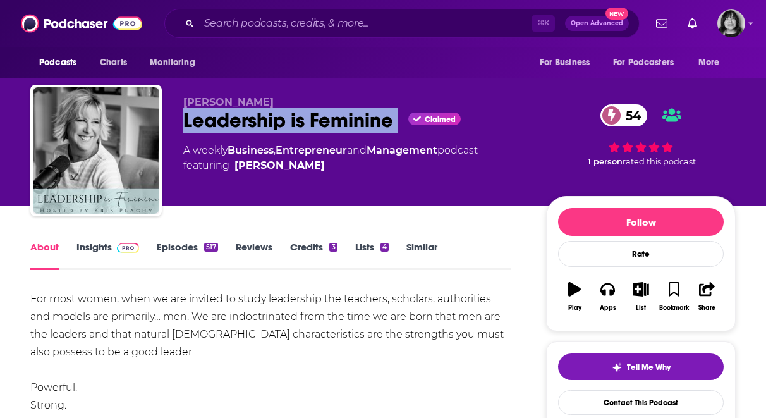
click at [260, 128] on div "Leadership is Feminine Claimed 54" at bounding box center [354, 120] width 342 height 25
copy div "Leadership is Feminine"
click at [86, 245] on link "Insights" at bounding box center [107, 255] width 63 height 29
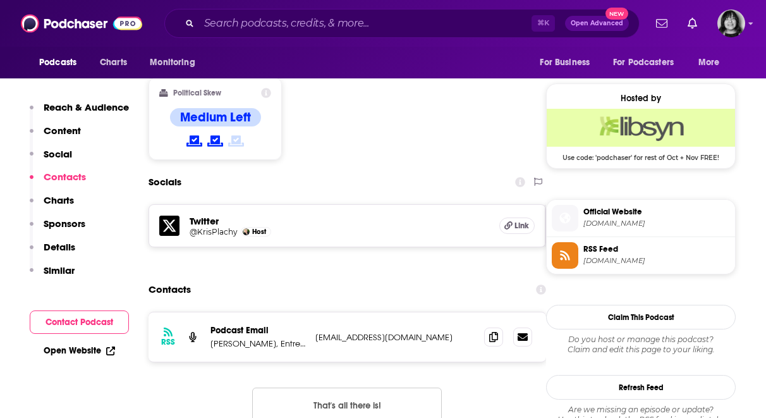
scroll to position [1002, 0]
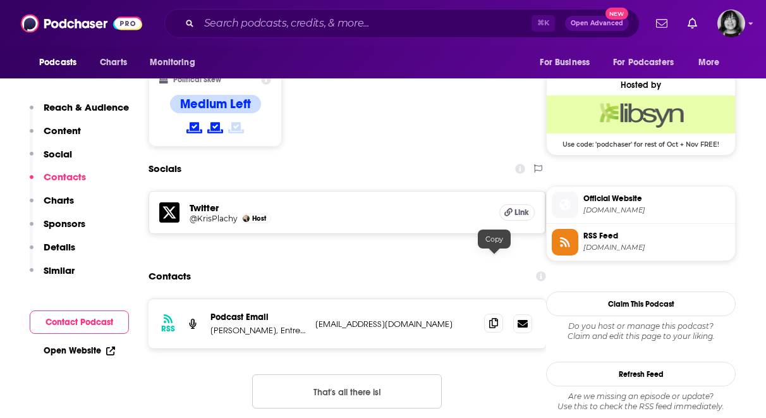
click at [495, 318] on icon at bounding box center [493, 323] width 9 height 10
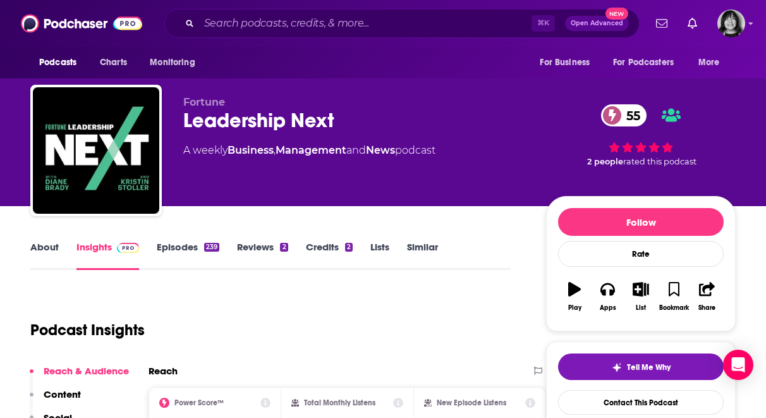
click at [250, 121] on div "Leadership Next 55" at bounding box center [354, 120] width 342 height 25
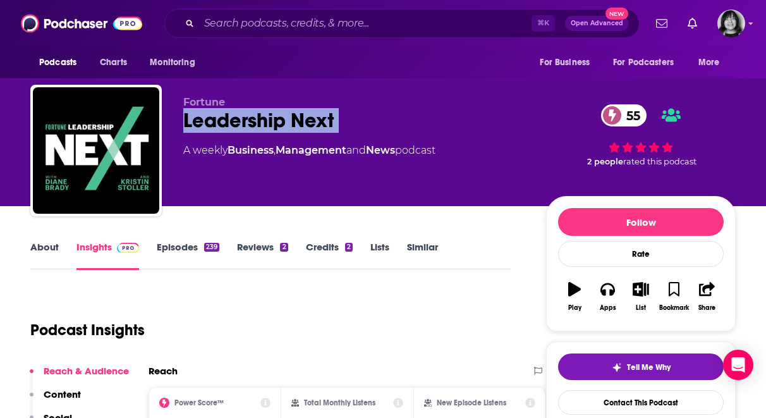
click at [250, 121] on div "Leadership Next 55" at bounding box center [354, 120] width 342 height 25
copy div "Leadership Next 55"
click at [37, 251] on link "About" at bounding box center [44, 255] width 28 height 29
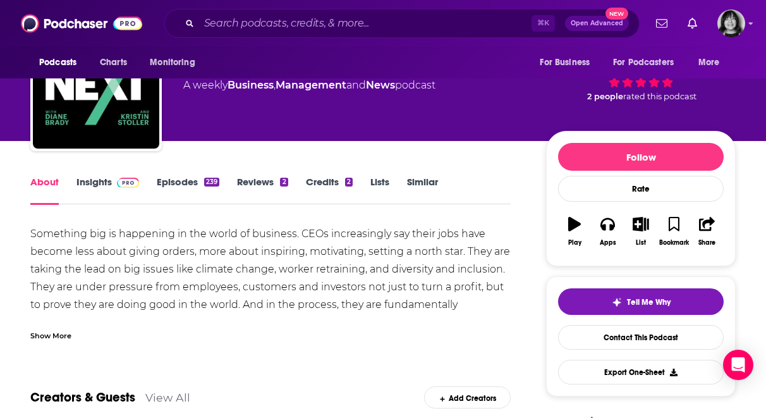
scroll to position [68, 0]
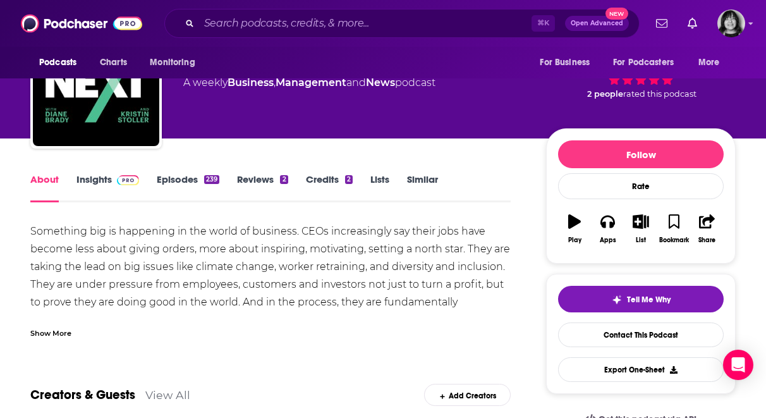
click at [40, 328] on div "Show More" at bounding box center [50, 332] width 41 height 12
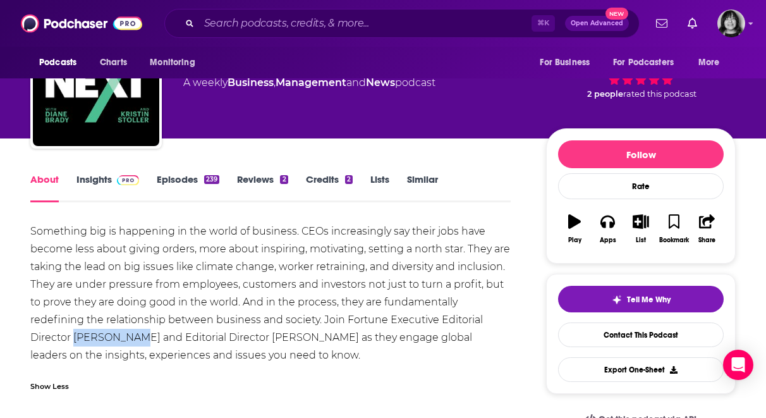
drag, startPoint x: 136, startPoint y: 336, endPoint x: 76, endPoint y: 337, distance: 60.0
click at [76, 337] on div "Something big is happening in the world of business. CEOs increasingly say thei…" at bounding box center [270, 293] width 480 height 142
copy div "Diane Brady"
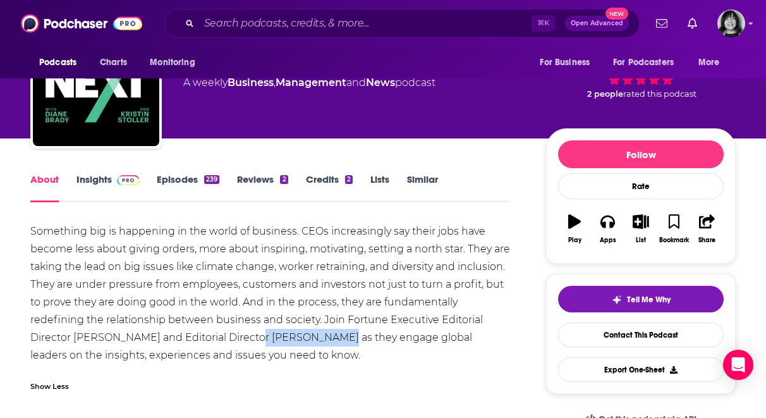
drag, startPoint x: 313, startPoint y: 340, endPoint x: 247, endPoint y: 341, distance: 65.7
click at [247, 341] on div "Something big is happening in the world of business. CEOs increasingly say thei…" at bounding box center [270, 293] width 480 height 142
copy div "Kristin Stoller"
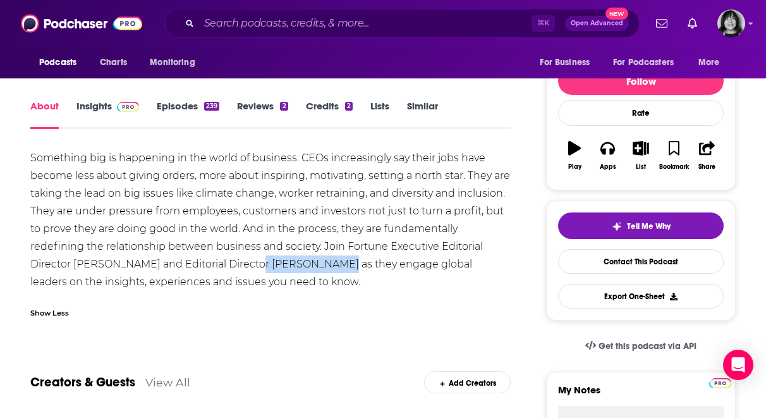
scroll to position [153, 0]
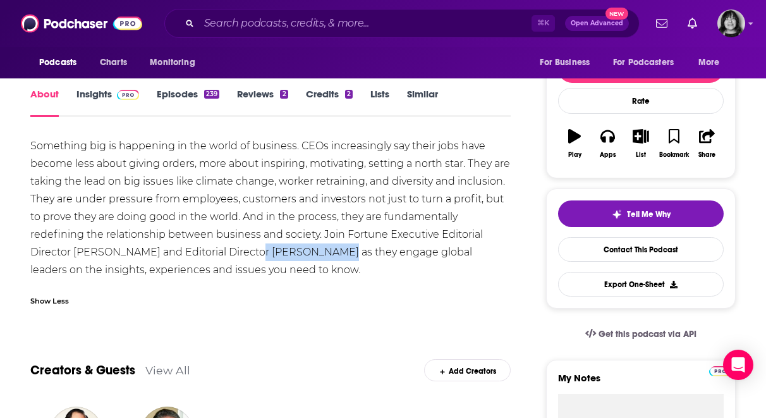
click at [78, 98] on link "Insights" at bounding box center [107, 102] width 63 height 29
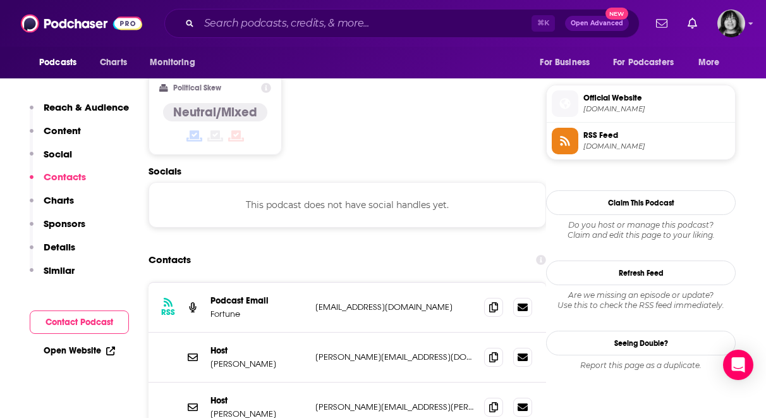
scroll to position [1060, 0]
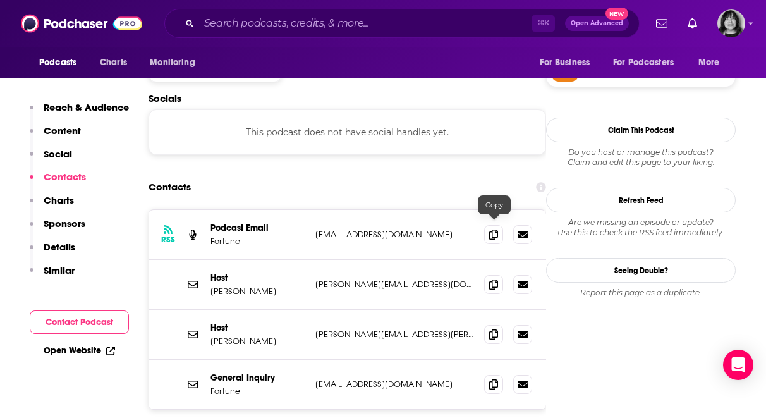
click at [483, 260] on div "Host Michal Lev-Ram michal.levram@fortune.com michal.levram@fortune.com" at bounding box center [346, 285] width 397 height 50
click at [498, 279] on icon at bounding box center [493, 284] width 9 height 10
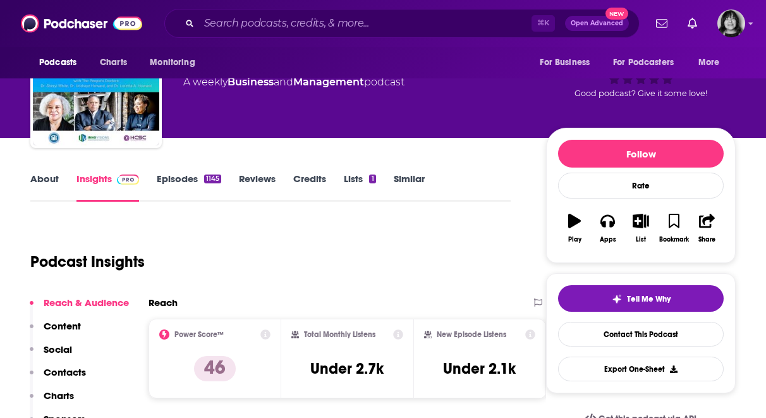
scroll to position [70, 0]
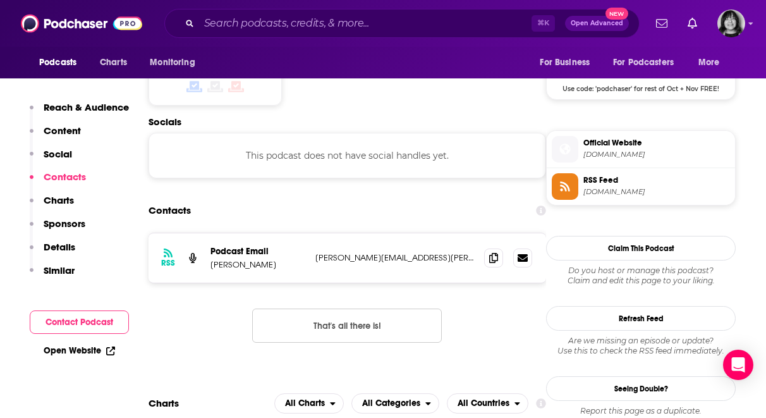
scroll to position [1084, 0]
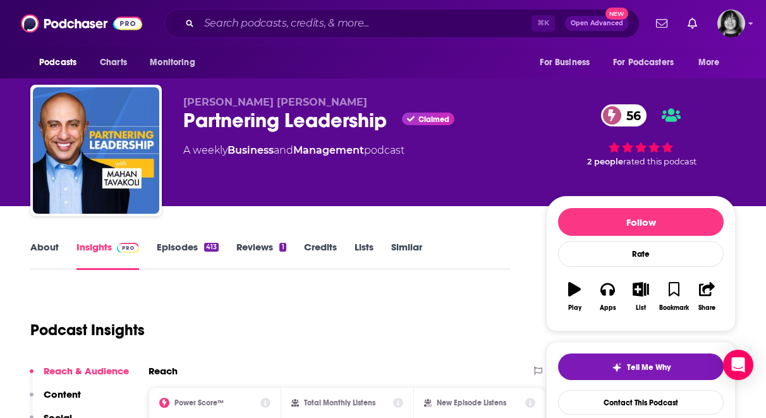
click at [217, 129] on div "Partnering Leadership Claimed 56" at bounding box center [354, 120] width 342 height 25
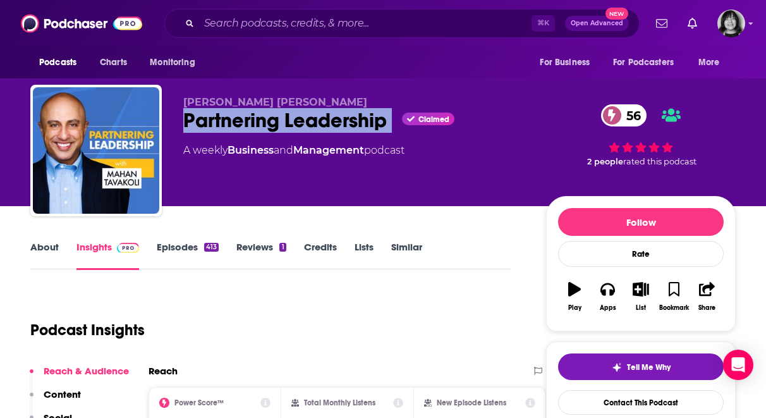
click at [217, 129] on div "Partnering Leadership Claimed 56" at bounding box center [354, 120] width 342 height 25
copy div "Partnering Leadership"
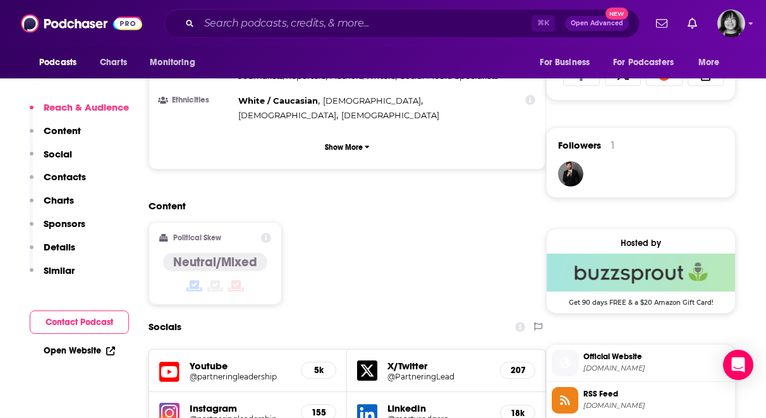
scroll to position [949, 0]
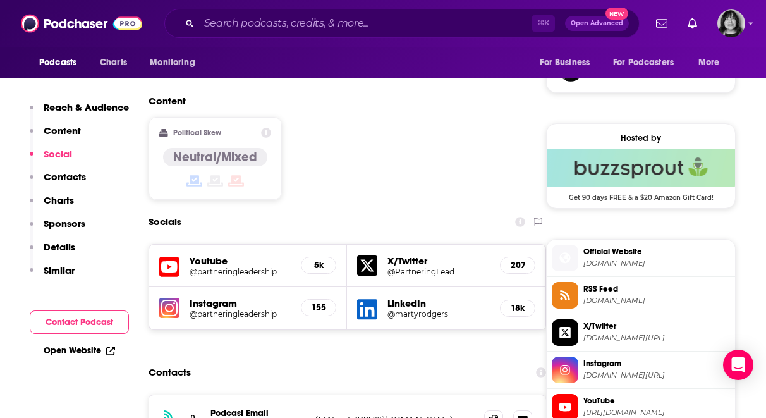
click at [166, 255] on icon at bounding box center [169, 266] width 20 height 23
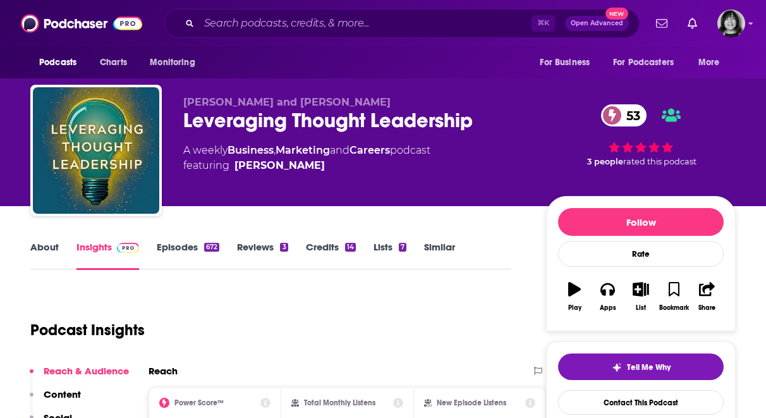
click at [266, 126] on div "Leveraging Thought Leadership 53" at bounding box center [354, 120] width 342 height 25
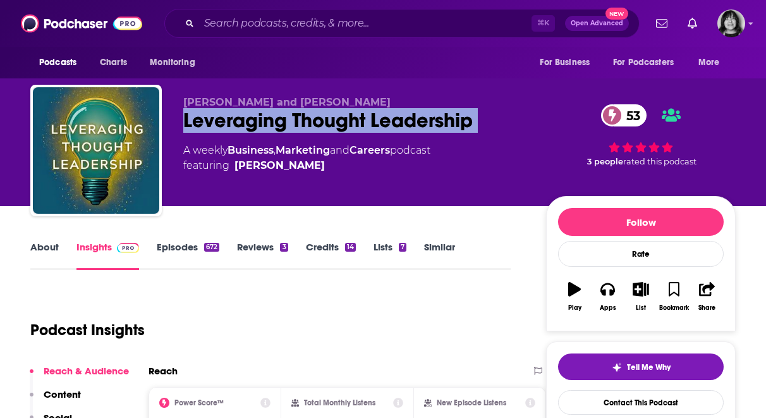
click at [266, 126] on div "Leveraging Thought Leadership 53" at bounding box center [354, 120] width 342 height 25
copy div "Leveraging Thought Leadership 53"
click at [49, 248] on link "About" at bounding box center [44, 255] width 28 height 29
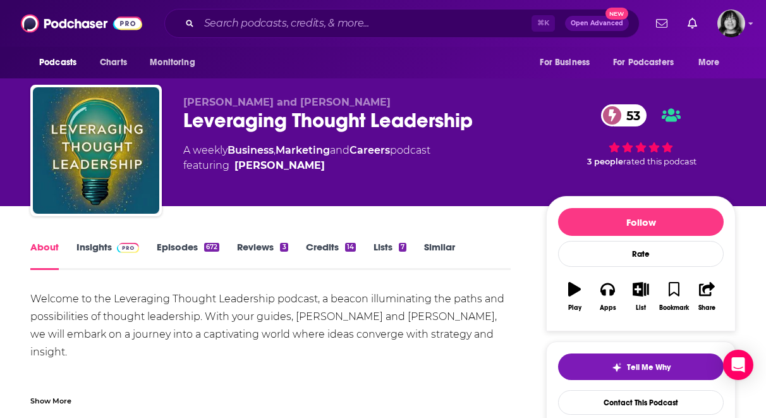
click at [92, 248] on link "Insights" at bounding box center [107, 255] width 63 height 29
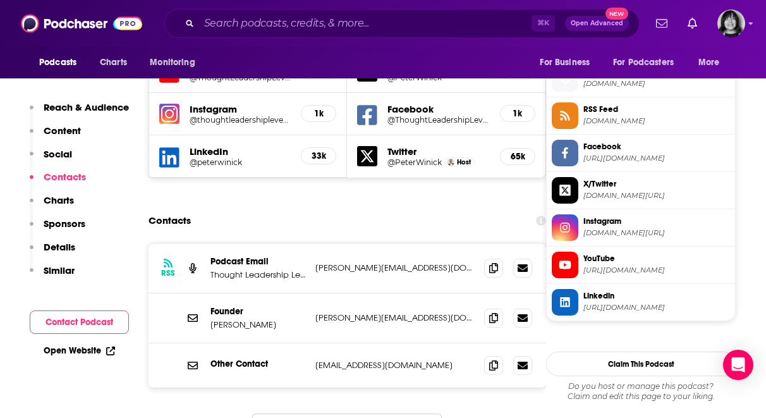
scroll to position [1129, 0]
click at [490, 312] on icon at bounding box center [493, 317] width 9 height 10
